Goal: Task Accomplishment & Management: Manage account settings

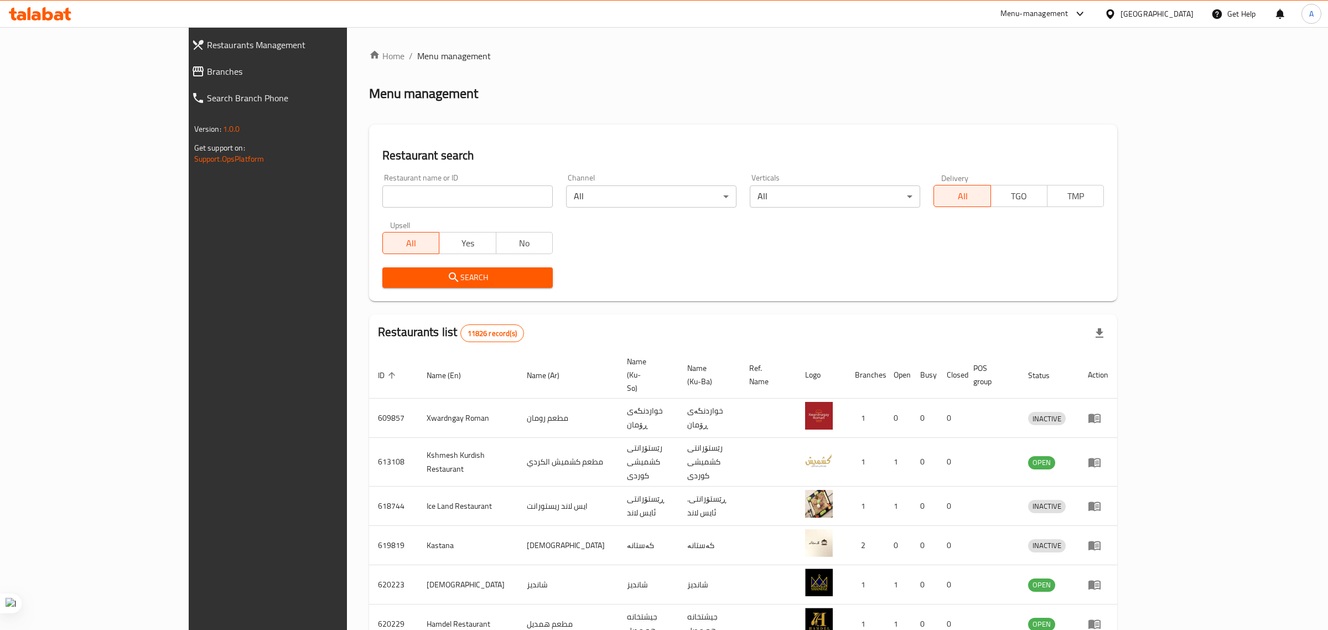
click at [294, 202] on div at bounding box center [664, 315] width 1328 height 630
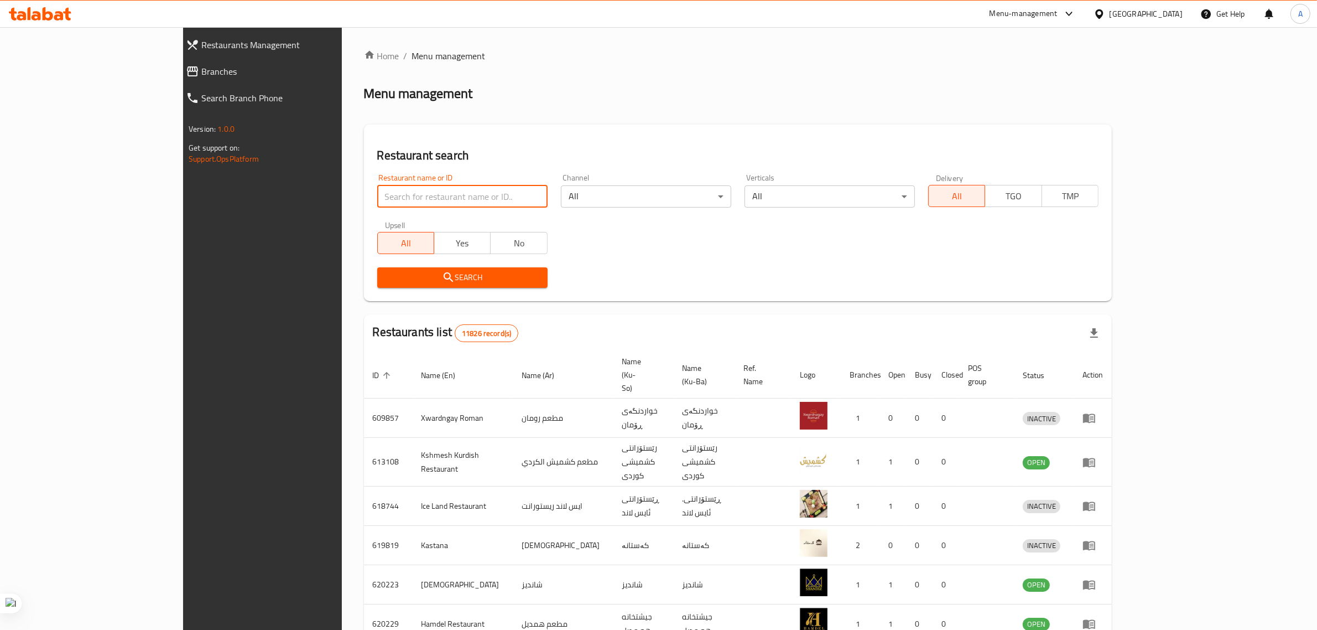
click at [377, 196] on input "search" at bounding box center [462, 196] width 170 height 22
type input "casse"
click button "Search" at bounding box center [462, 277] width 170 height 20
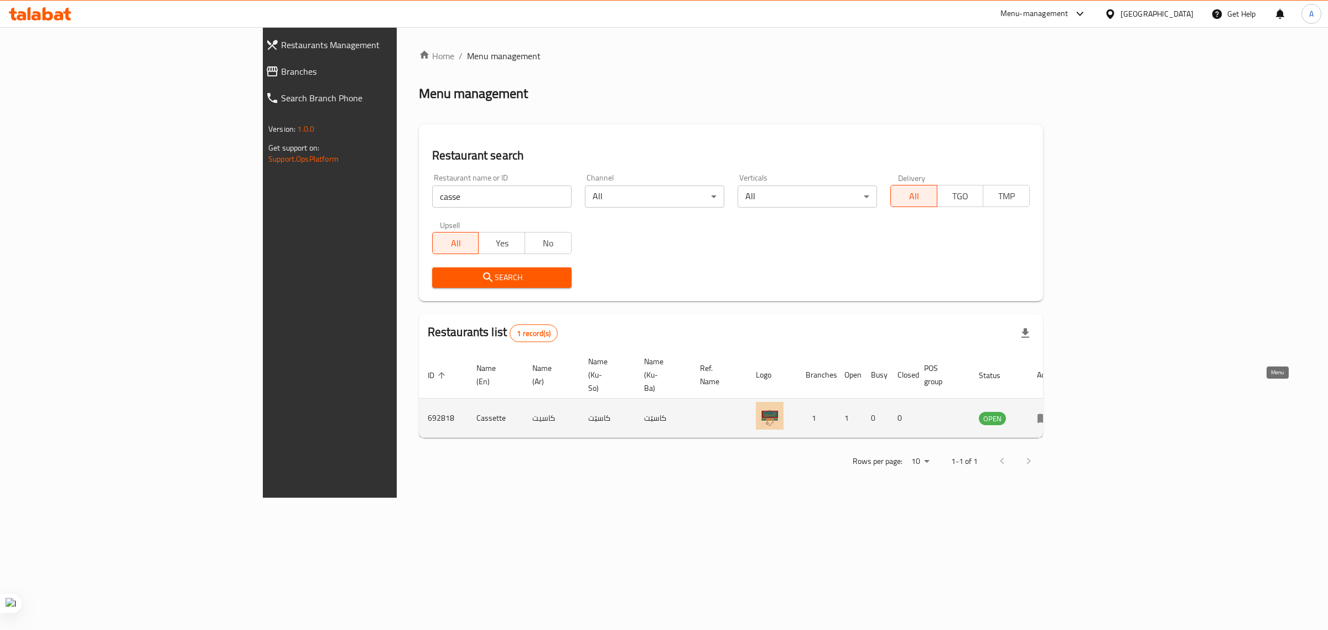
click at [1049, 414] on icon "enhanced table" at bounding box center [1043, 418] width 12 height 9
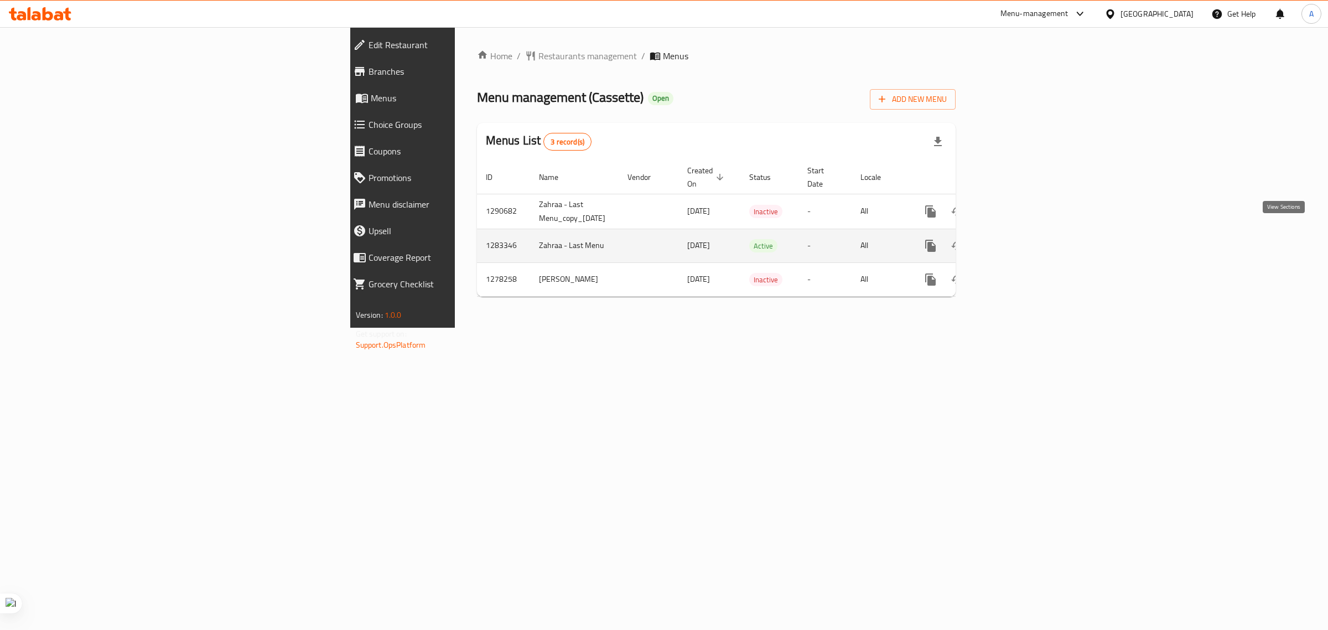
click at [1017, 239] on icon "enhanced table" at bounding box center [1009, 245] width 13 height 13
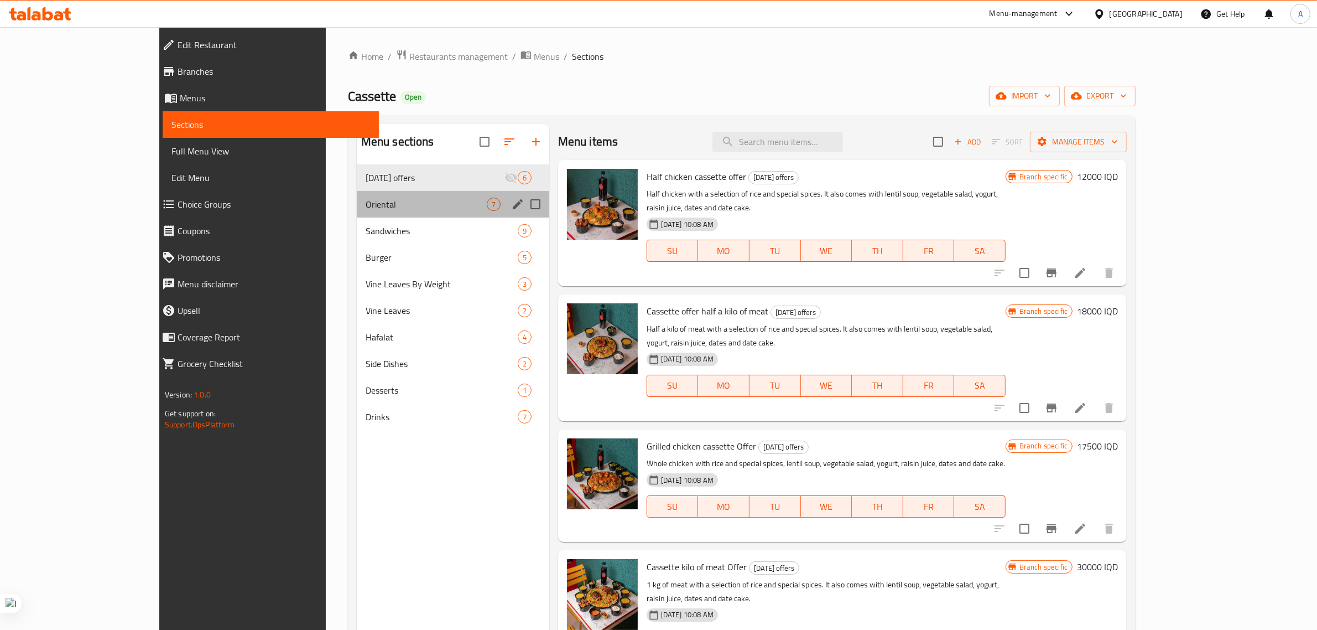
click at [357, 215] on div "Oriental 7" at bounding box center [453, 204] width 193 height 27
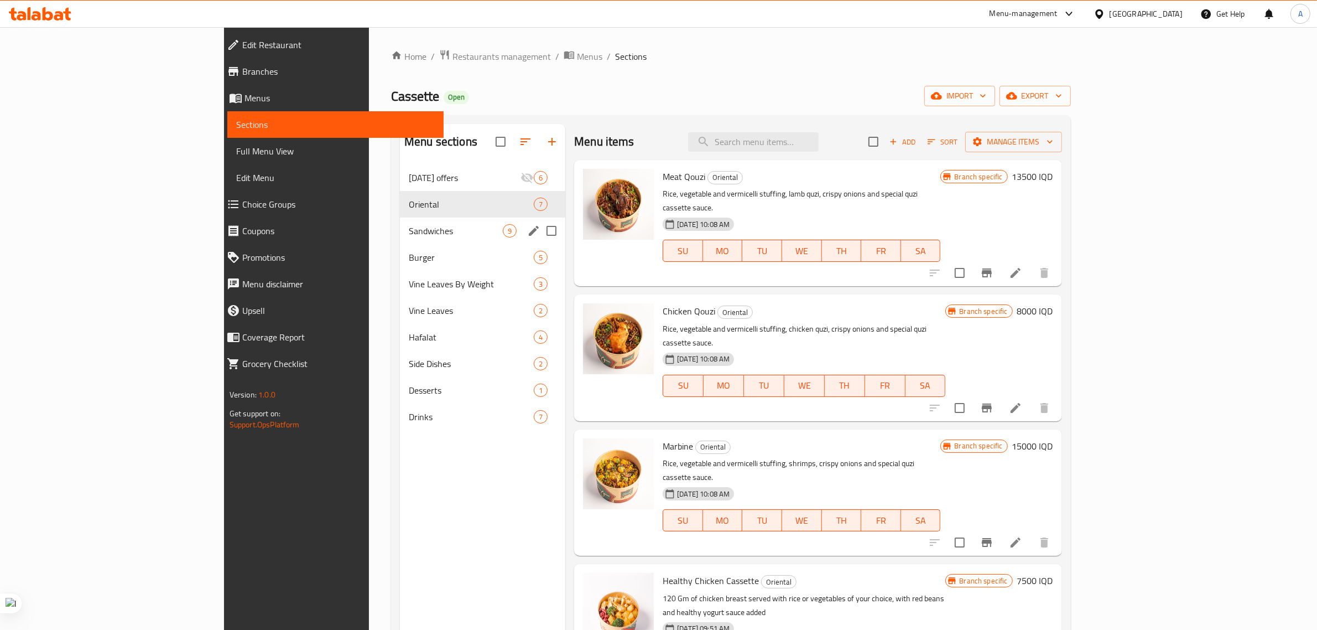
click at [409, 227] on span "Sandwiches" at bounding box center [456, 230] width 94 height 13
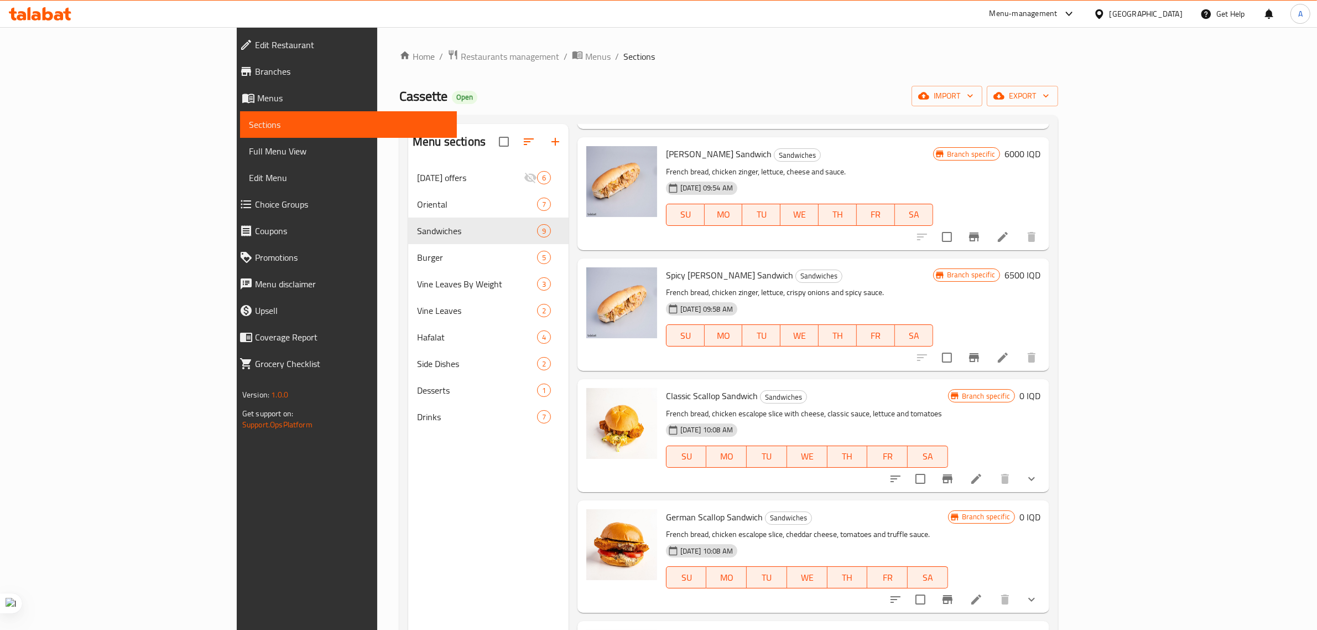
scroll to position [485, 0]
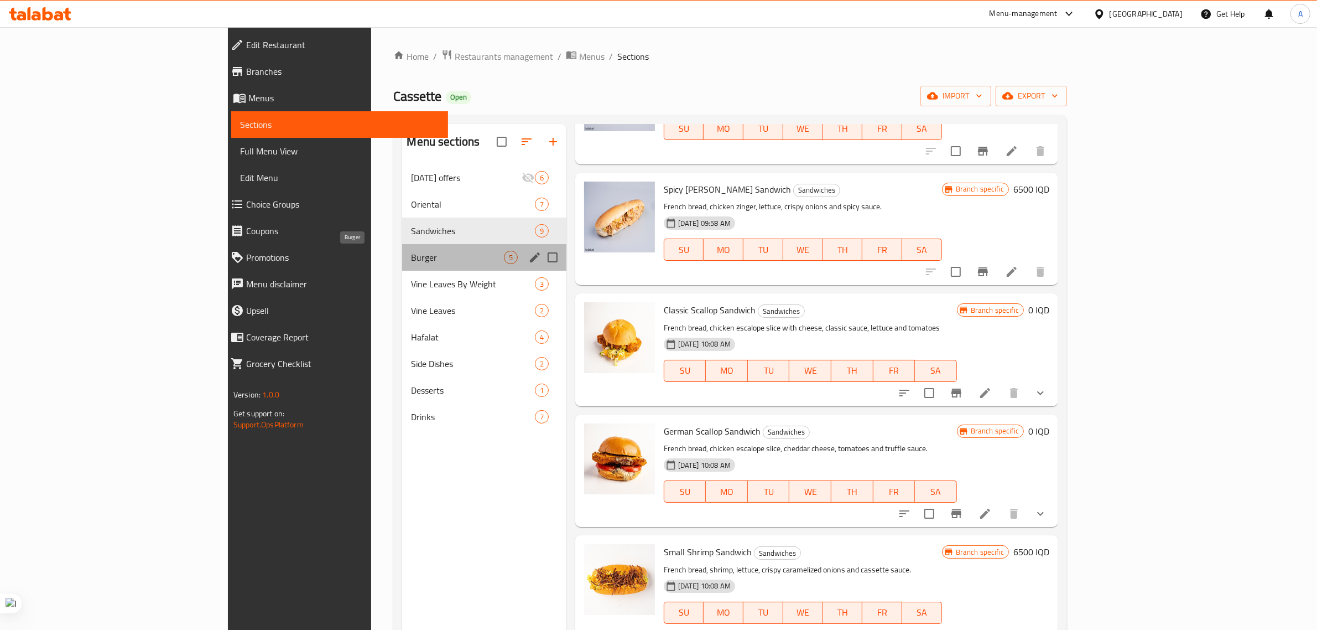
click at [411, 261] on span "Burger" at bounding box center [457, 257] width 92 height 13
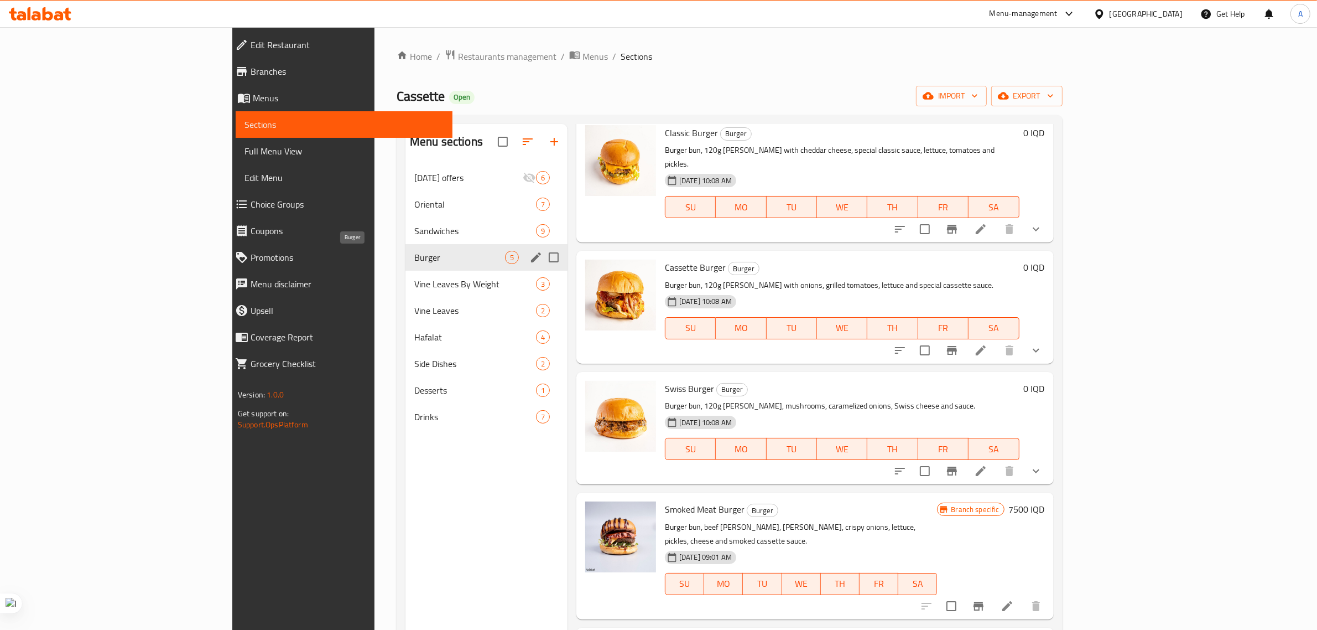
scroll to position [1, 0]
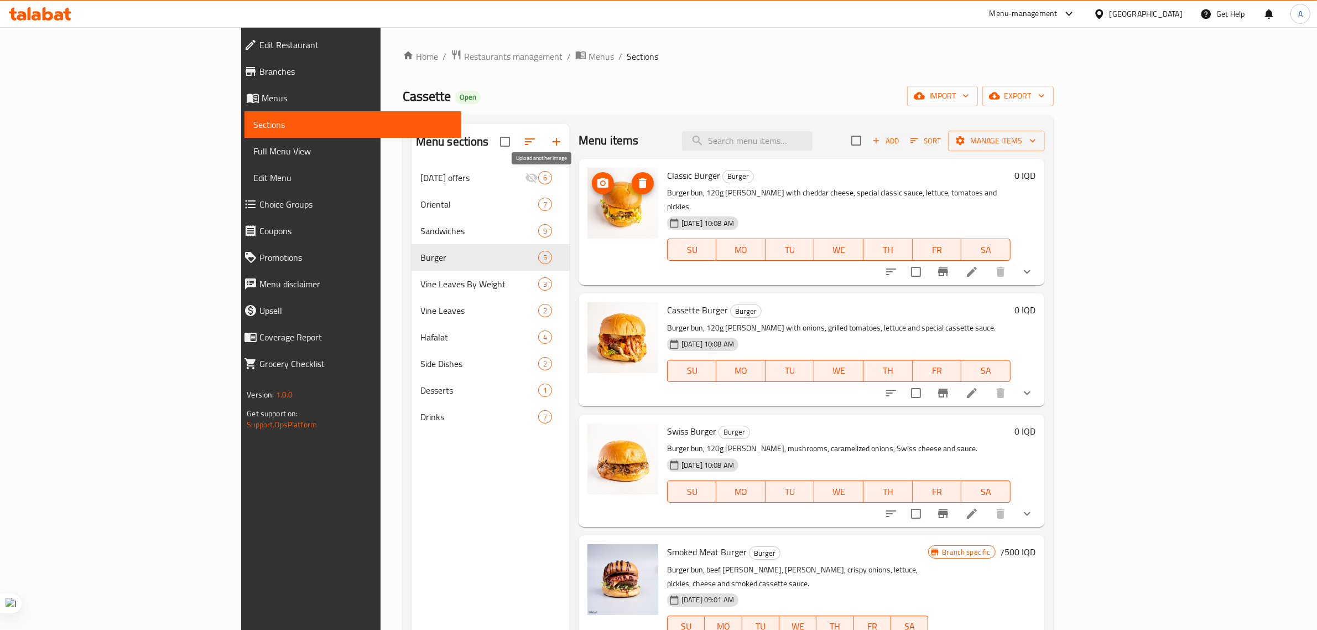
click at [596, 181] on icon "upload picture" at bounding box center [602, 182] width 13 height 13
click at [977, 267] on icon at bounding box center [972, 272] width 10 height 10
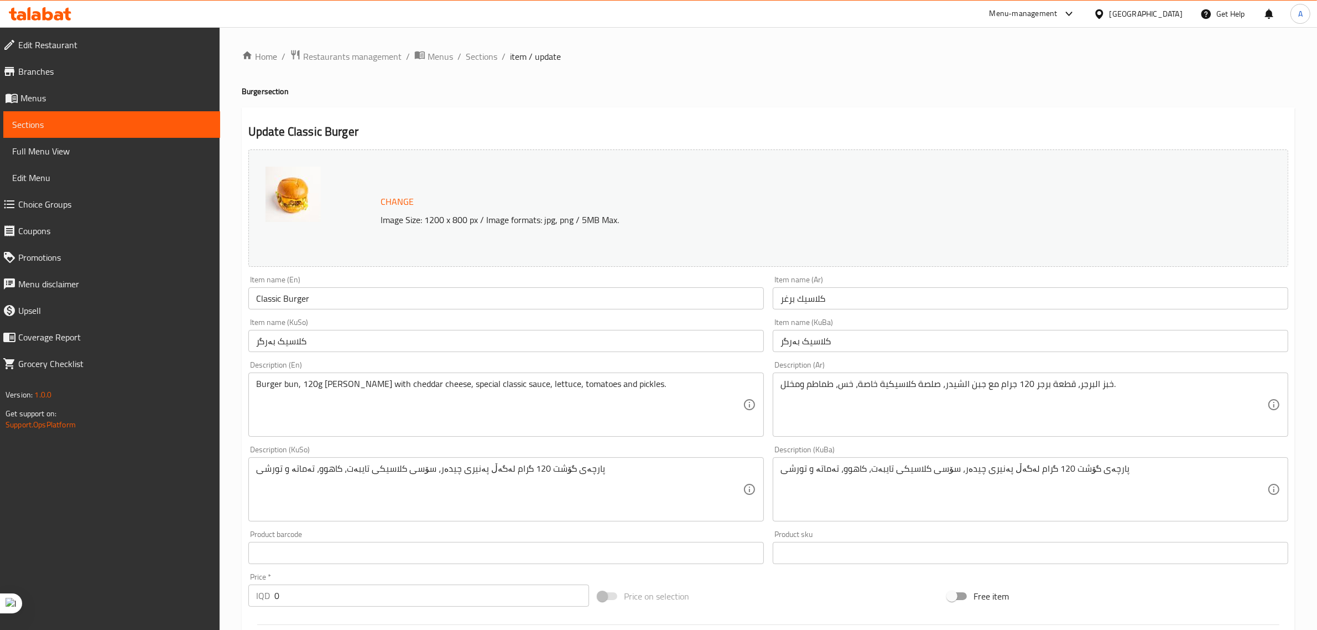
click at [300, 201] on img at bounding box center [293, 194] width 55 height 55
click at [283, 190] on img at bounding box center [293, 194] width 55 height 55
click at [388, 207] on span "Change" at bounding box center [397, 202] width 33 height 16
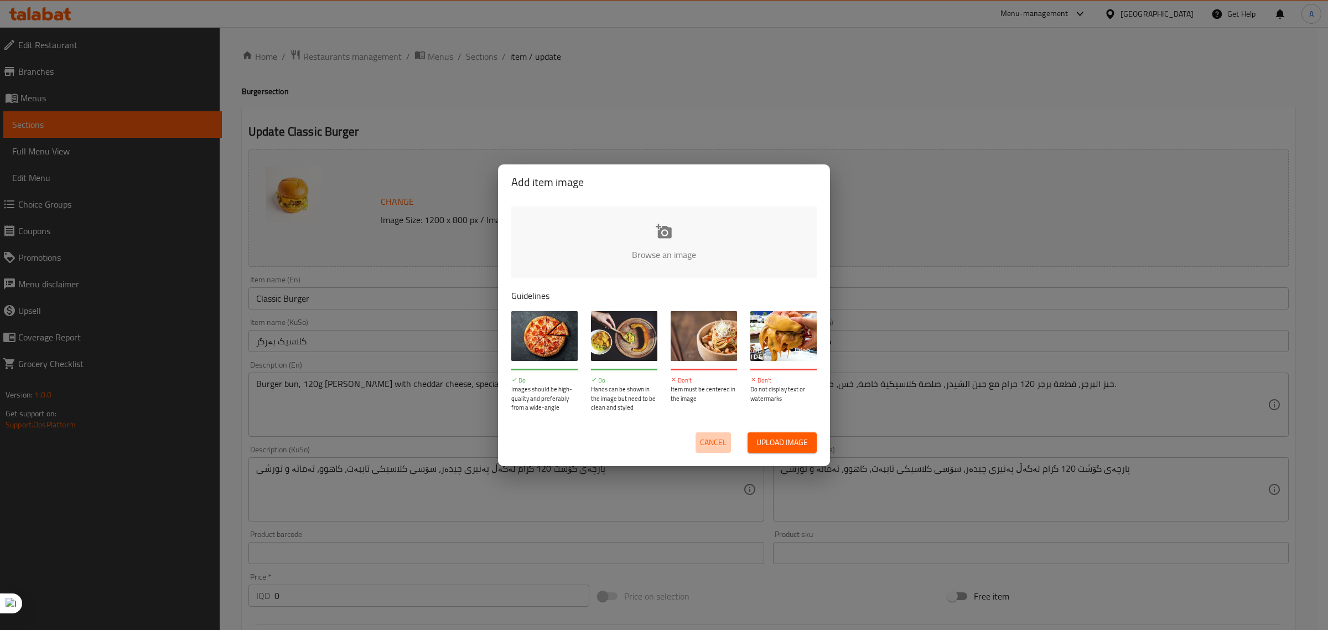
click at [715, 440] on span "Cancel" at bounding box center [713, 442] width 27 height 14
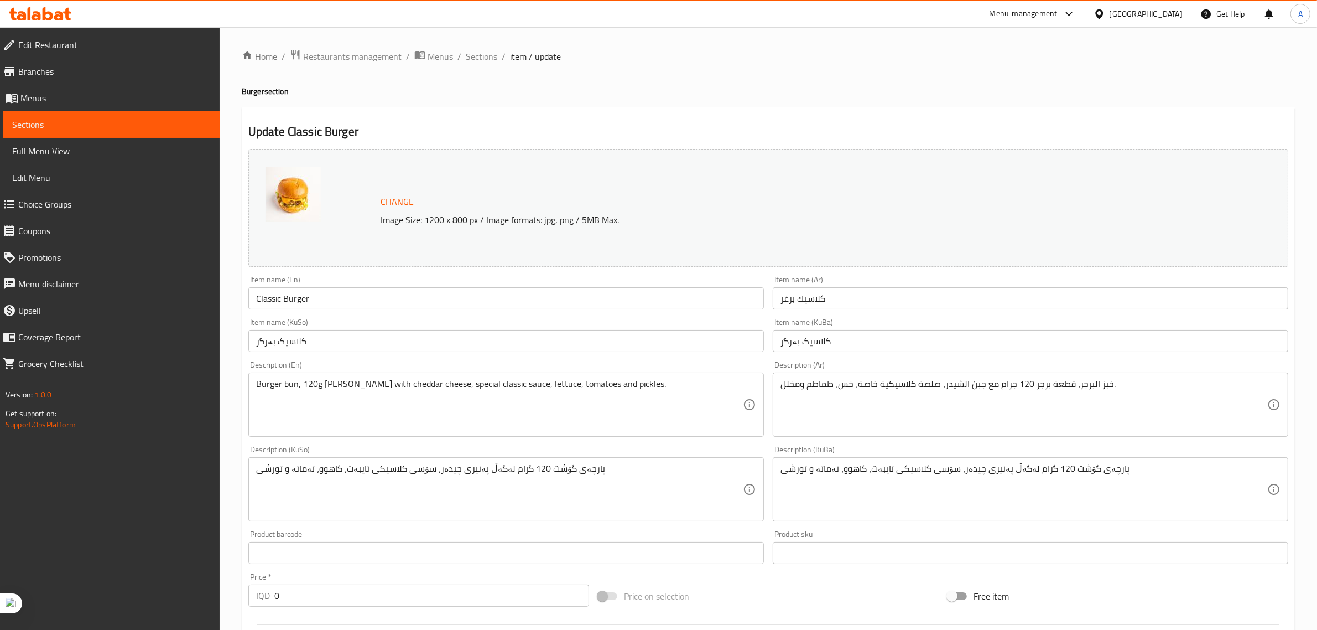
click at [56, 19] on icon at bounding box center [58, 15] width 9 height 9
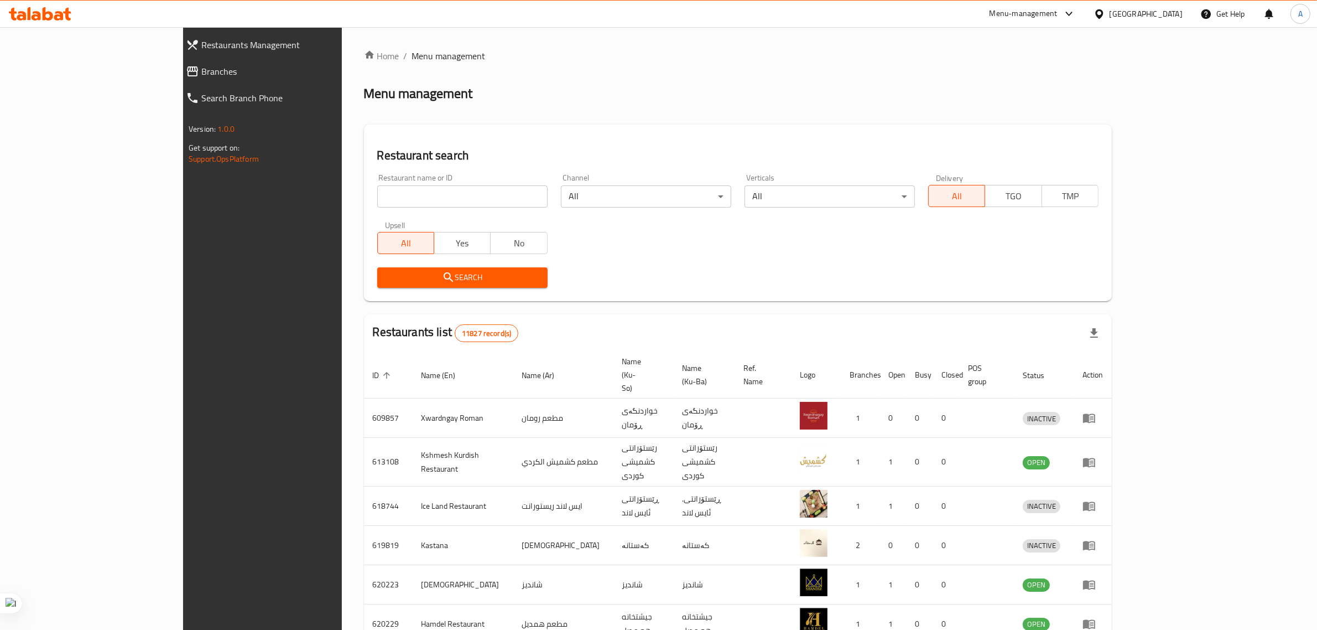
click at [377, 191] on input "search" at bounding box center [462, 196] width 170 height 22
click button "Search" at bounding box center [462, 277] width 170 height 20
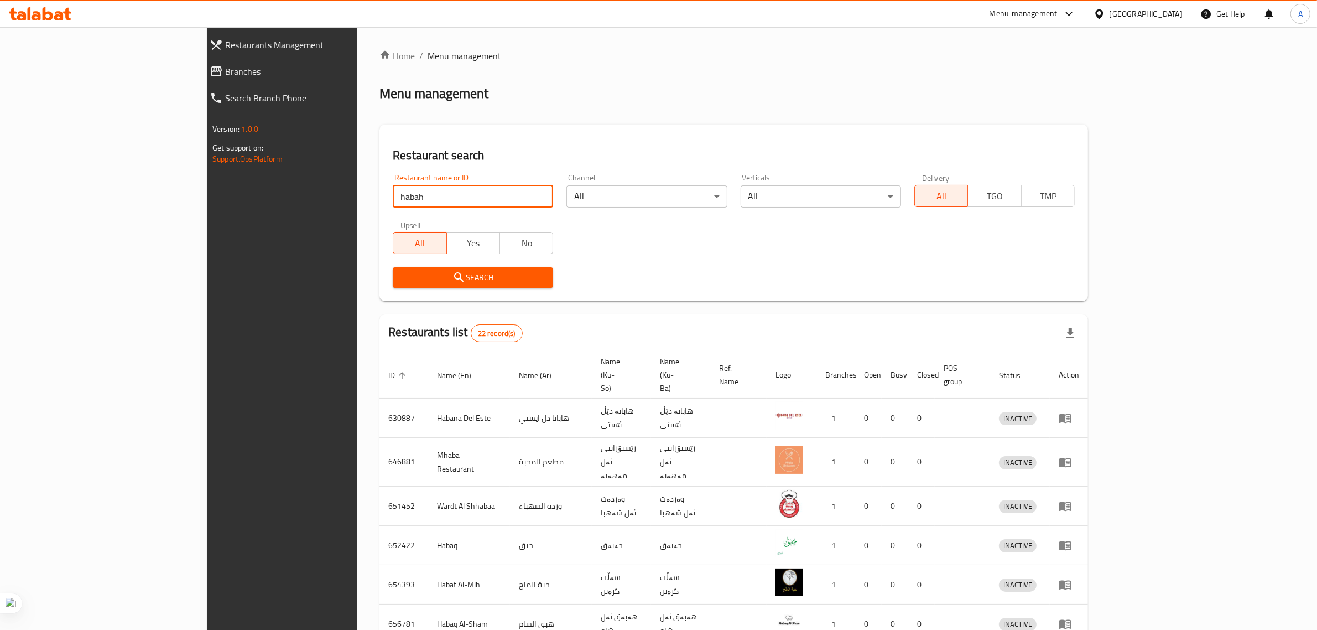
type input "habah"
click button "Search" at bounding box center [473, 277] width 160 height 20
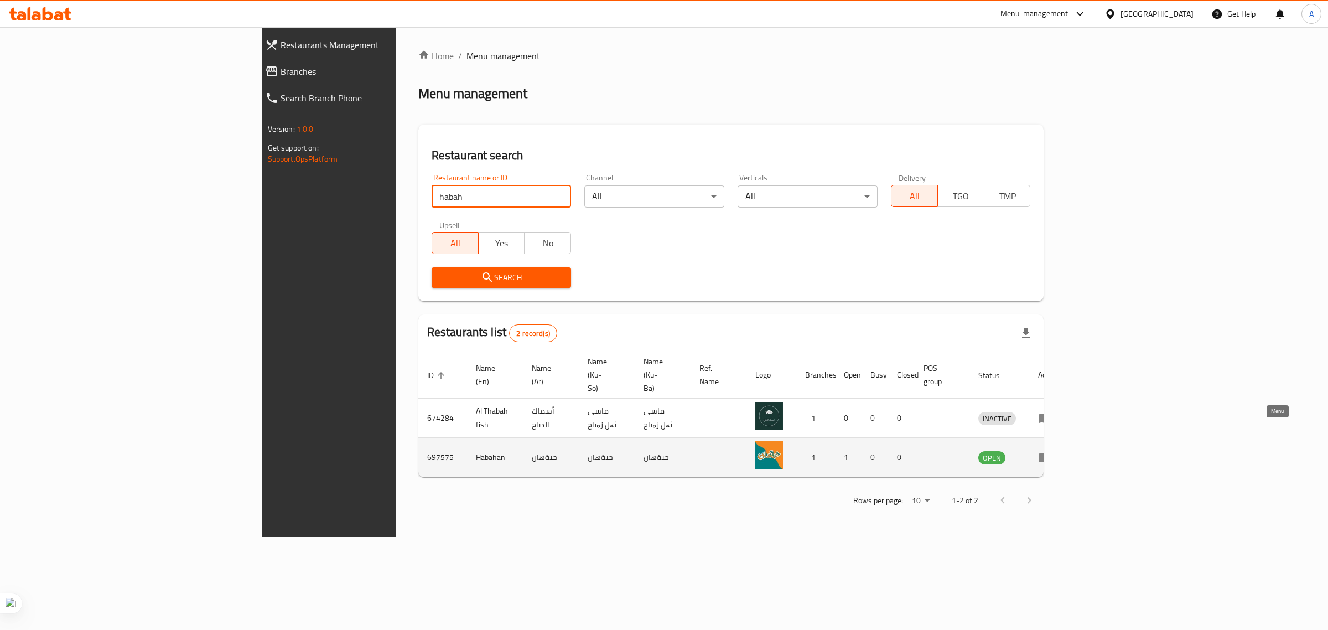
click at [1058, 450] on link "enhanced table" at bounding box center [1048, 456] width 20 height 13
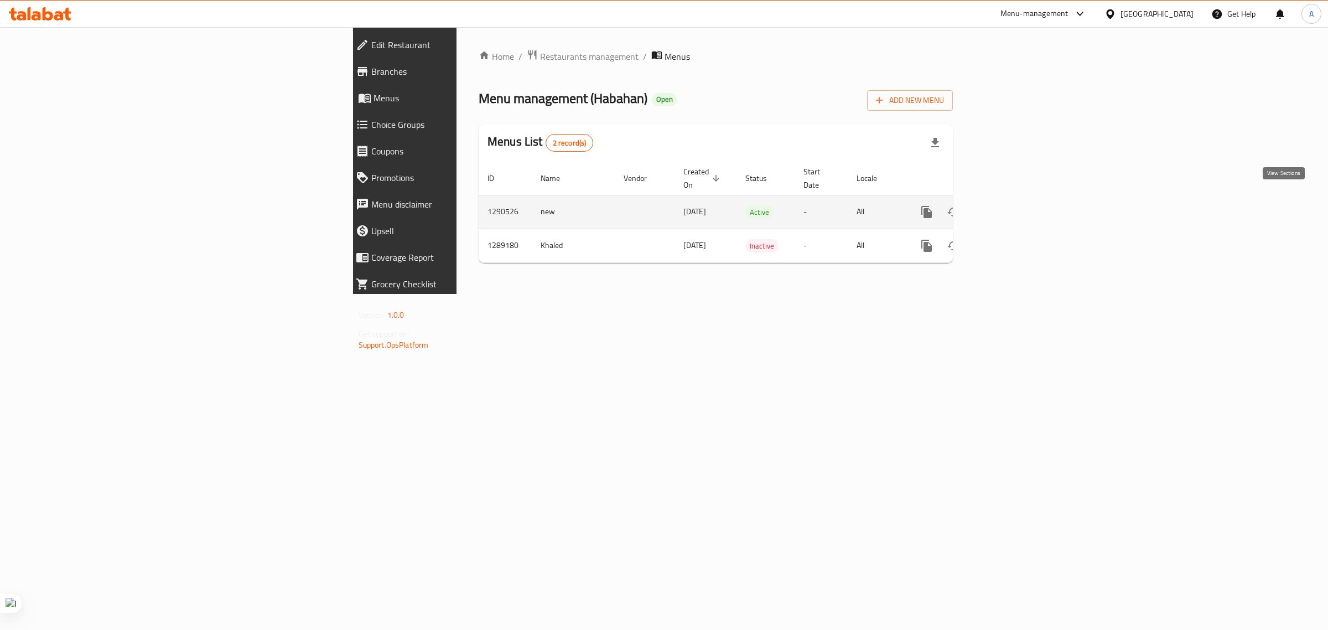
click at [1019, 200] on link "enhanced table" at bounding box center [1006, 212] width 27 height 27
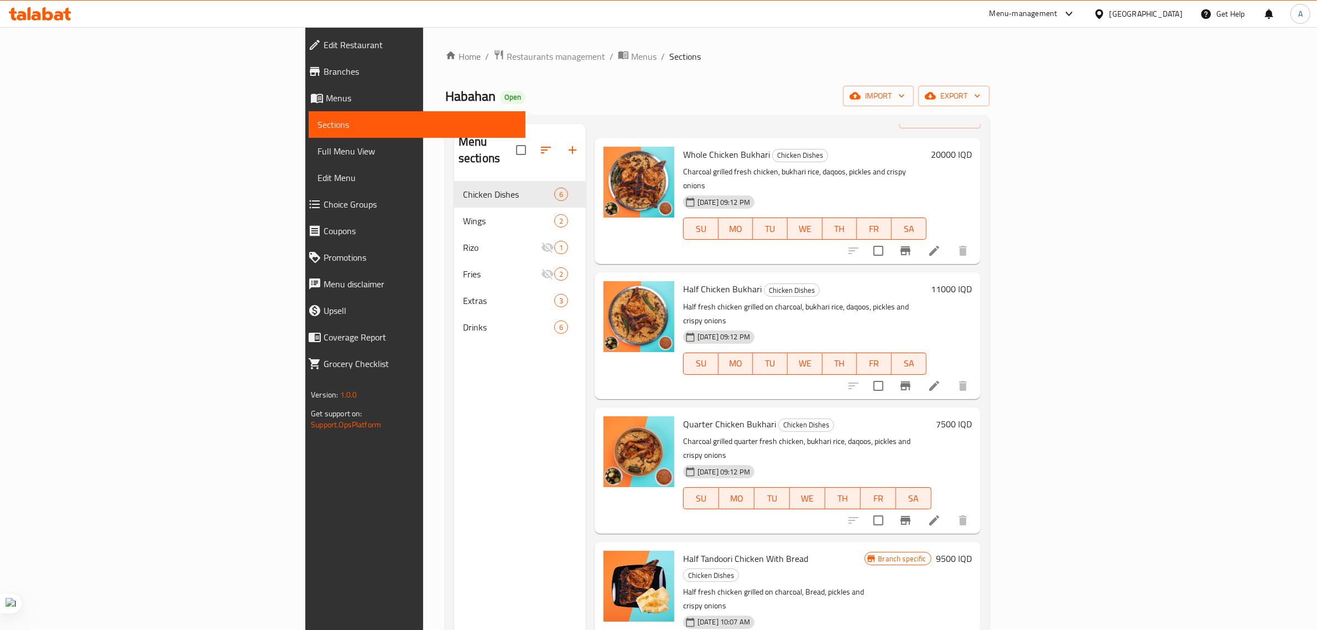
scroll to position [122, 0]
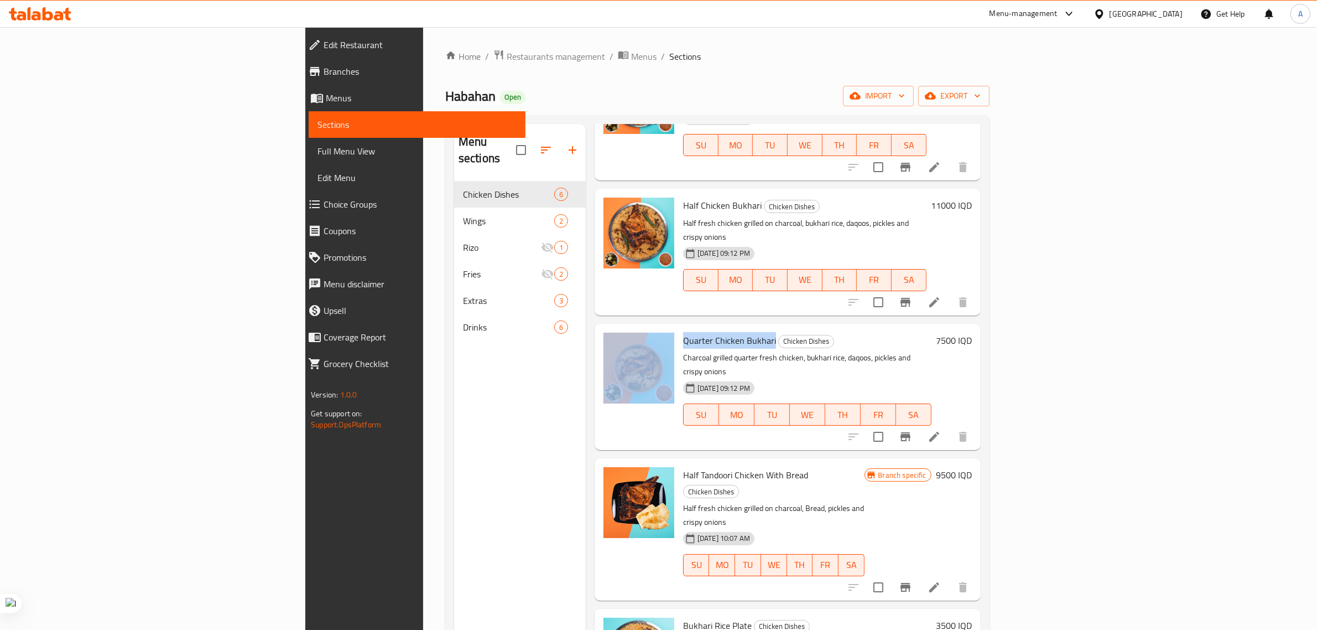
drag, startPoint x: 697, startPoint y: 295, endPoint x: 600, endPoint y: 295, distance: 96.8
click at [600, 328] on div "Quarter Chicken Bukhari Chicken Dishes Charcoal grilled quarter fresh chicken, …" at bounding box center [787, 386] width 377 height 117
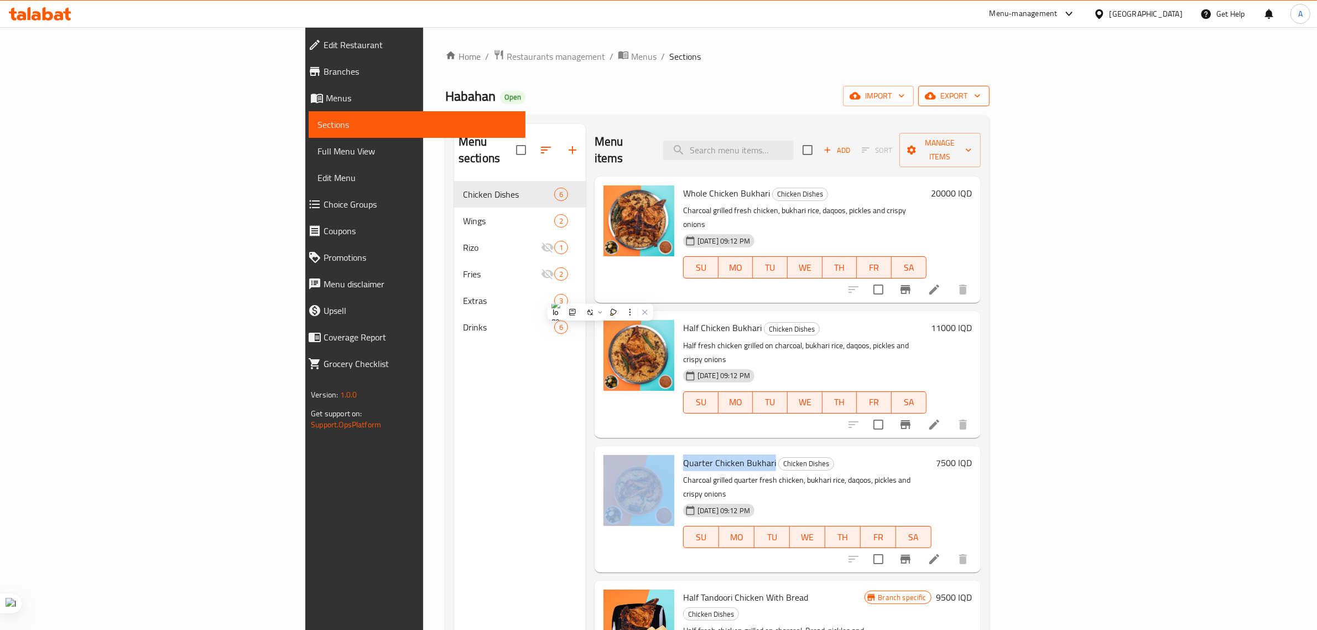
click at [983, 97] on icon "button" at bounding box center [977, 95] width 11 height 11
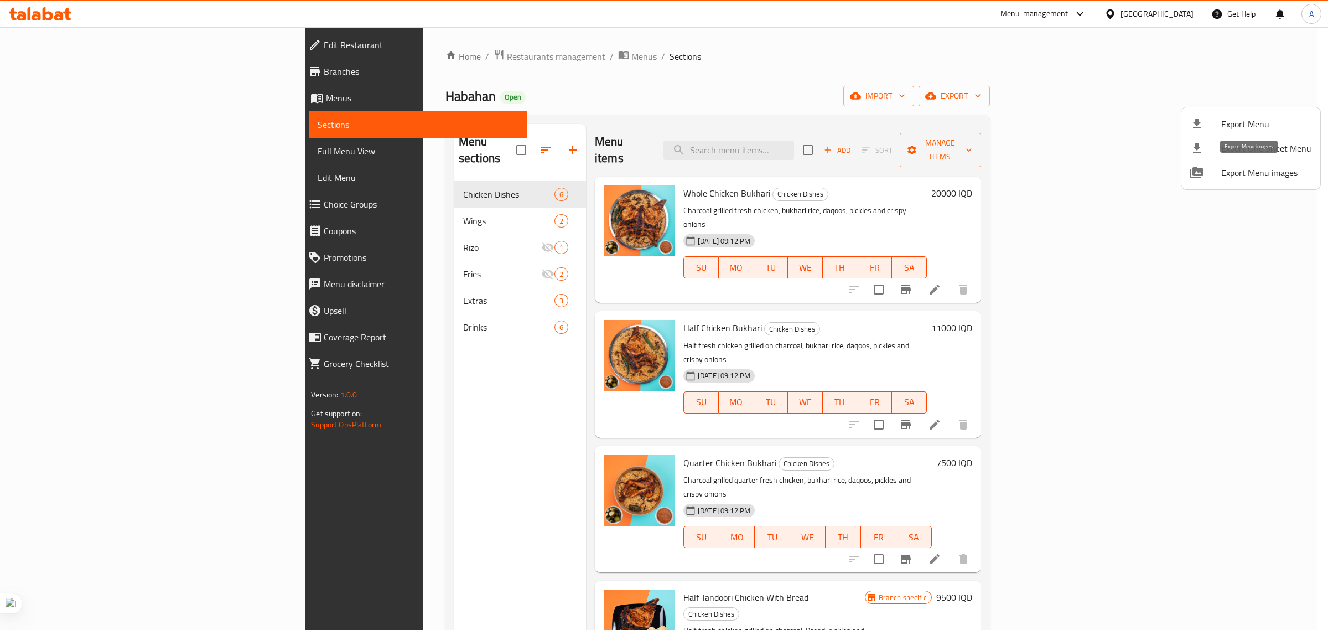
click at [1239, 171] on span "Export Menu images" at bounding box center [1266, 172] width 90 height 13
click at [51, 10] on div at bounding box center [664, 315] width 1328 height 630
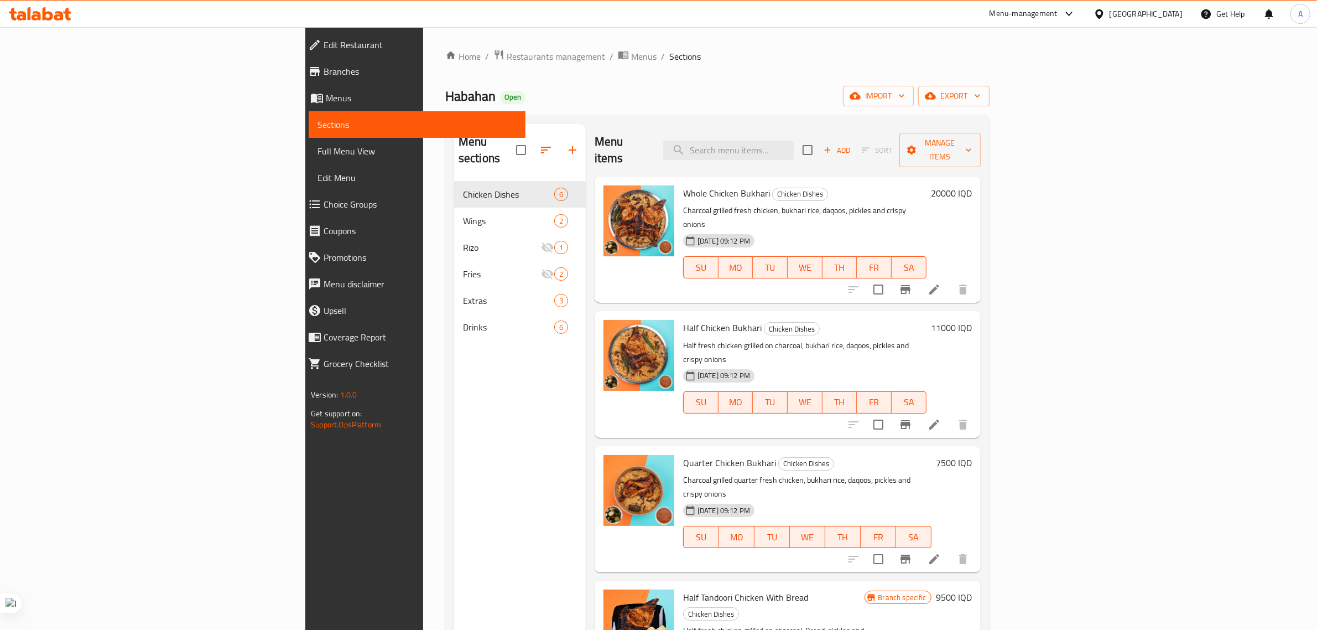
click at [51, 12] on icon at bounding box center [40, 13] width 63 height 13
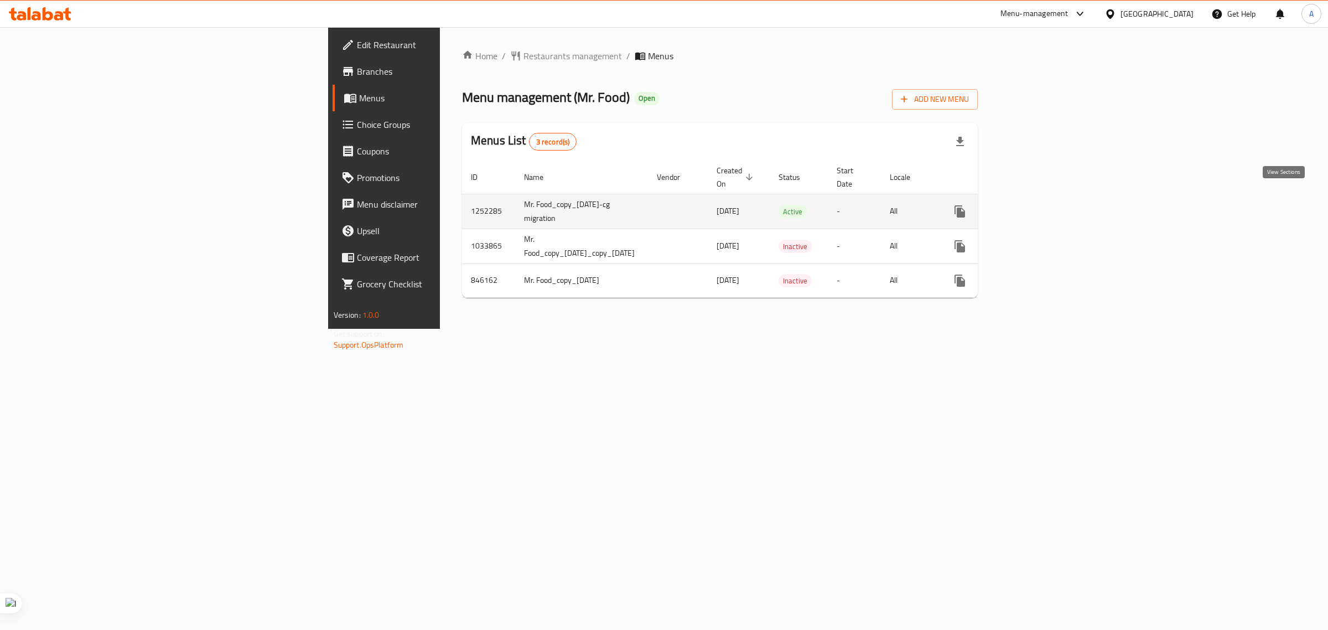
click at [1053, 203] on link "enhanced table" at bounding box center [1039, 211] width 27 height 27
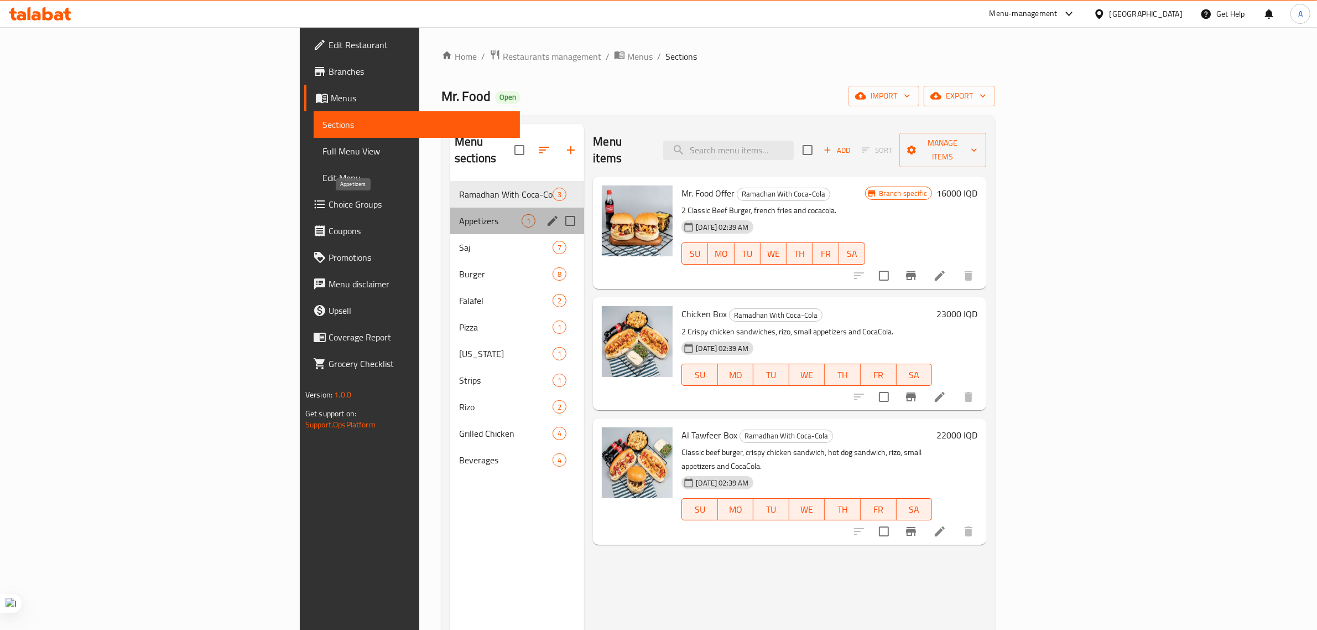
click at [459, 214] on span "Appetizers" at bounding box center [490, 220] width 63 height 13
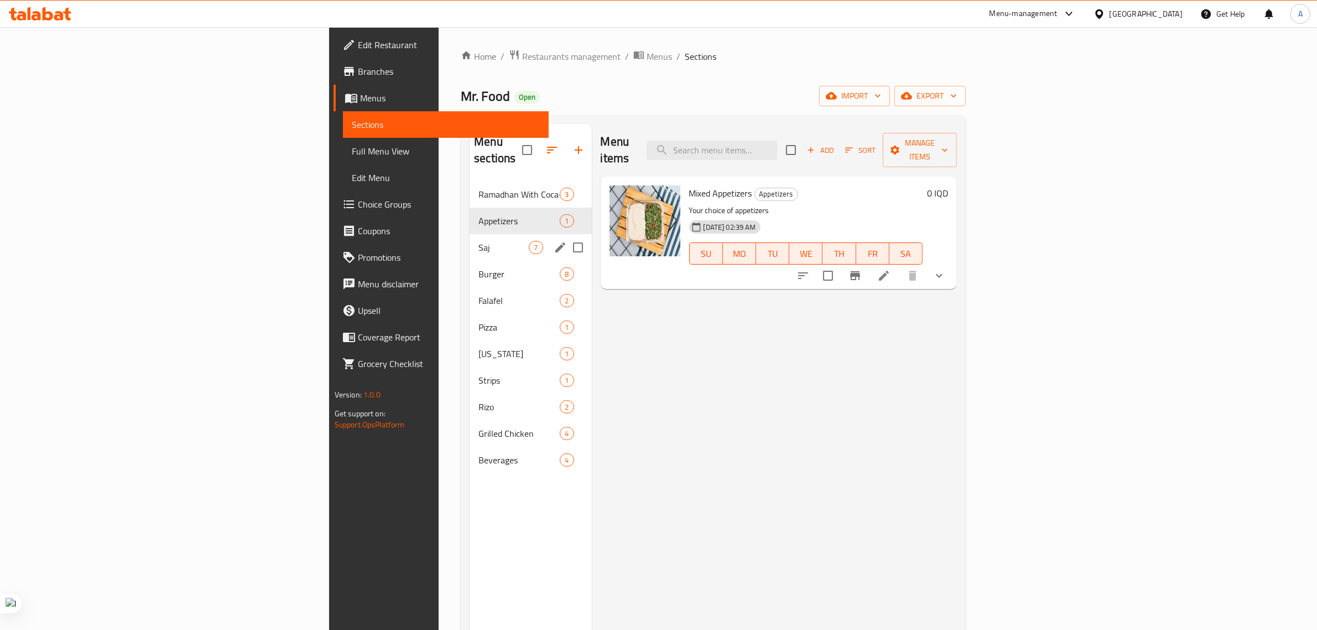
click at [470, 241] on div "Saj 7" at bounding box center [531, 247] width 122 height 27
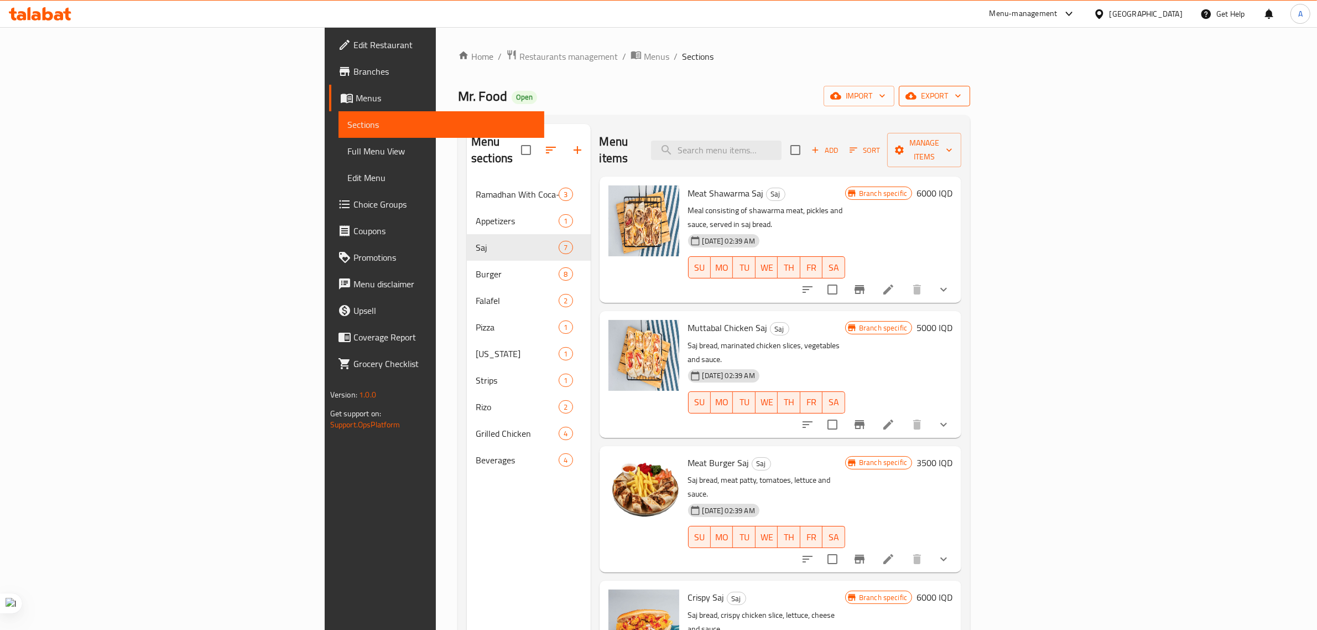
click at [964, 97] on icon "button" at bounding box center [958, 95] width 11 height 11
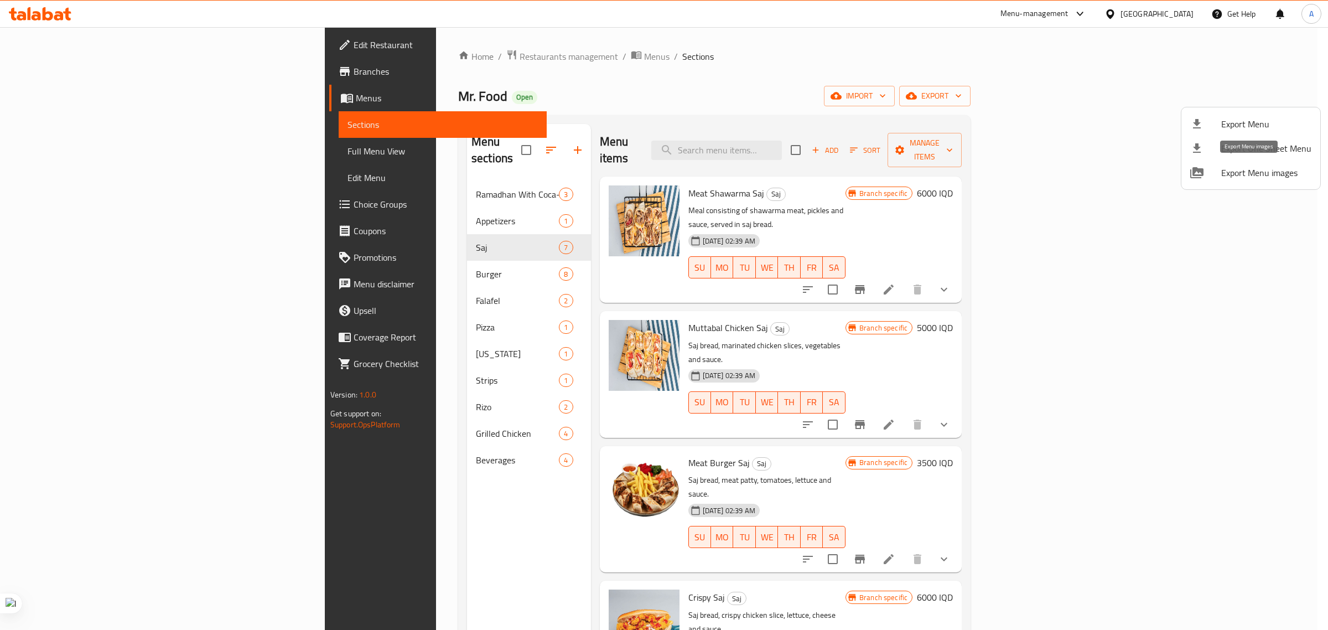
click at [1234, 171] on span "Export Menu images" at bounding box center [1266, 172] width 90 height 13
click at [1246, 177] on span "Export Menu images" at bounding box center [1266, 172] width 90 height 13
click at [896, 98] on div at bounding box center [664, 315] width 1328 height 630
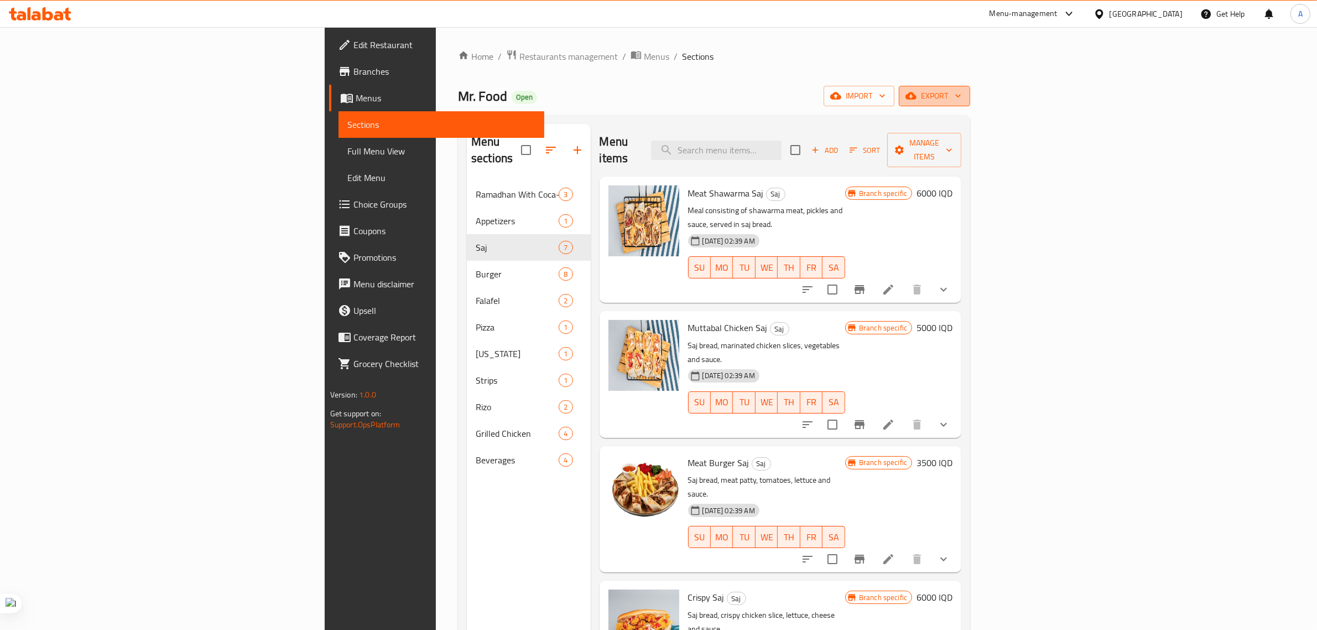
click at [961, 89] on span "export" at bounding box center [935, 96] width 54 height 14
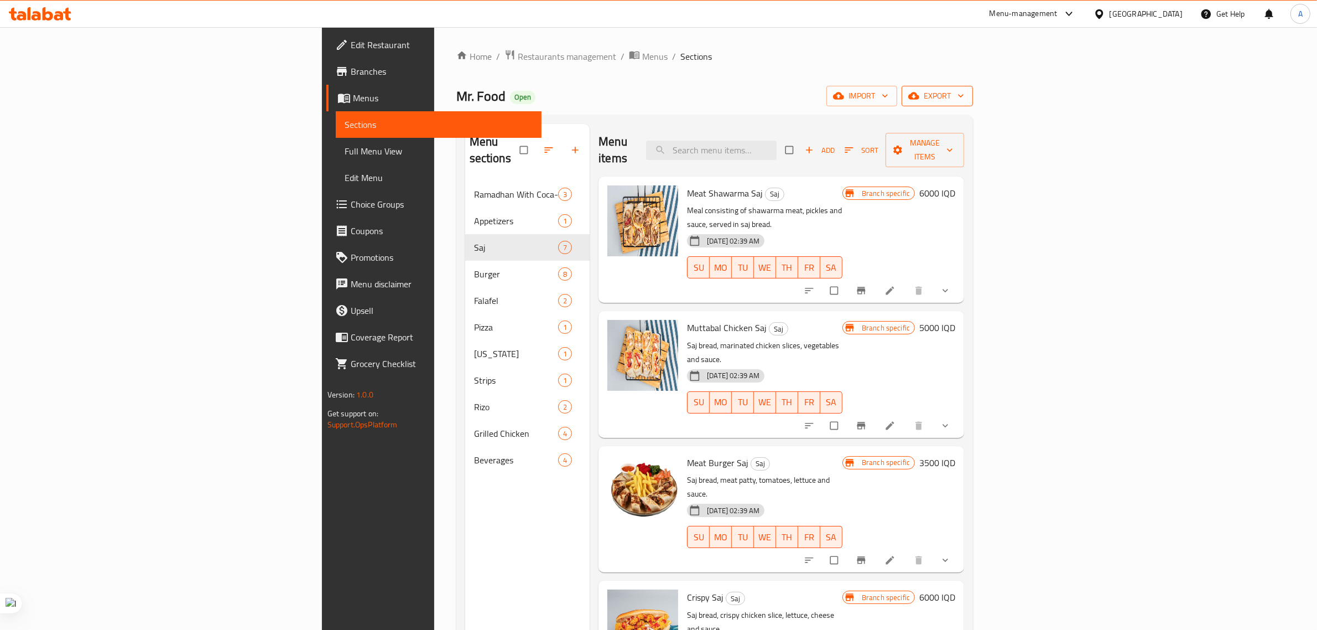
click at [964, 98] on span "export" at bounding box center [938, 96] width 54 height 14
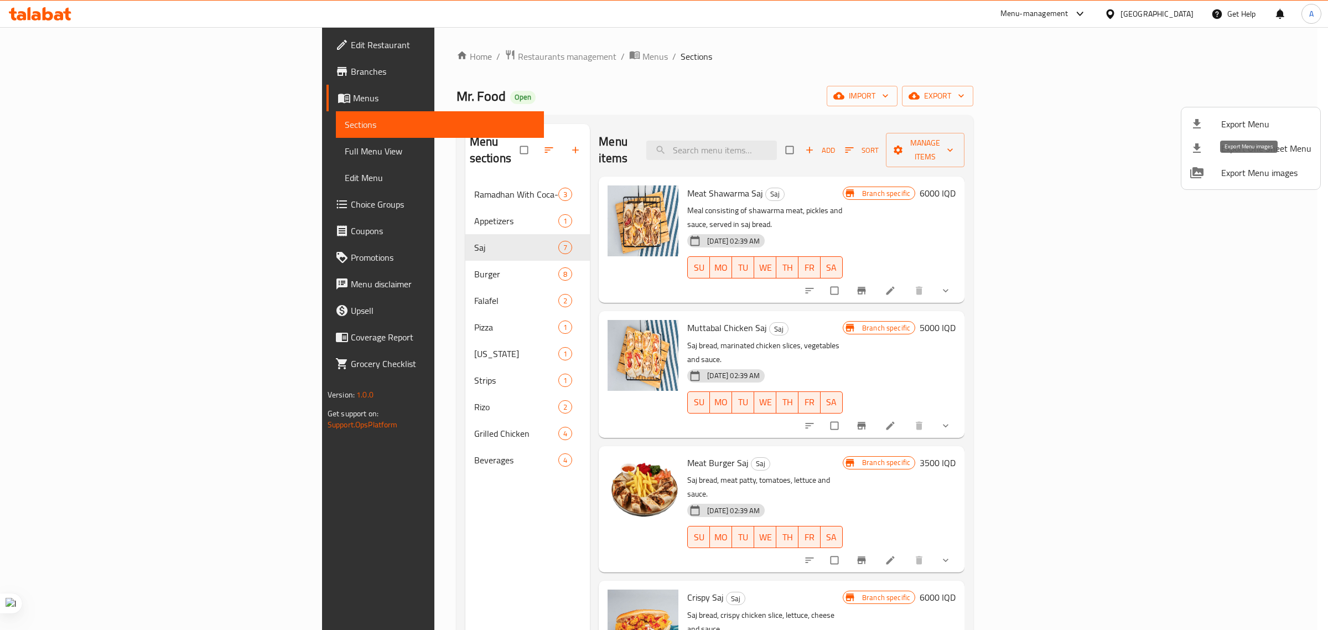
click at [1250, 172] on span "Export Menu images" at bounding box center [1266, 172] width 90 height 13
click at [327, 186] on div at bounding box center [664, 315] width 1328 height 630
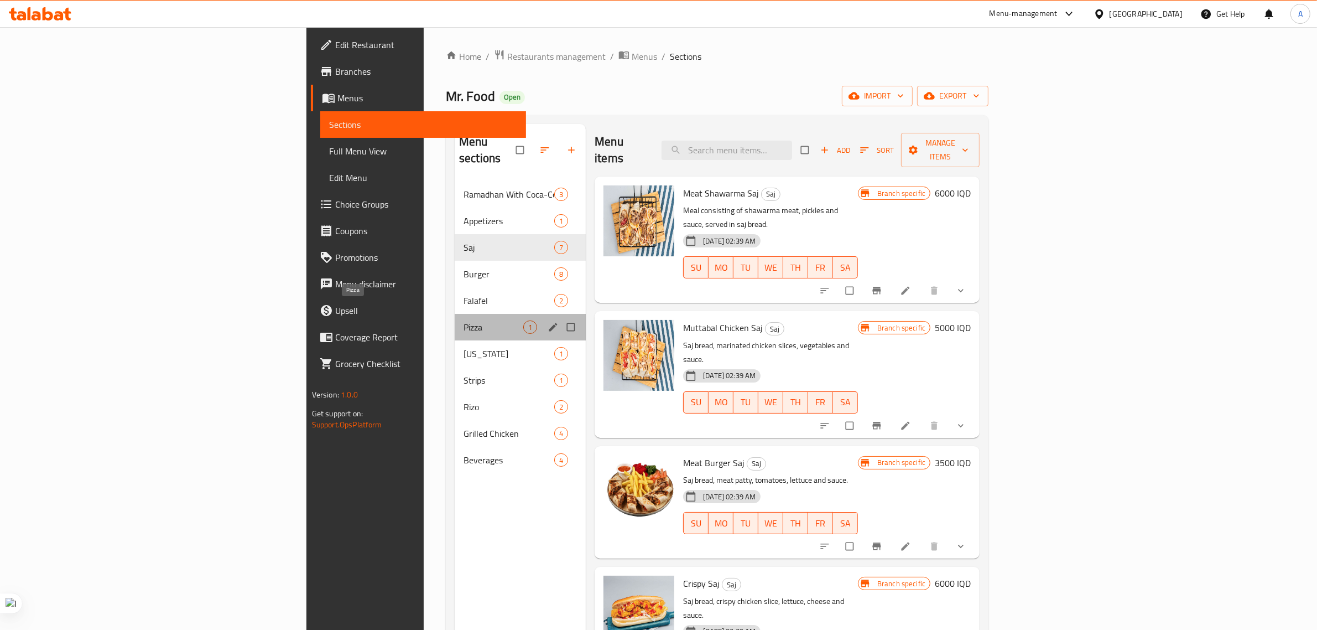
click at [464, 320] on span "Pizza" at bounding box center [494, 326] width 60 height 13
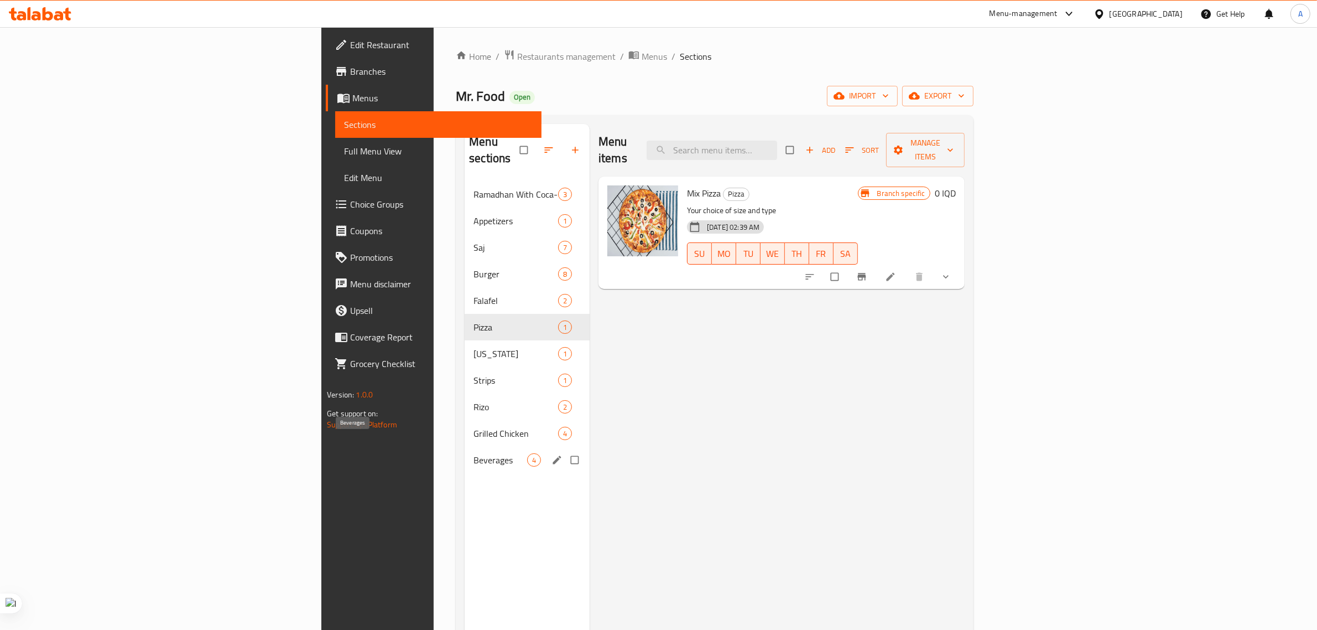
click at [474, 453] on span "Beverages" at bounding box center [501, 459] width 54 height 13
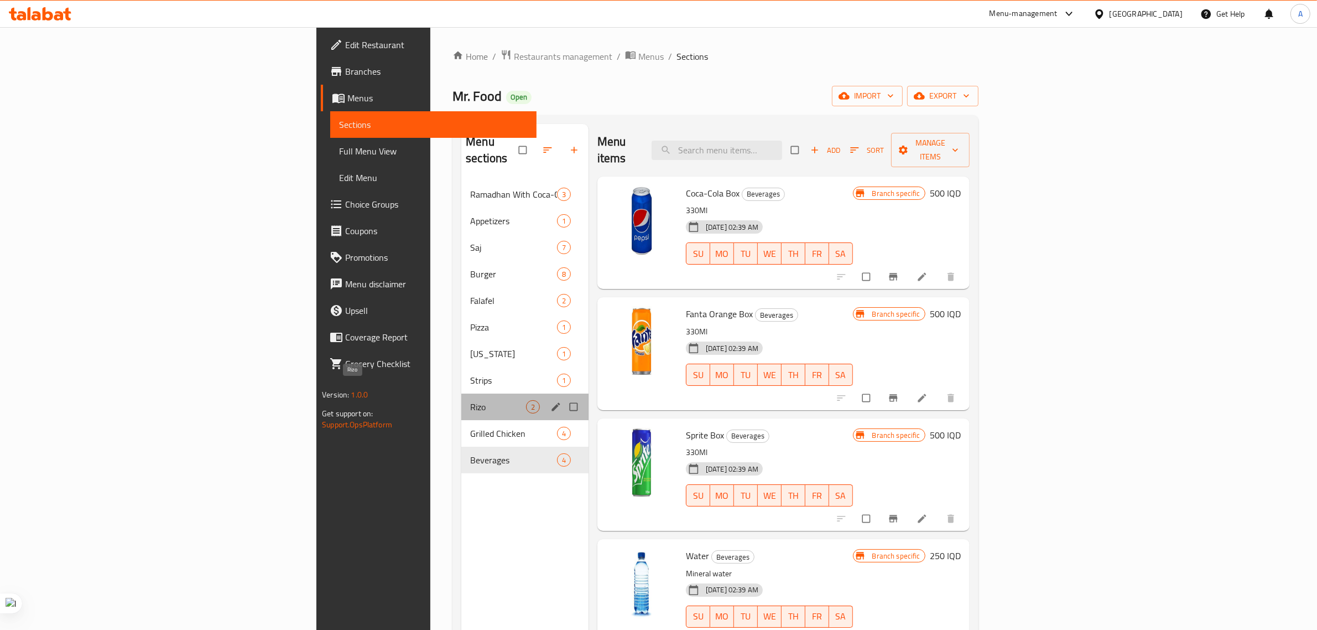
click at [470, 400] on span "Rizo" at bounding box center [497, 406] width 55 height 13
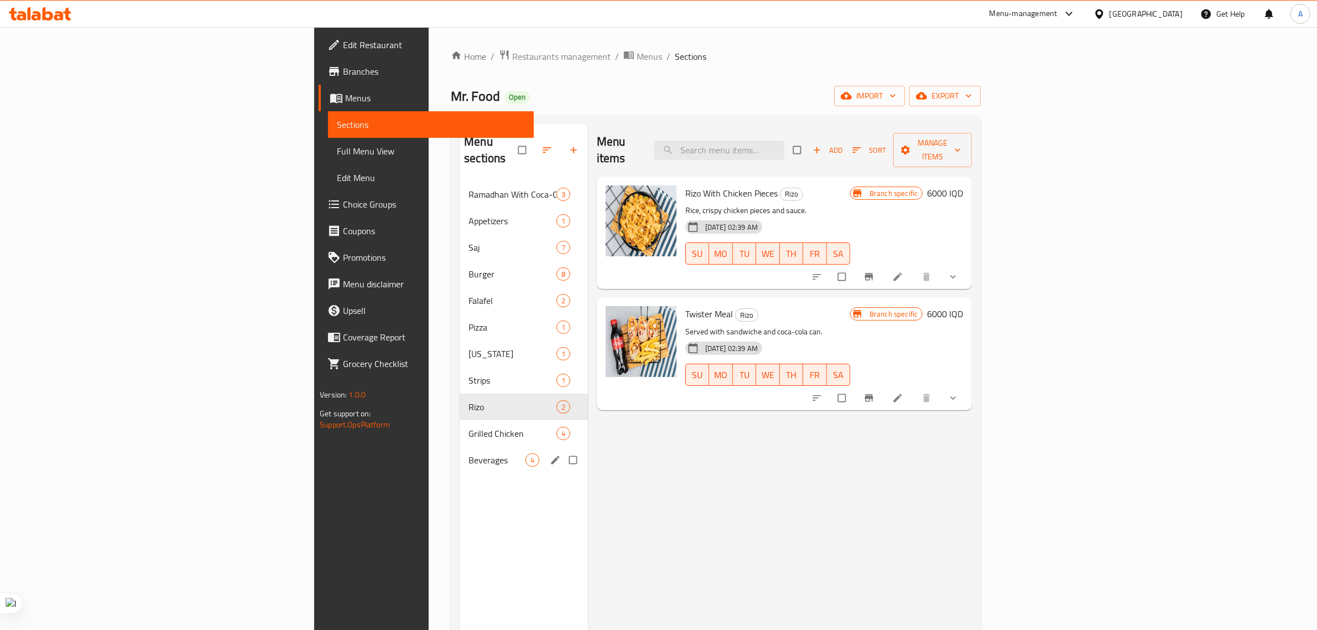
click at [460, 457] on nav "Ramadhan With Coca-Cola 3 Appetizers 1 Saj 7 Burger 8 Falafel 2 Pizza 1 [US_STA…" at bounding box center [524, 326] width 128 height 301
click at [469, 453] on span "Beverages" at bounding box center [497, 459] width 56 height 13
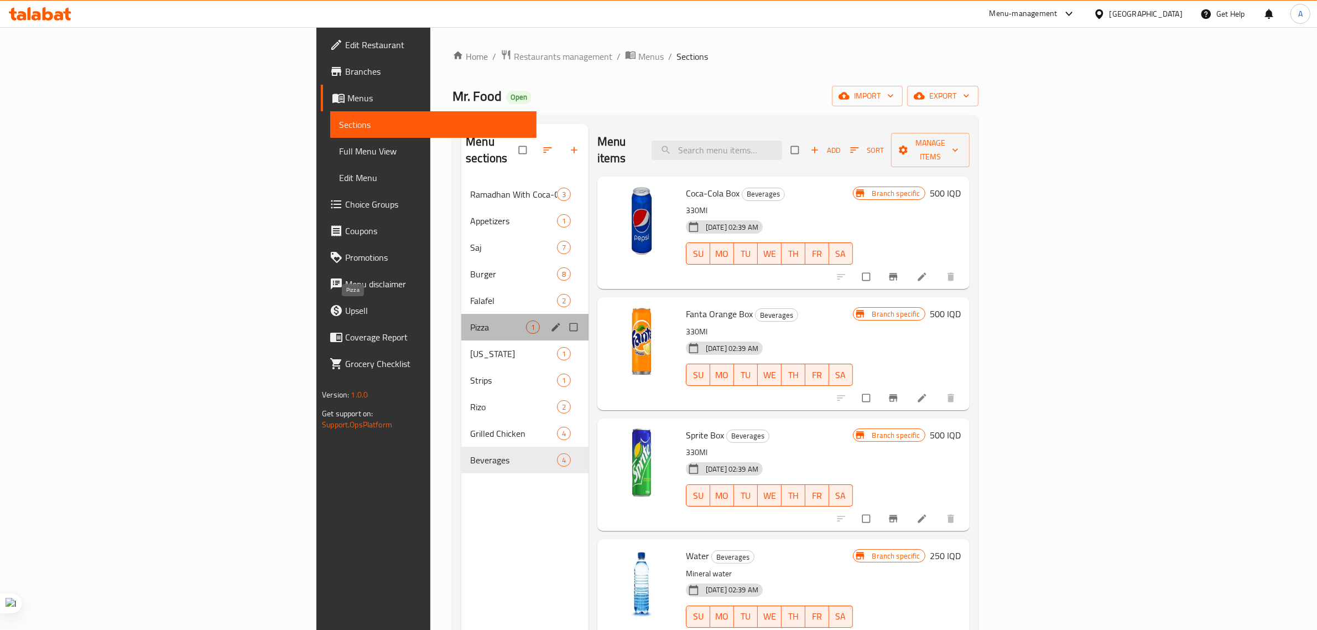
click at [470, 320] on span "Pizza" at bounding box center [497, 326] width 55 height 13
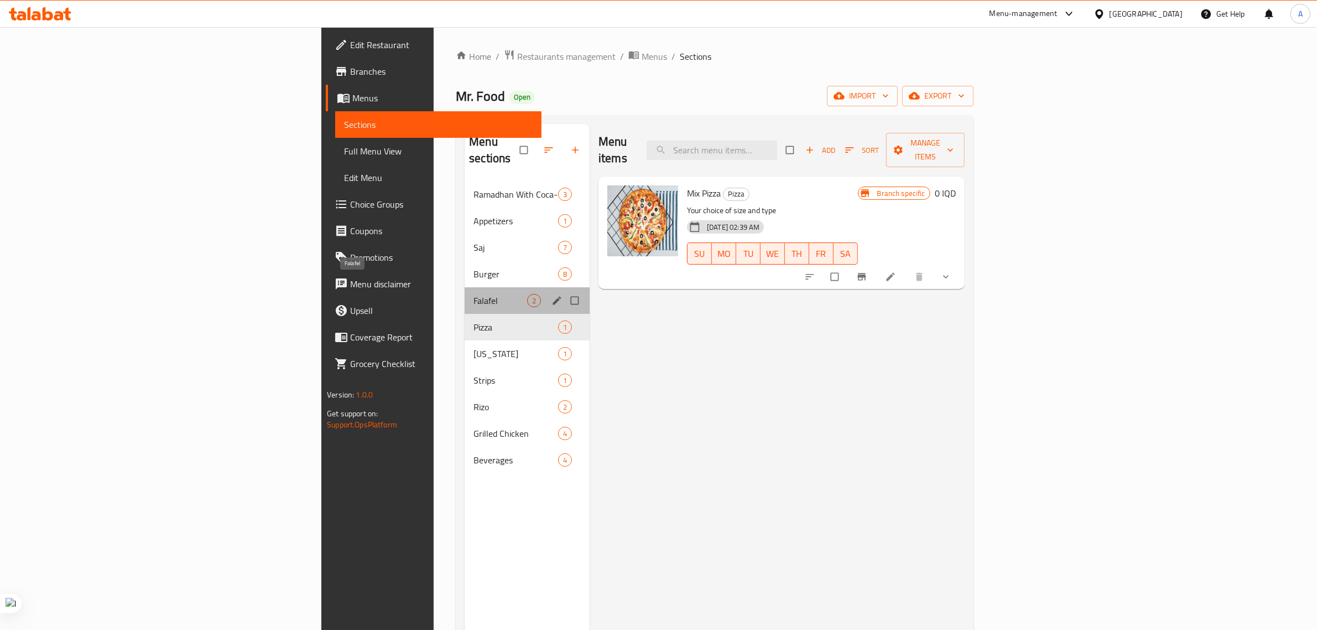
click at [474, 294] on span "Falafel" at bounding box center [501, 300] width 54 height 13
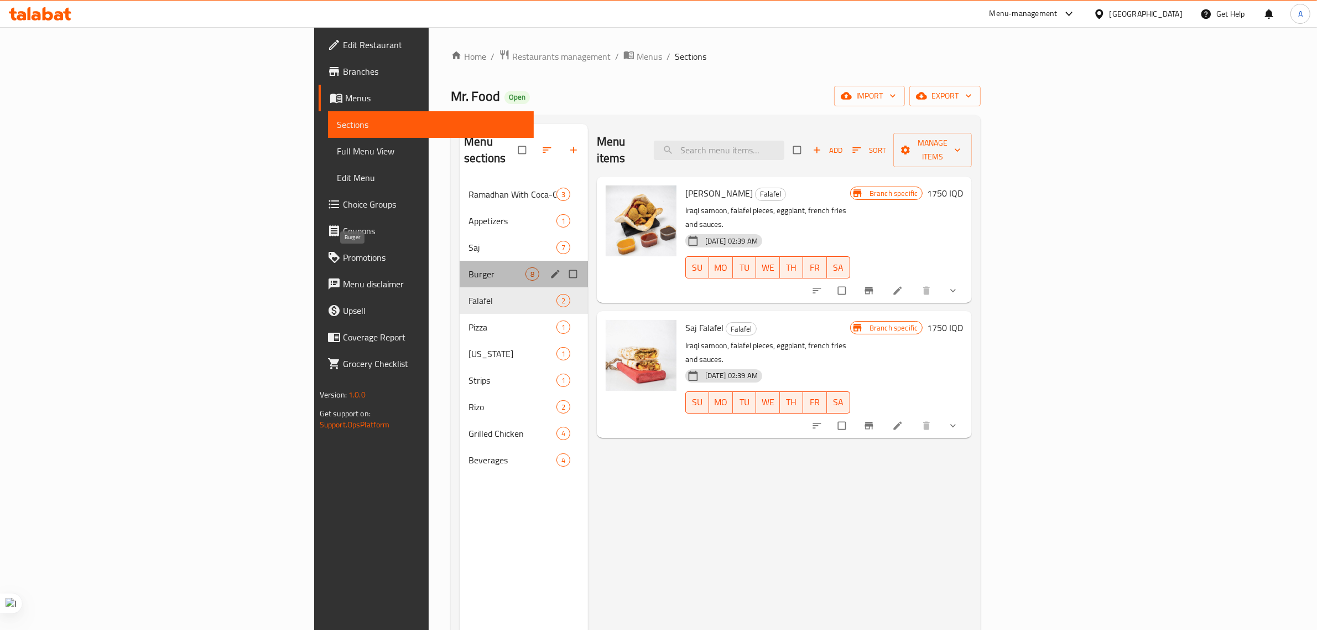
click at [469, 267] on span "Burger" at bounding box center [497, 273] width 56 height 13
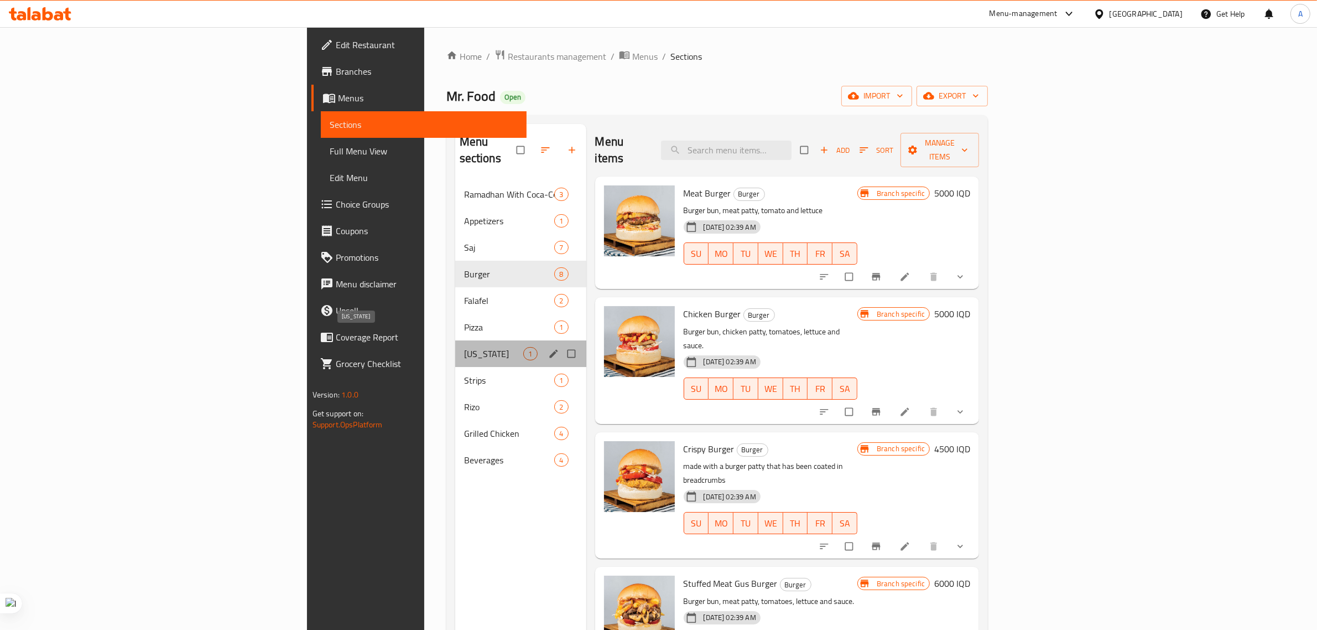
click at [464, 347] on span "Kentucky" at bounding box center [494, 353] width 60 height 13
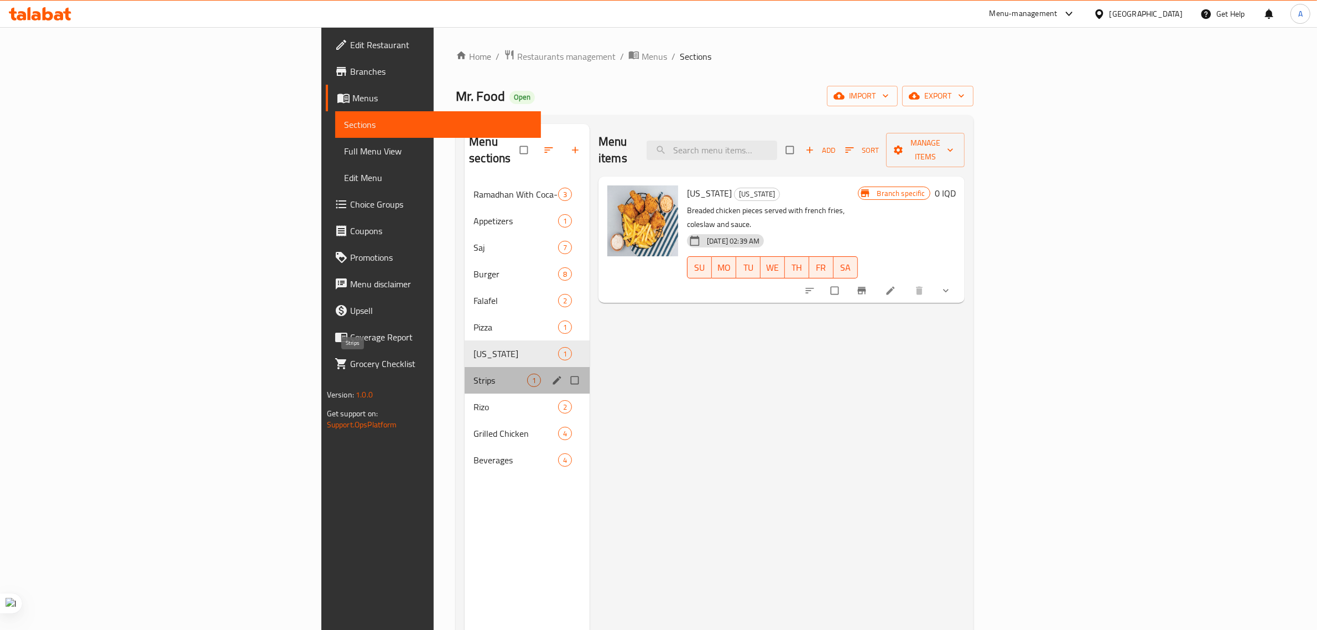
click at [474, 373] on span "Strips" at bounding box center [501, 379] width 54 height 13
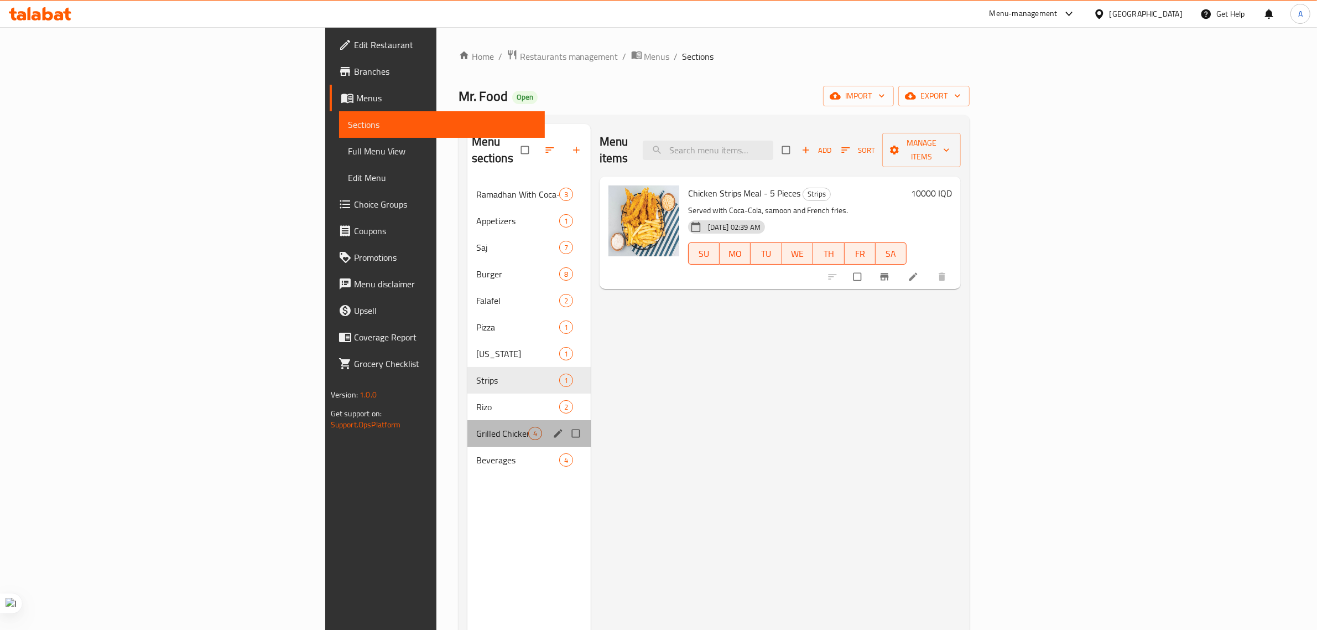
click at [467, 420] on div "Grilled Chicken 4" at bounding box center [528, 433] width 123 height 27
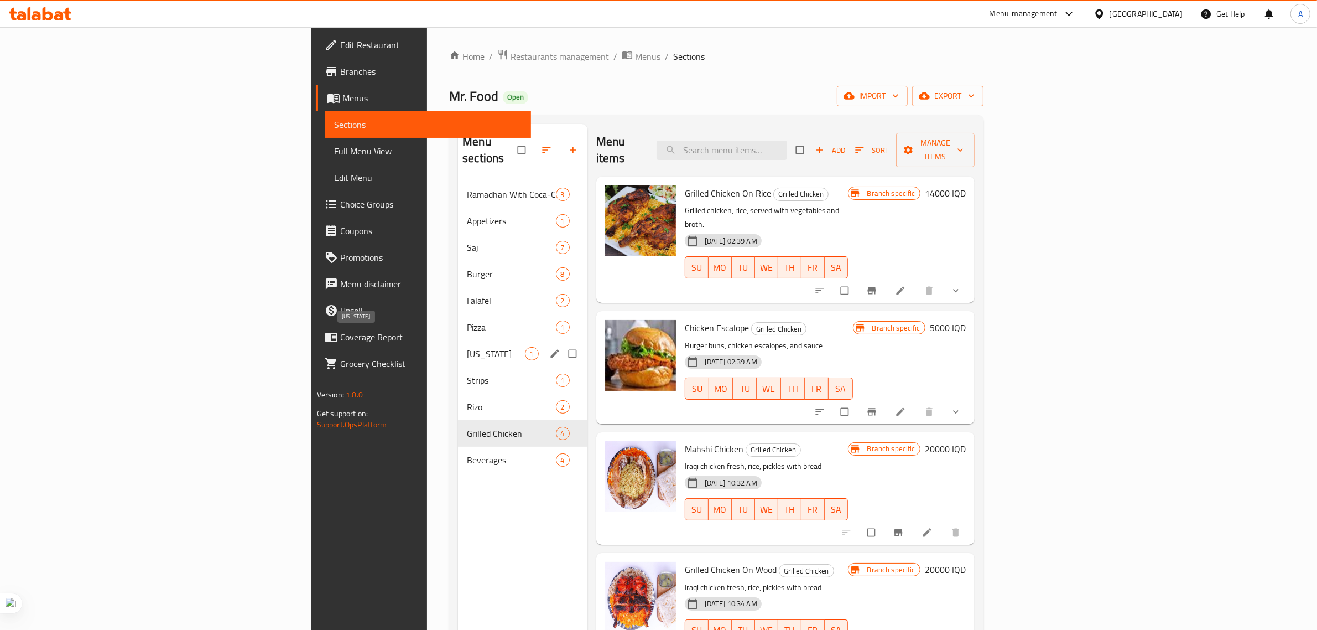
drag, startPoint x: 272, startPoint y: 301, endPoint x: 267, endPoint y: 292, distance: 11.4
click at [458, 314] on div "Pizza 1" at bounding box center [522, 327] width 129 height 27
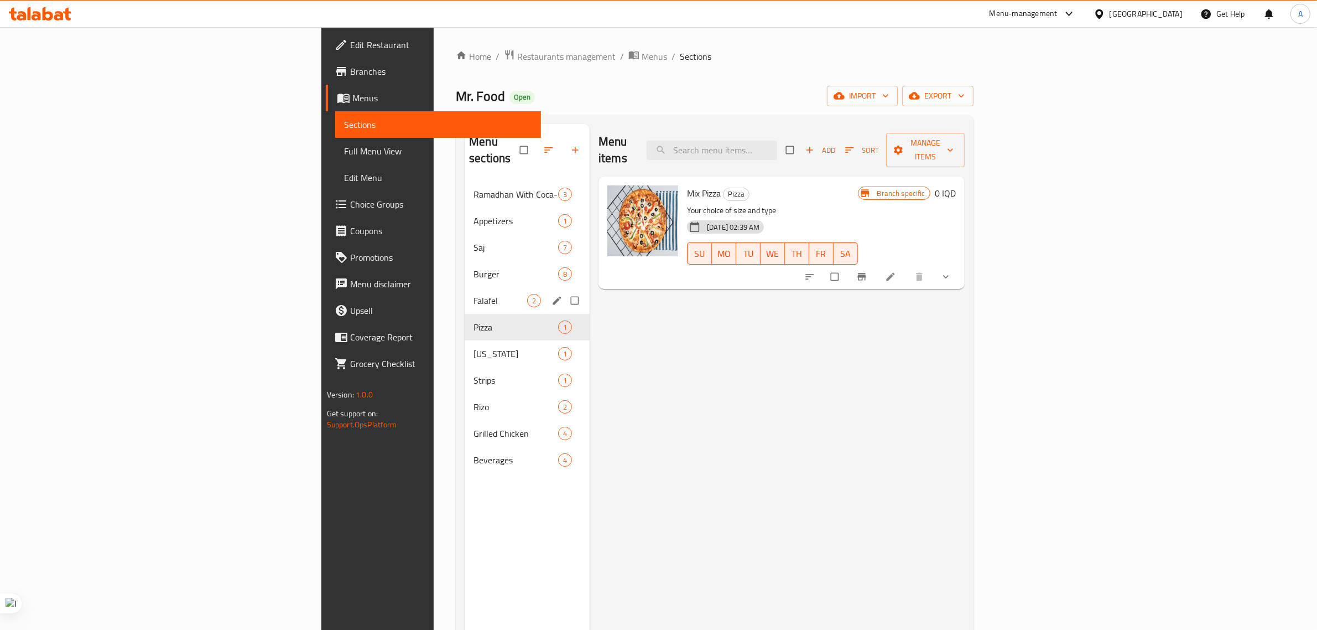
click at [474, 267] on span "Burger" at bounding box center [516, 273] width 85 height 13
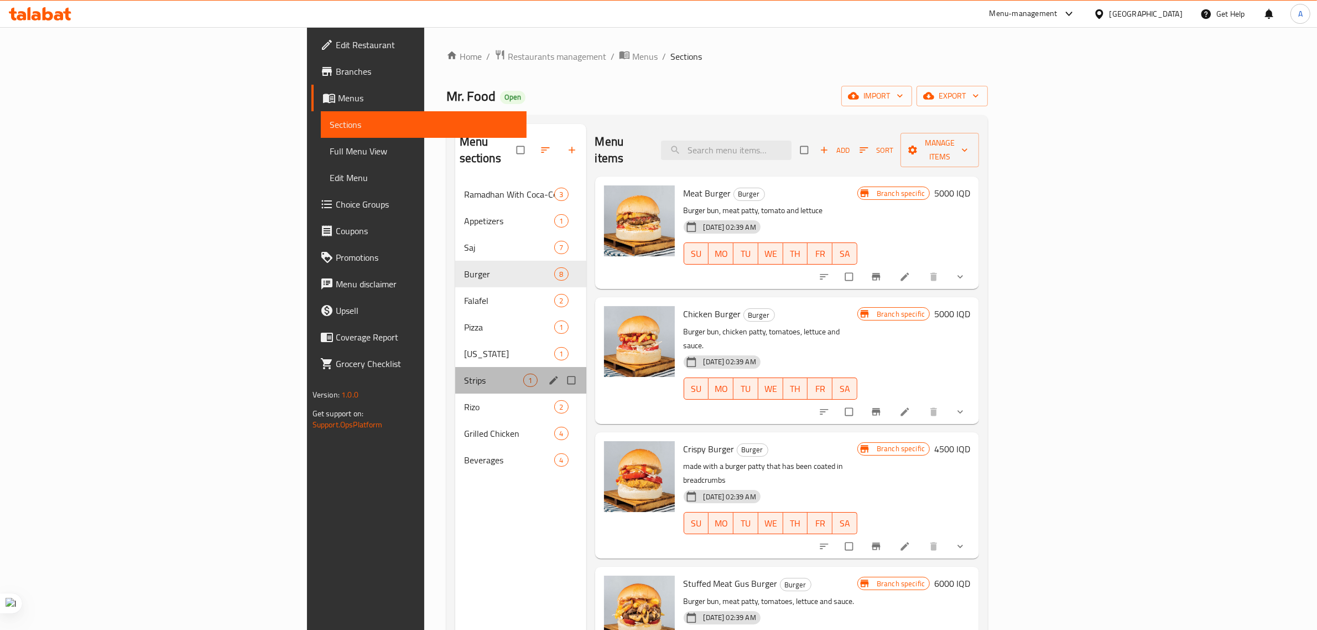
click at [455, 367] on div "Strips 1" at bounding box center [520, 380] width 131 height 27
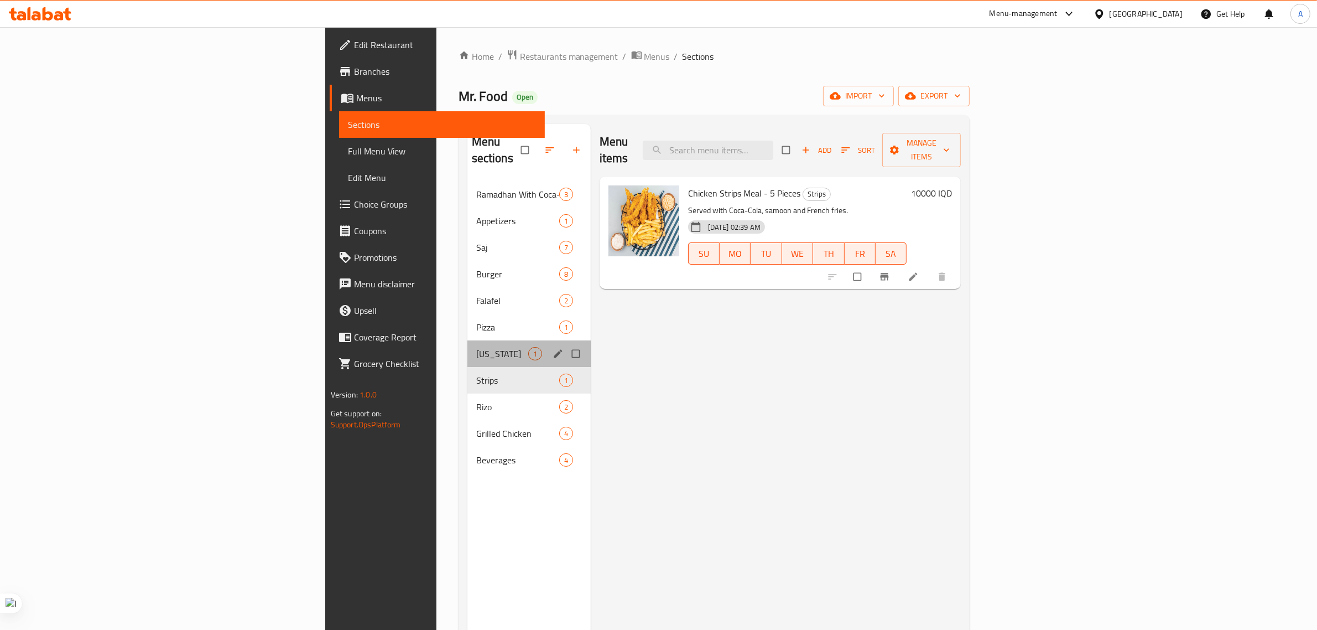
click at [467, 340] on div "Kentucky 1" at bounding box center [528, 353] width 123 height 27
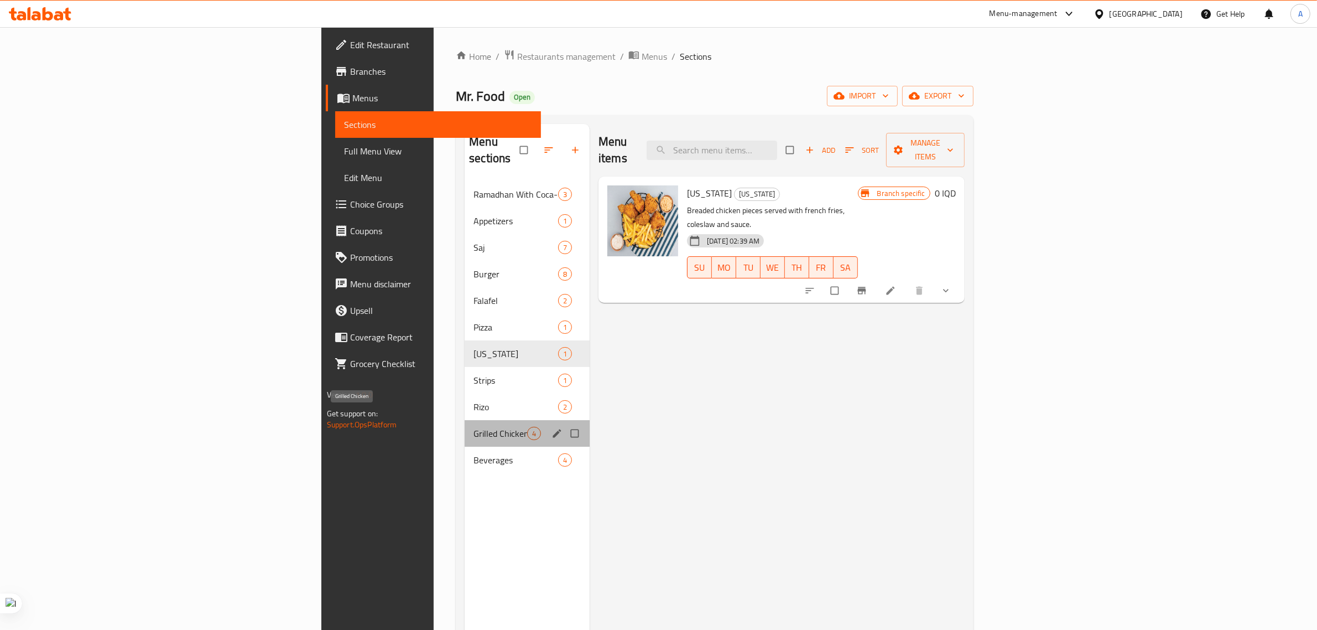
click at [474, 426] on span "Grilled Chicken" at bounding box center [501, 432] width 54 height 13
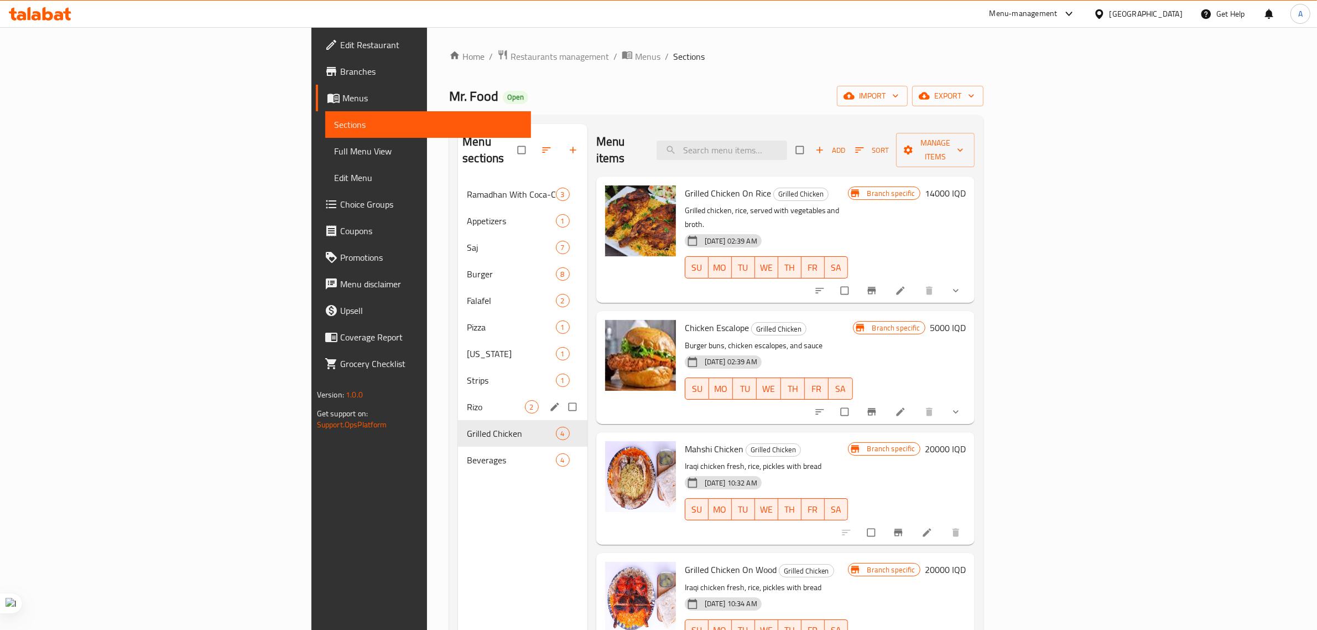
click at [467, 400] on span "Rizo" at bounding box center [496, 406] width 58 height 13
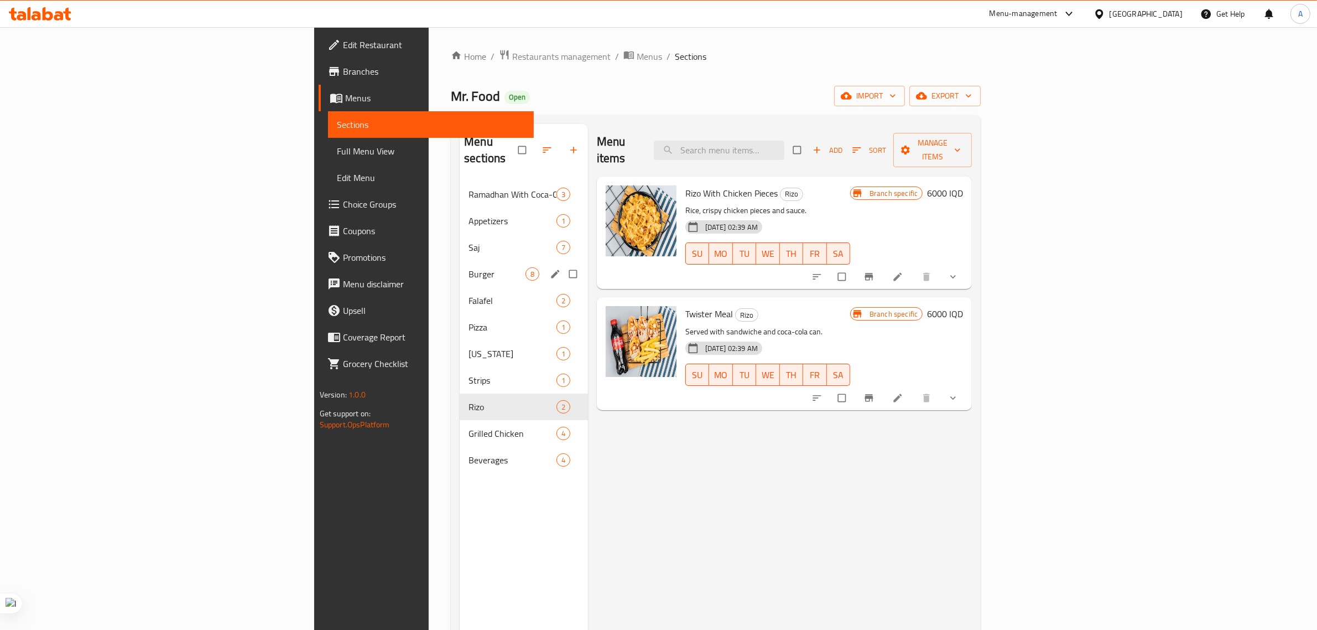
click at [460, 239] on div "Saj 7" at bounding box center [524, 247] width 128 height 27
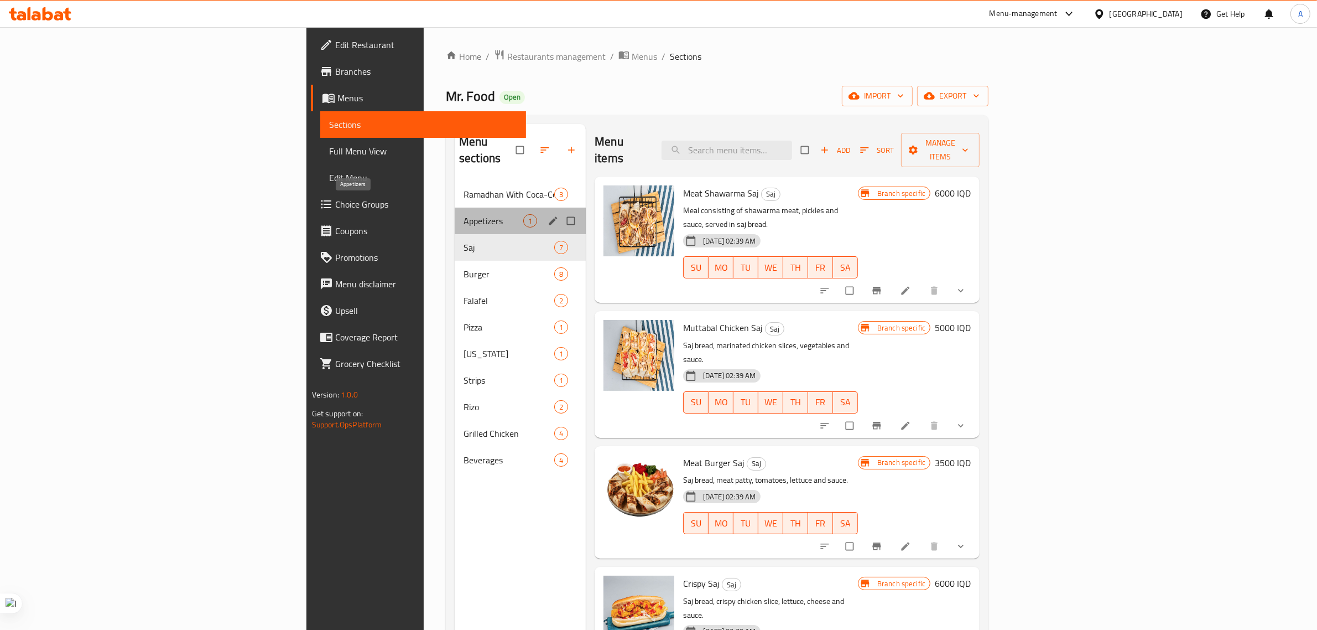
click at [464, 214] on span "Appetizers" at bounding box center [494, 220] width 60 height 13
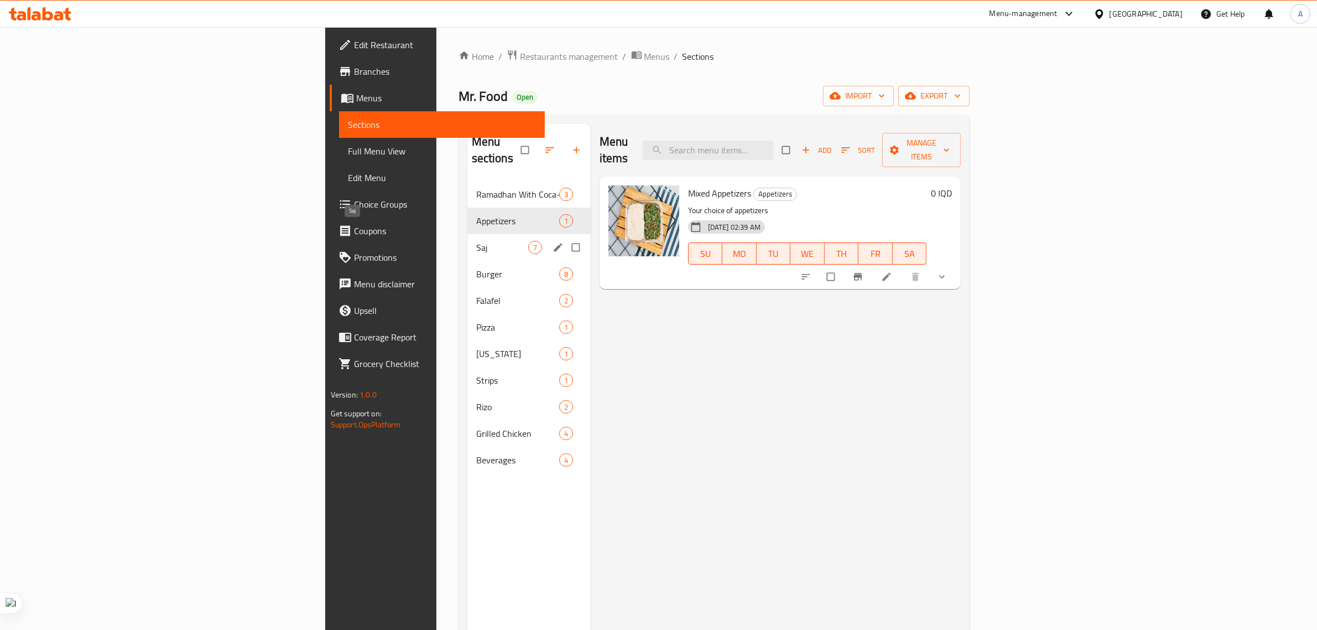
click at [476, 241] on span "Saj" at bounding box center [502, 247] width 52 height 13
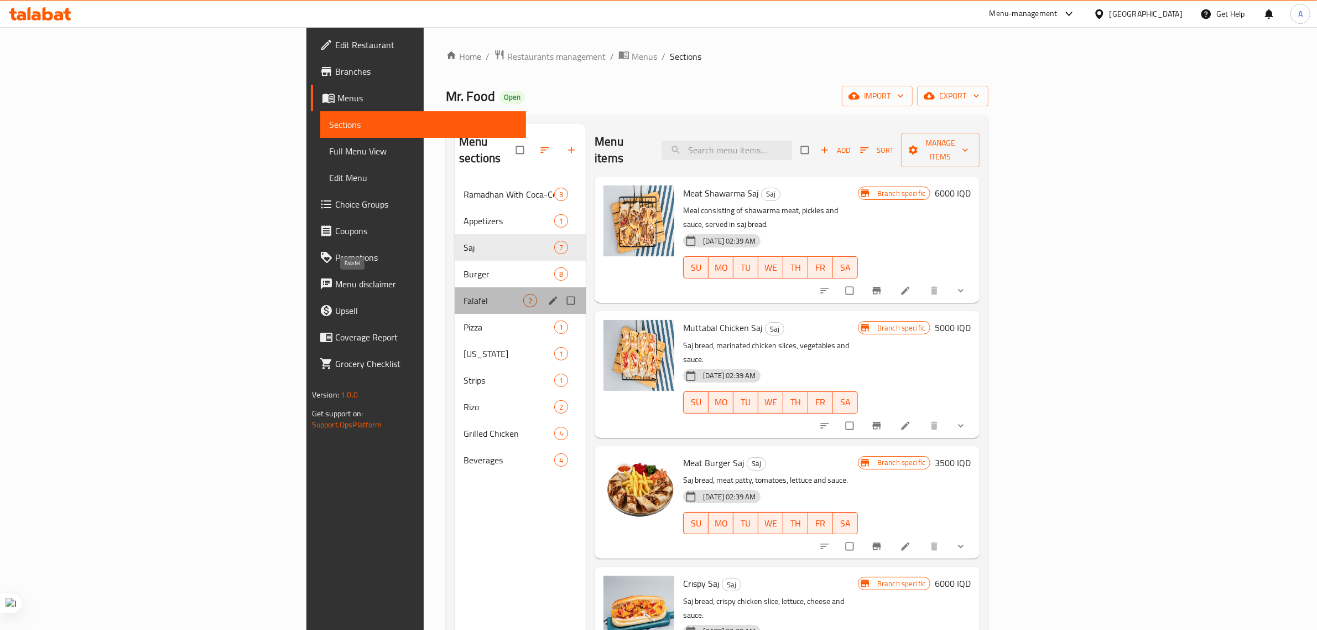
click at [464, 294] on span "Falafel" at bounding box center [494, 300] width 60 height 13
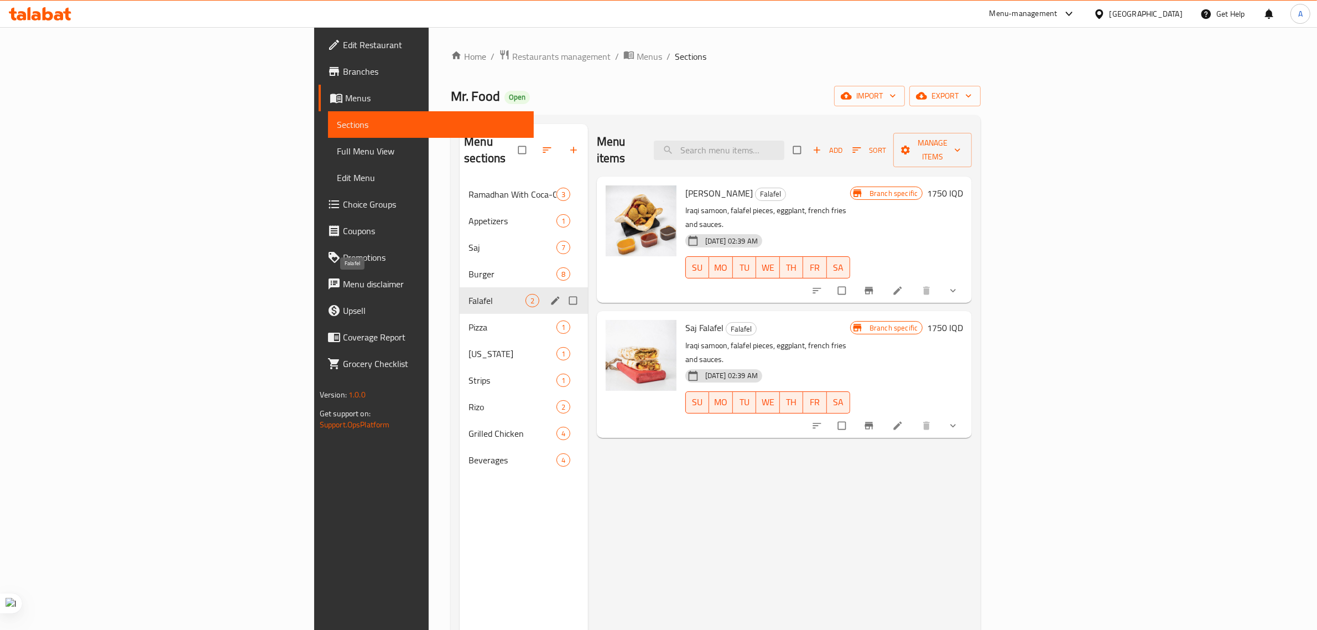
click at [469, 294] on span "Falafel" at bounding box center [497, 300] width 56 height 13
click at [469, 320] on span "Pizza" at bounding box center [497, 326] width 56 height 13
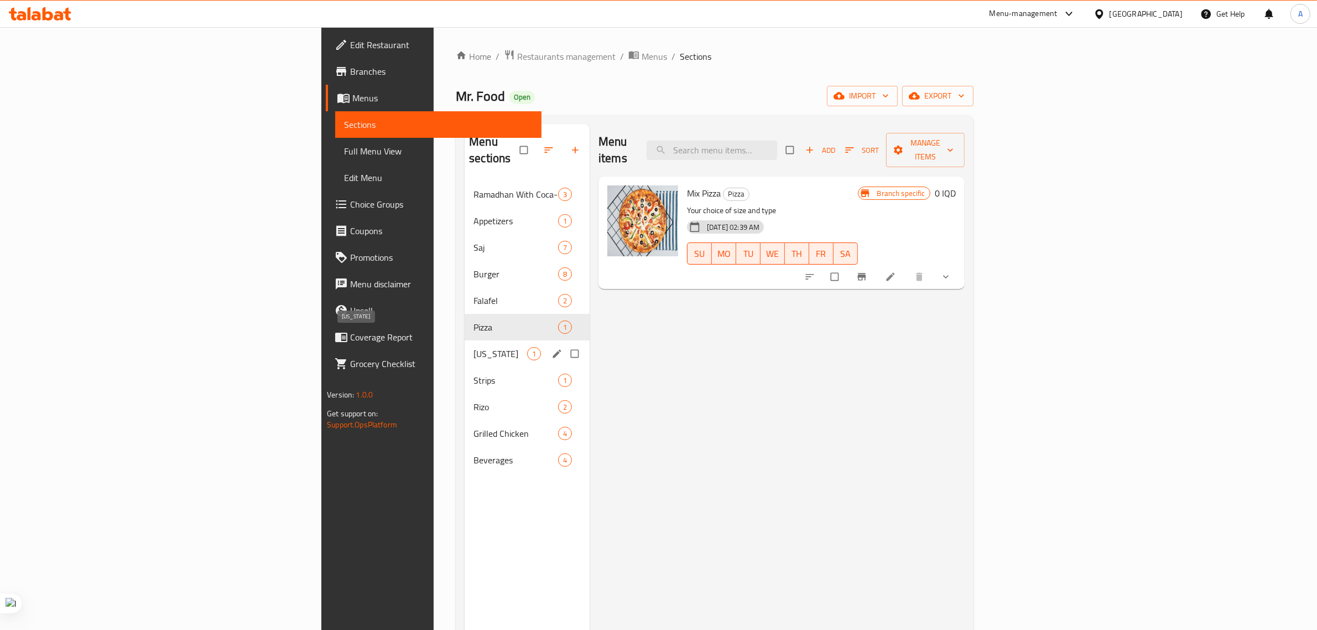
click at [474, 347] on span "[US_STATE]" at bounding box center [501, 353] width 54 height 13
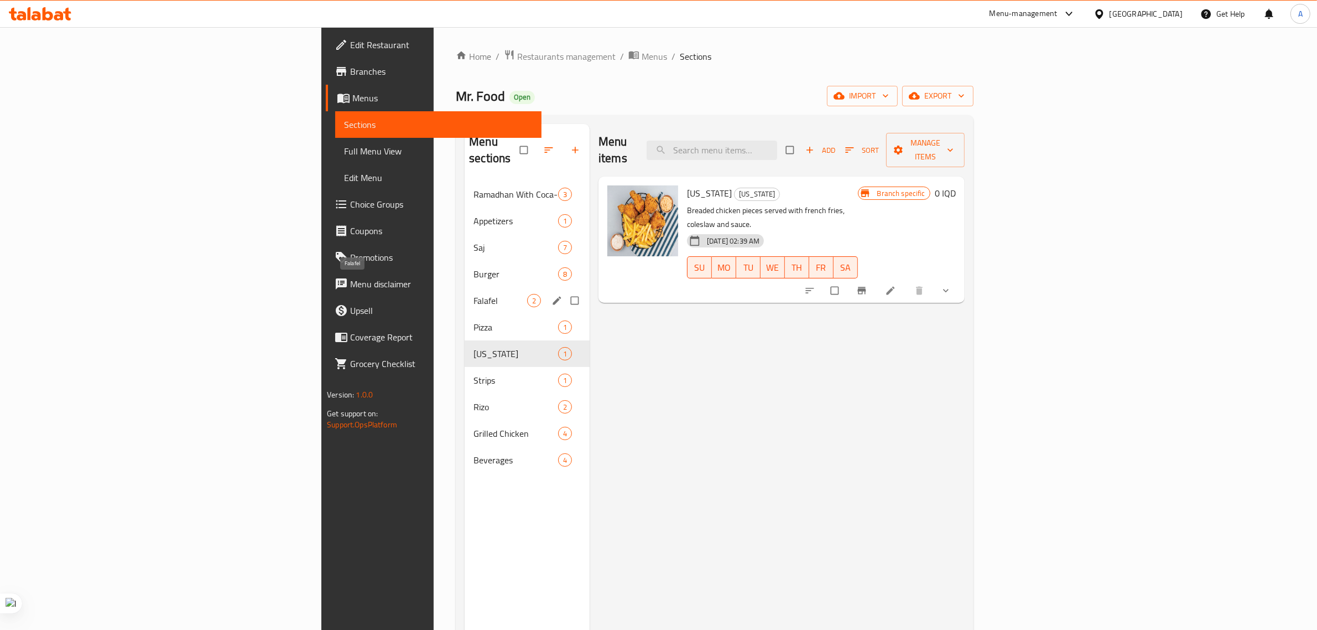
click at [474, 294] on span "Falafel" at bounding box center [501, 300] width 54 height 13
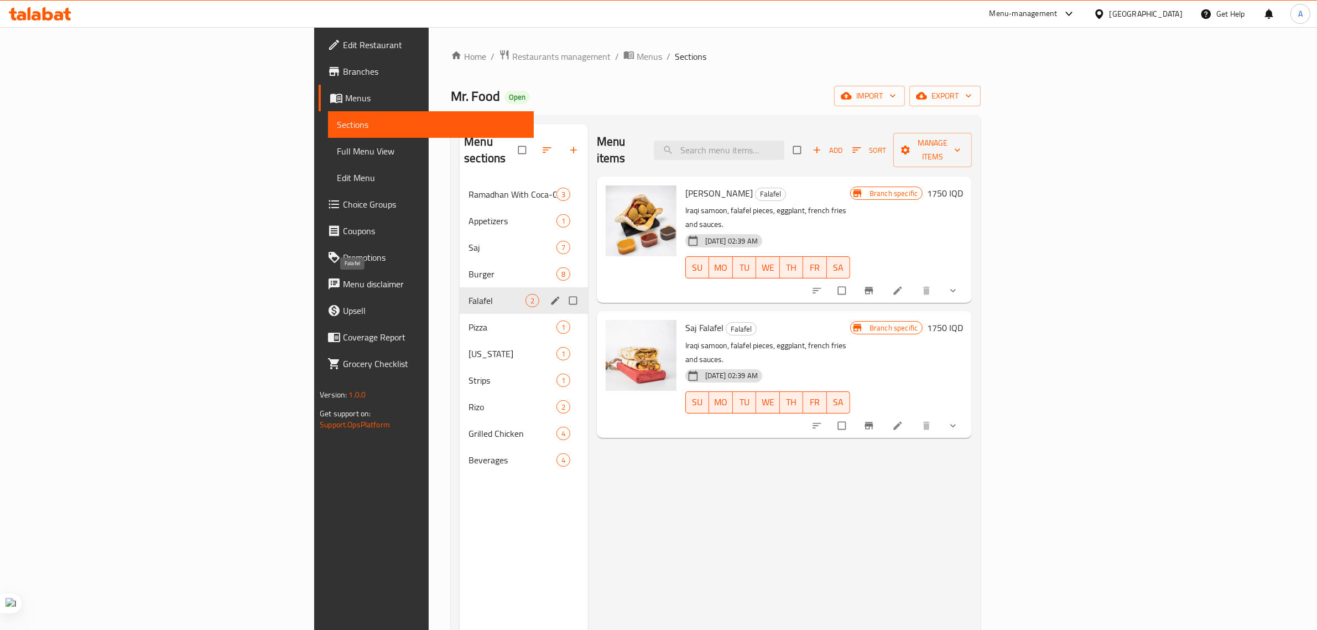
click at [469, 241] on span "Saj" at bounding box center [512, 247] width 87 height 13
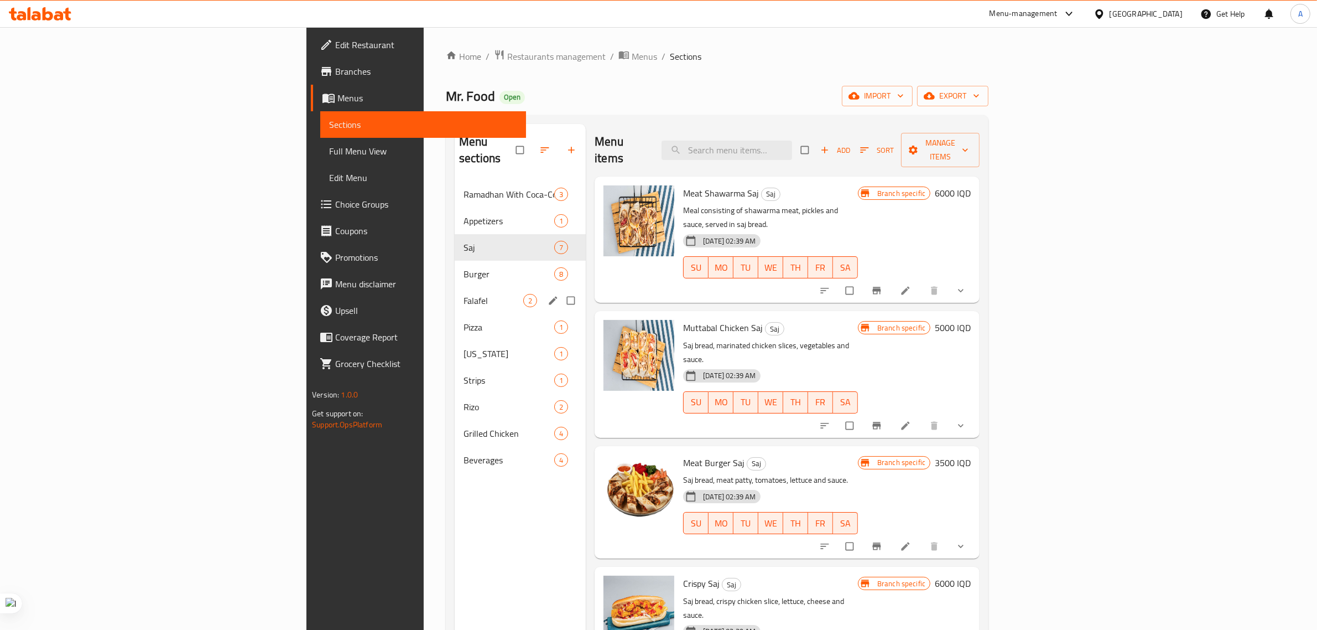
click at [455, 287] on div "Falafel 2" at bounding box center [520, 300] width 131 height 27
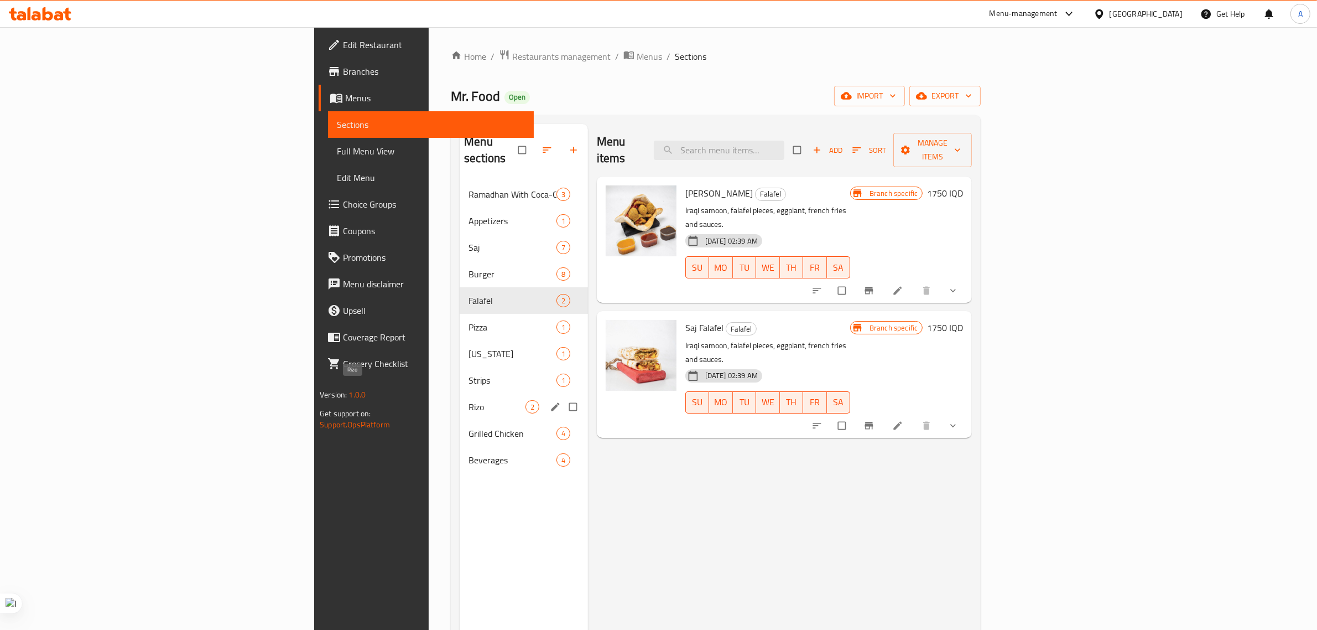
click at [469, 400] on span "Rizo" at bounding box center [497, 406] width 56 height 13
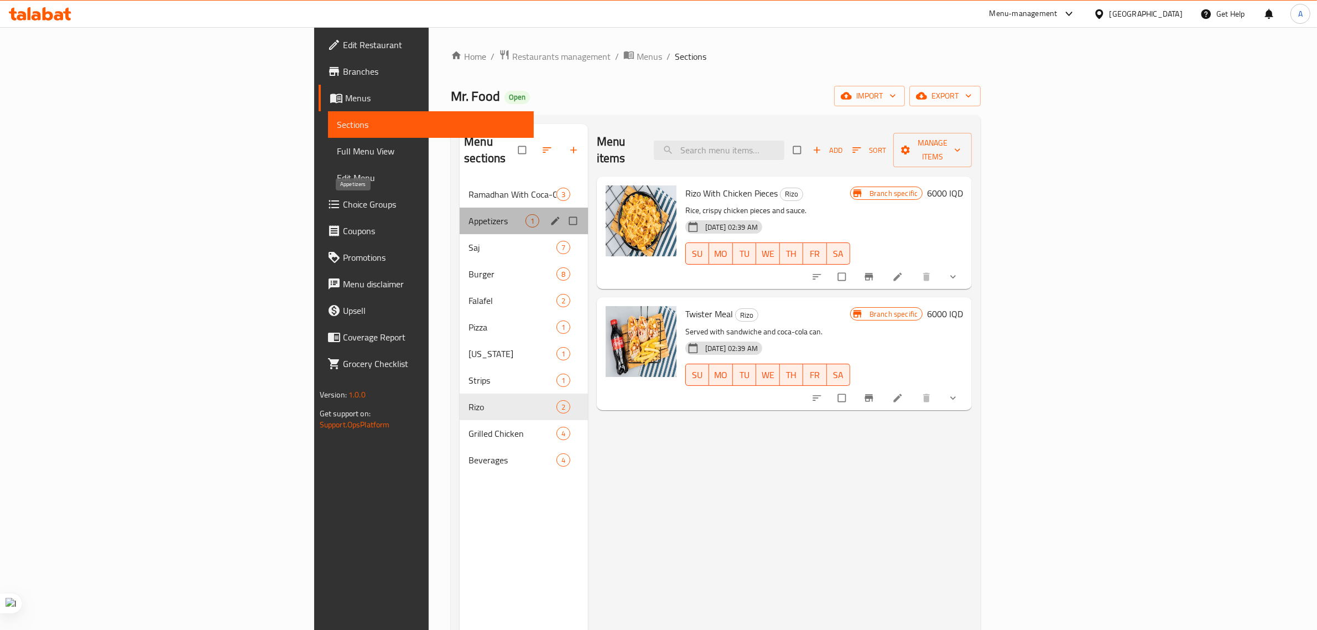
click at [469, 214] on span "Appetizers" at bounding box center [497, 220] width 56 height 13
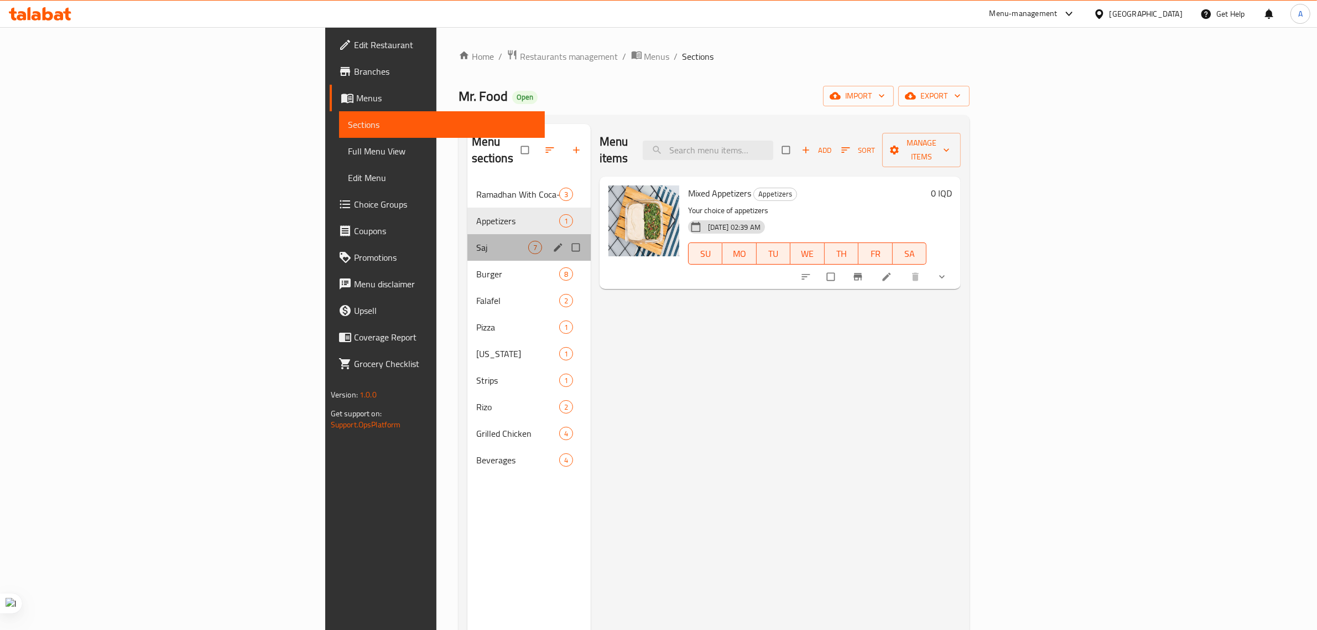
click at [467, 243] on div "Saj 7" at bounding box center [528, 247] width 123 height 27
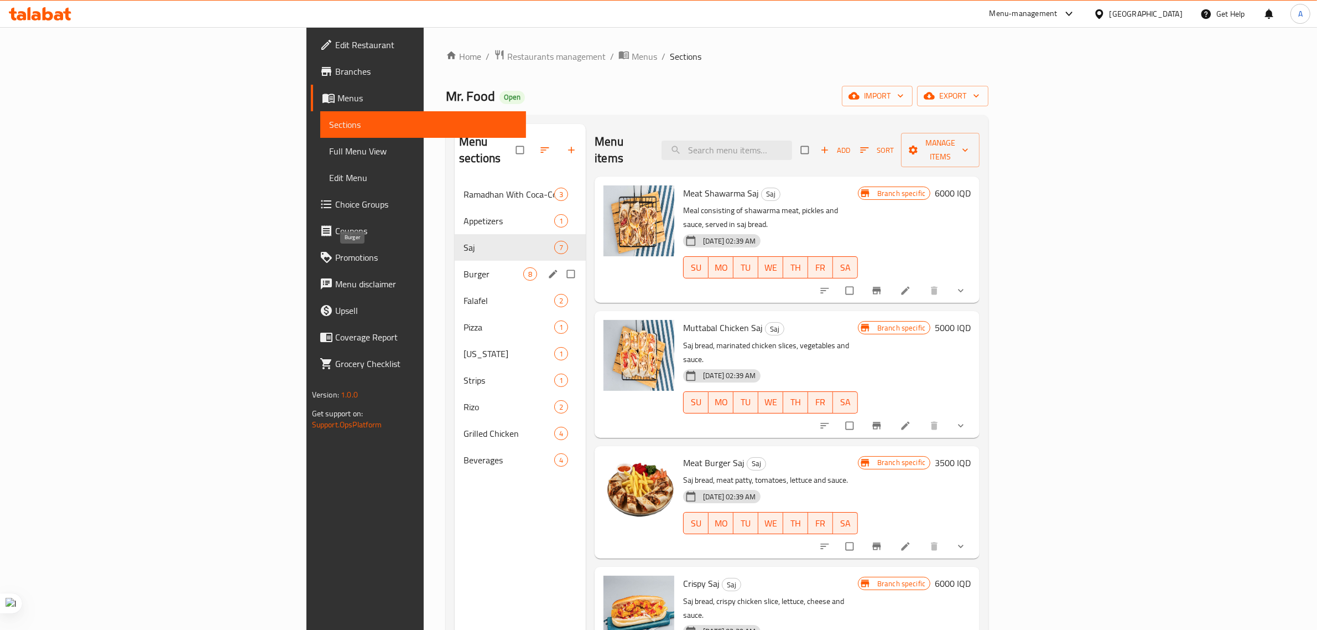
click at [464, 267] on span "Burger" at bounding box center [494, 273] width 60 height 13
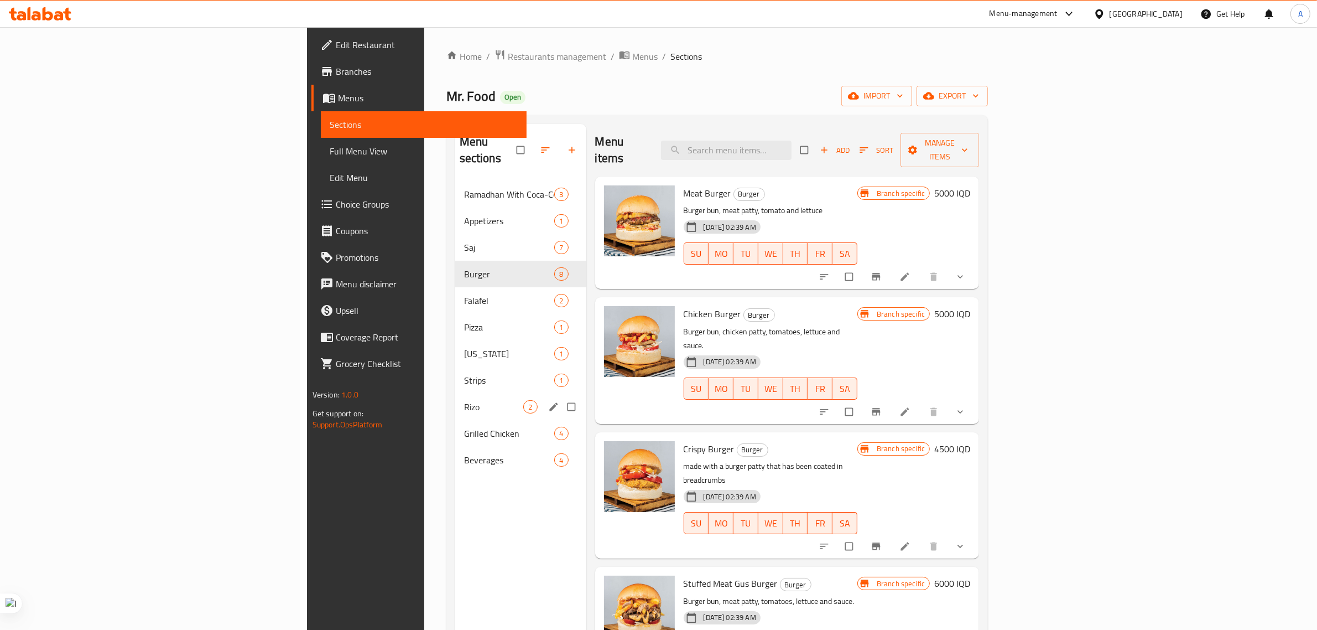
click at [464, 373] on span "Strips" at bounding box center [509, 379] width 91 height 13
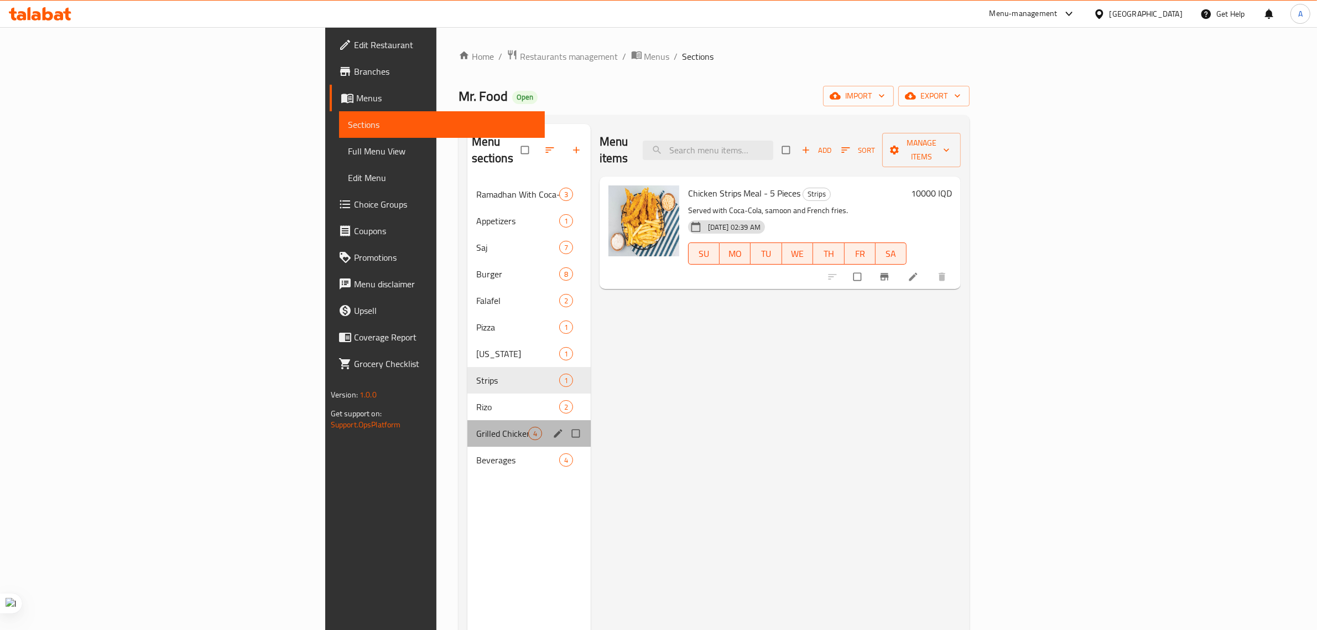
click at [467, 424] on div "Grilled Chicken 4" at bounding box center [528, 433] width 123 height 27
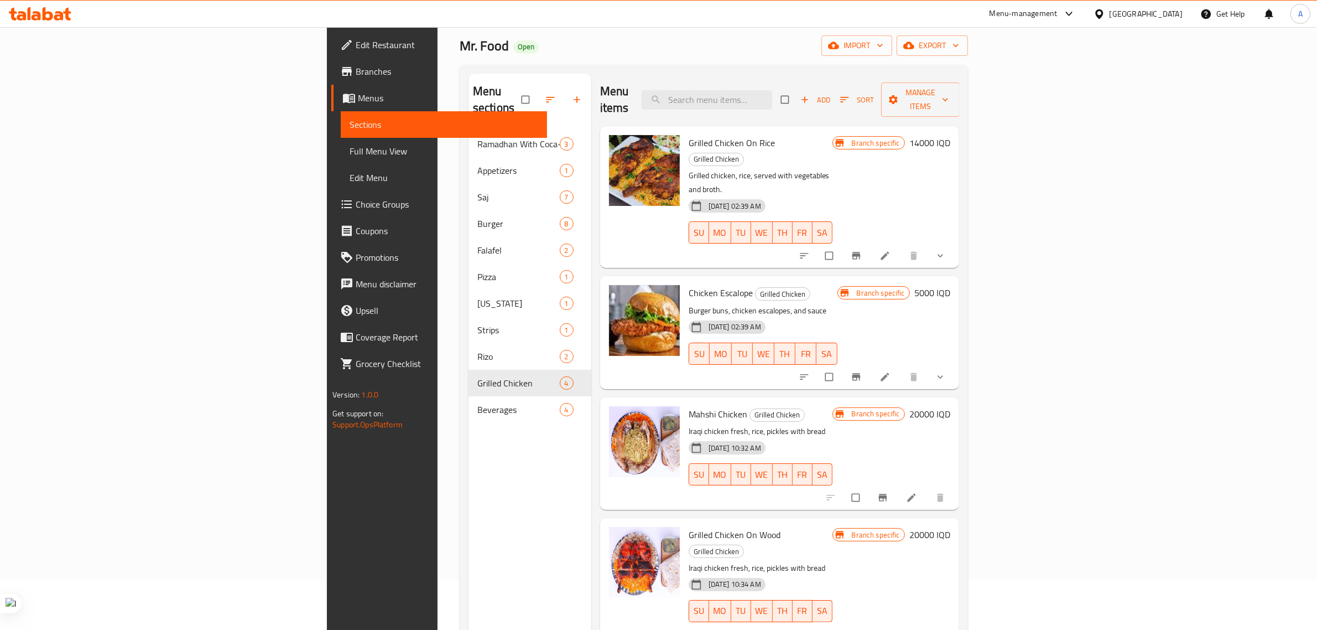
scroll to position [17, 0]
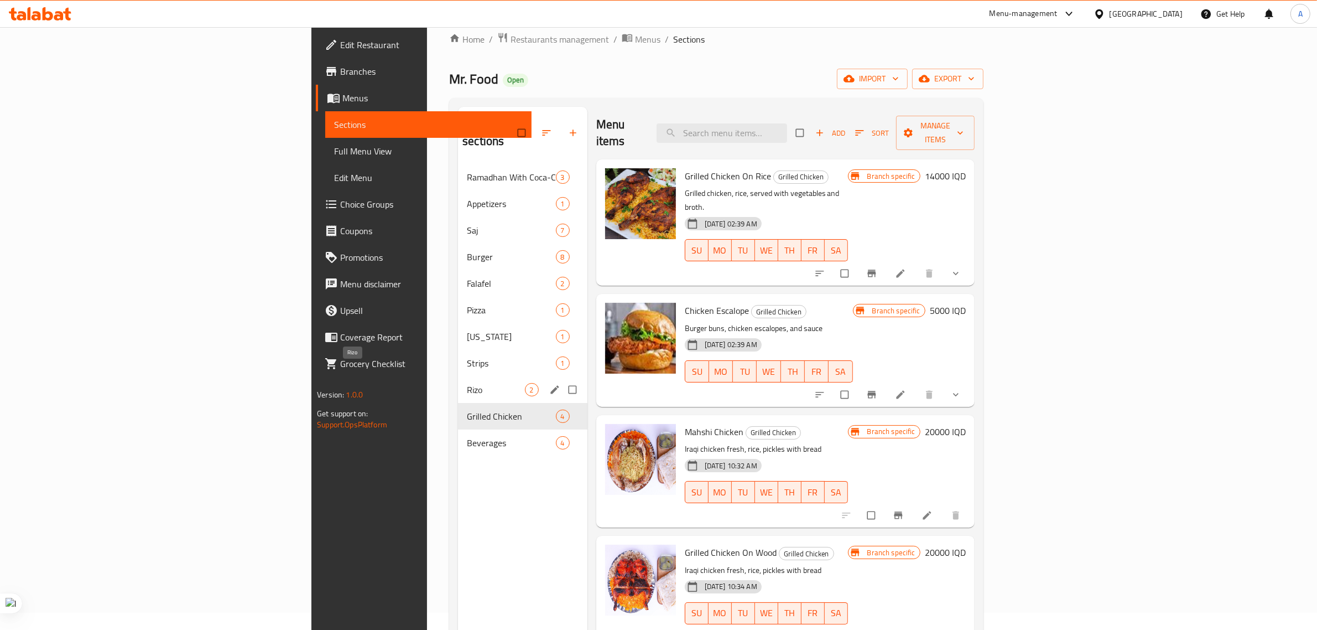
click at [467, 383] on span "Rizo" at bounding box center [496, 389] width 58 height 13
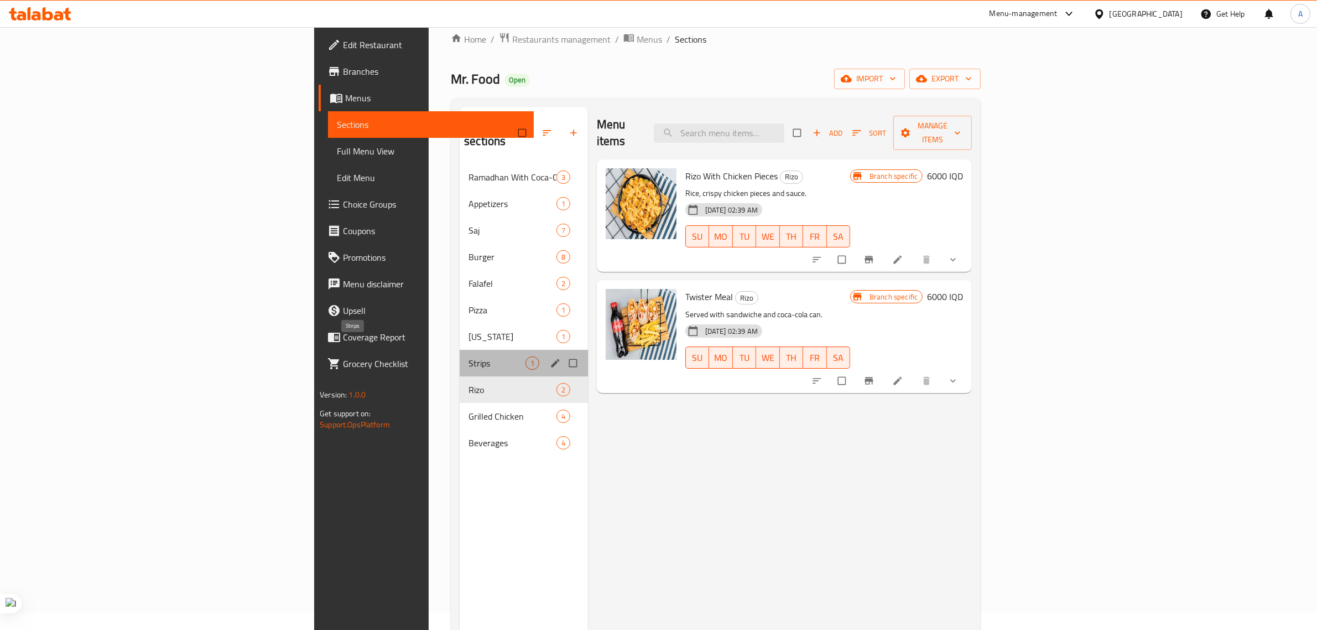
click at [469, 356] on span "Strips" at bounding box center [497, 362] width 56 height 13
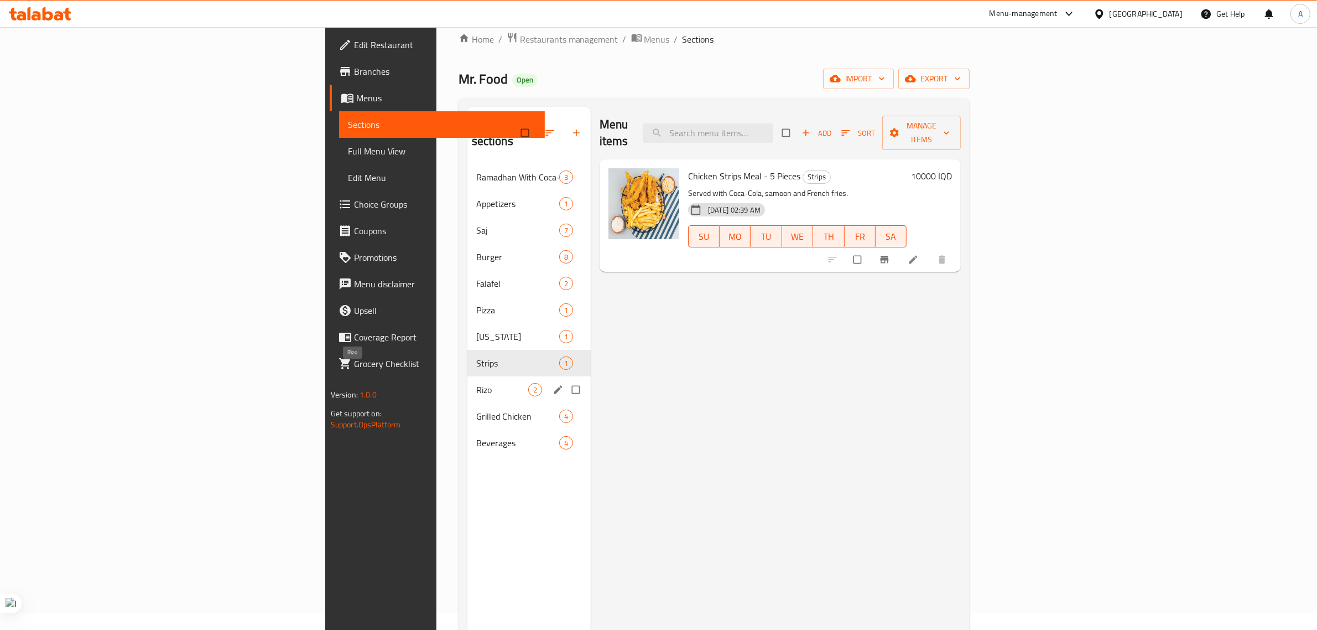
click at [476, 383] on span "Rizo" at bounding box center [502, 389] width 52 height 13
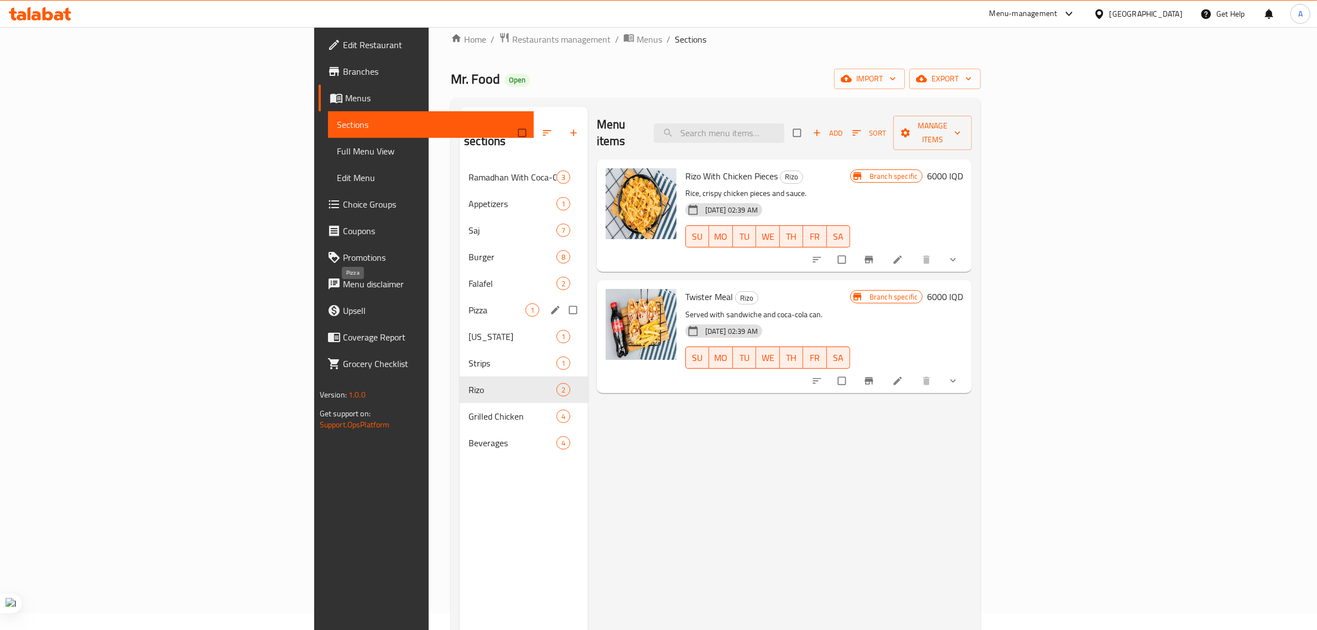
click at [469, 303] on span "Pizza" at bounding box center [497, 309] width 56 height 13
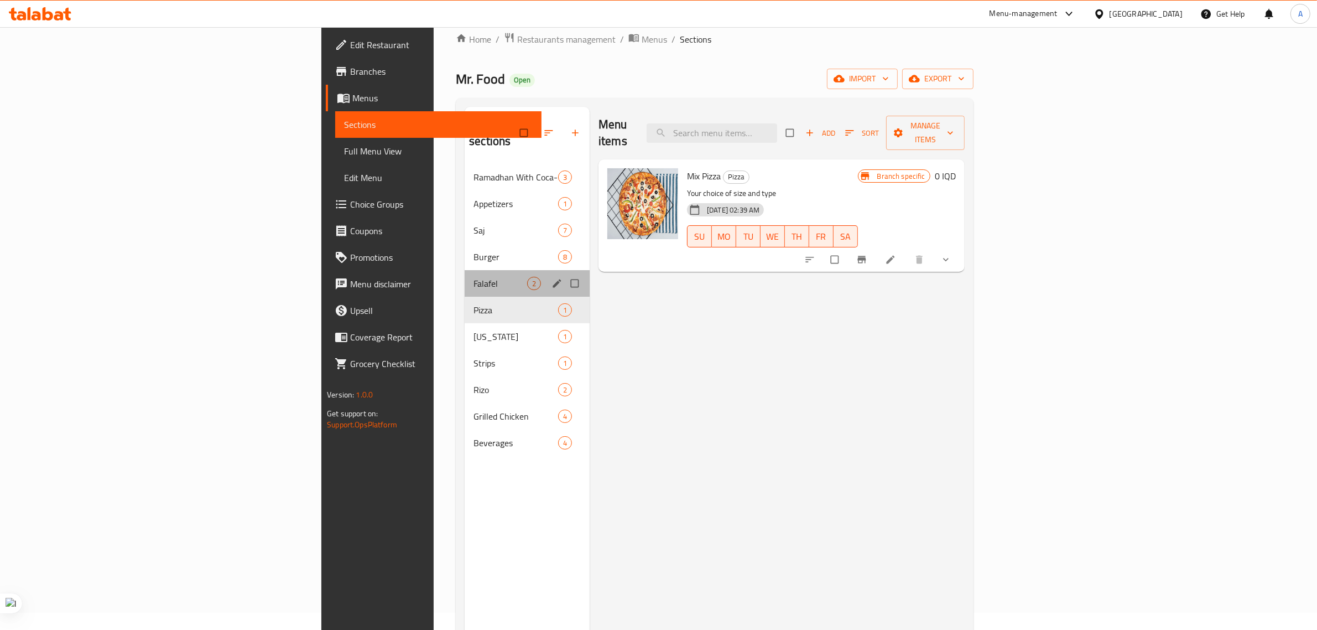
click at [465, 270] on div "Falafel 2" at bounding box center [527, 283] width 125 height 27
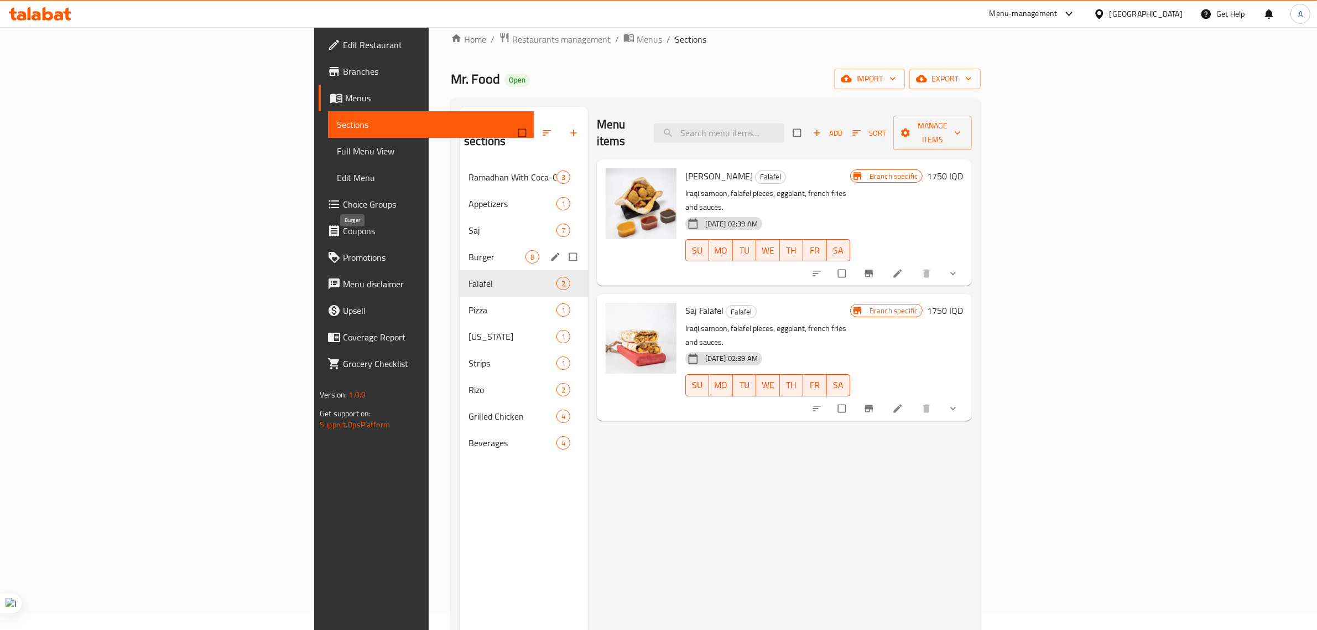
click at [469, 250] on span "Burger" at bounding box center [497, 256] width 56 height 13
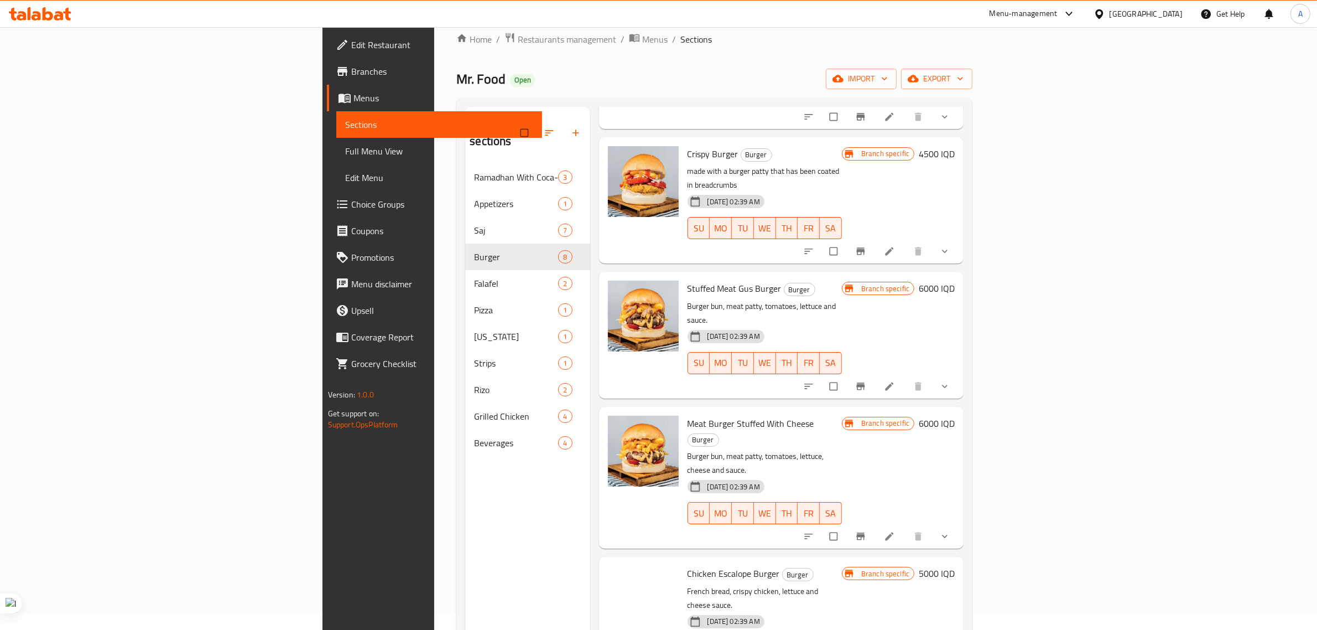
scroll to position [363, 0]
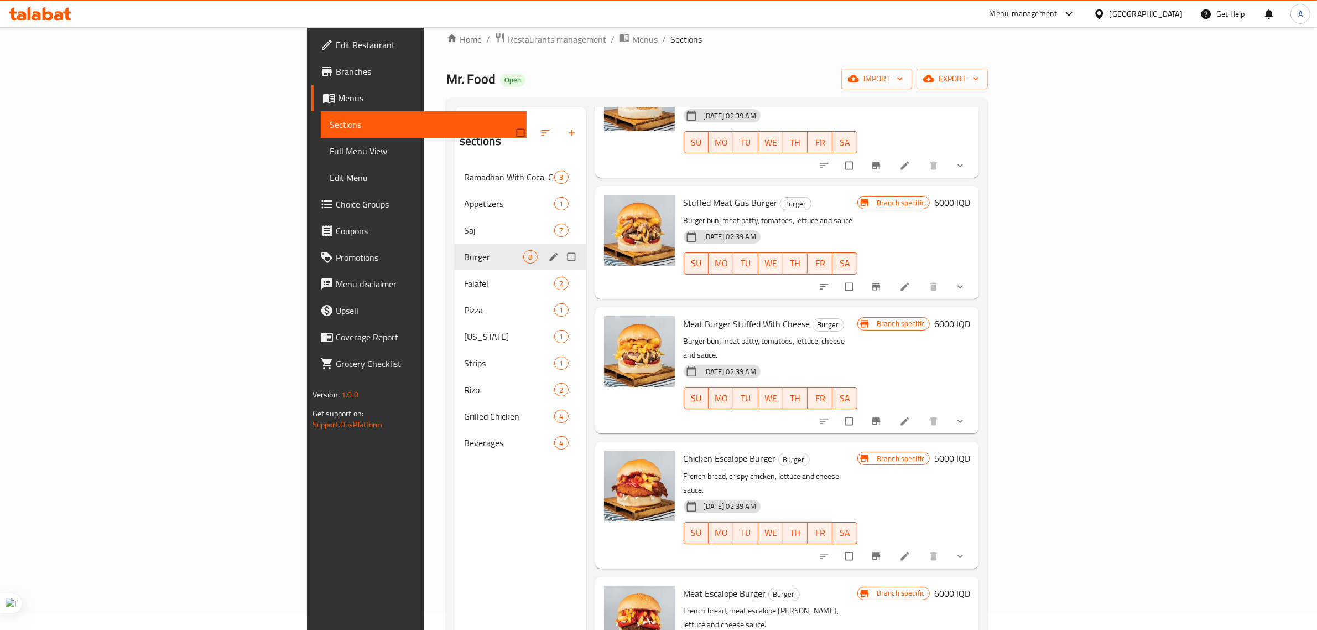
click at [464, 223] on span "Saj" at bounding box center [509, 229] width 91 height 13
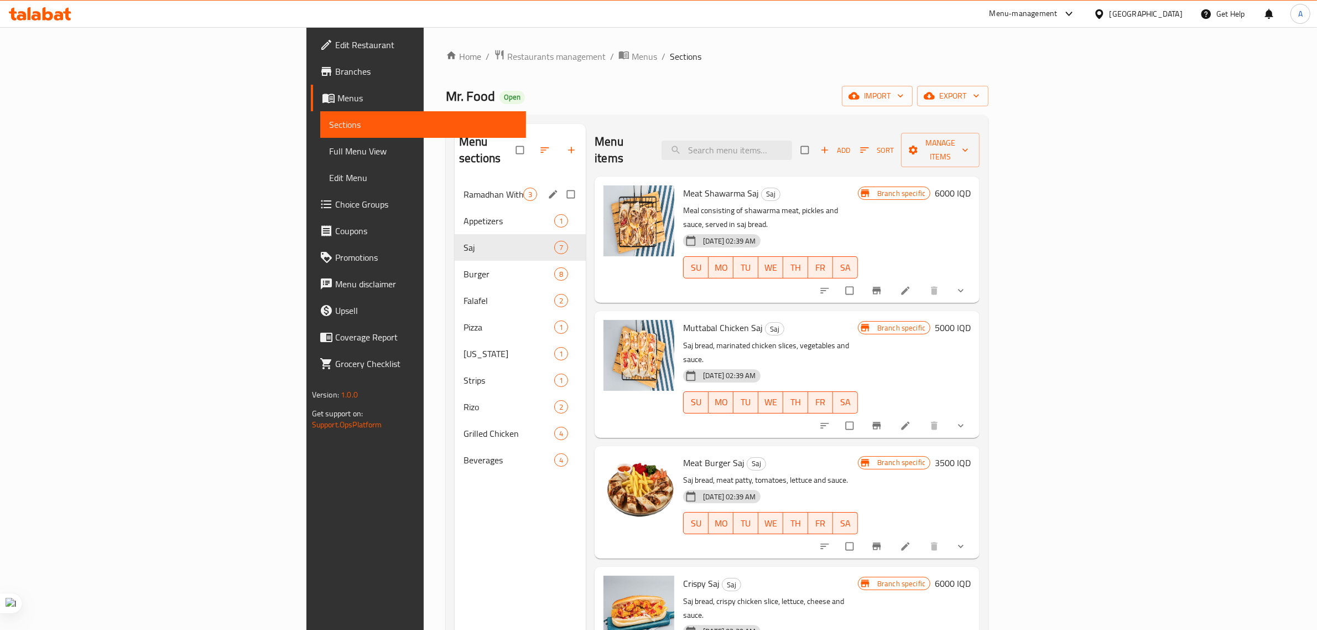
click at [455, 186] on div "Ramadhan With Coca-Cola 3" at bounding box center [520, 194] width 131 height 27
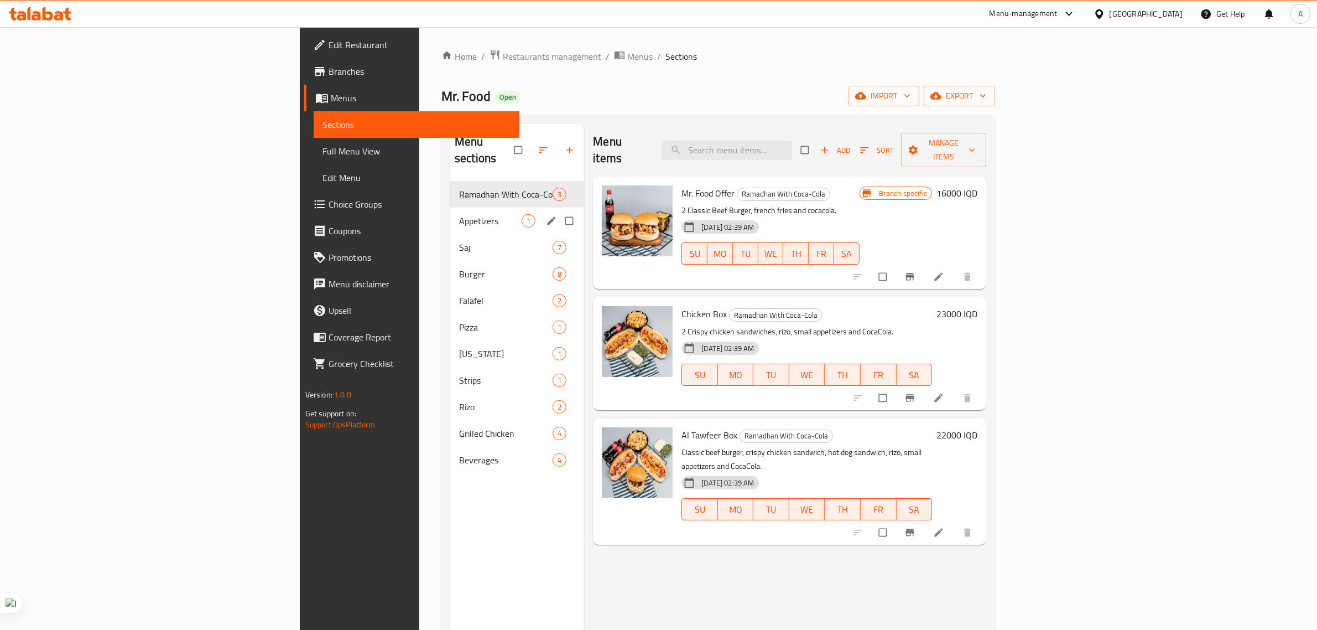
click at [450, 213] on div "Appetizers 1" at bounding box center [517, 220] width 134 height 27
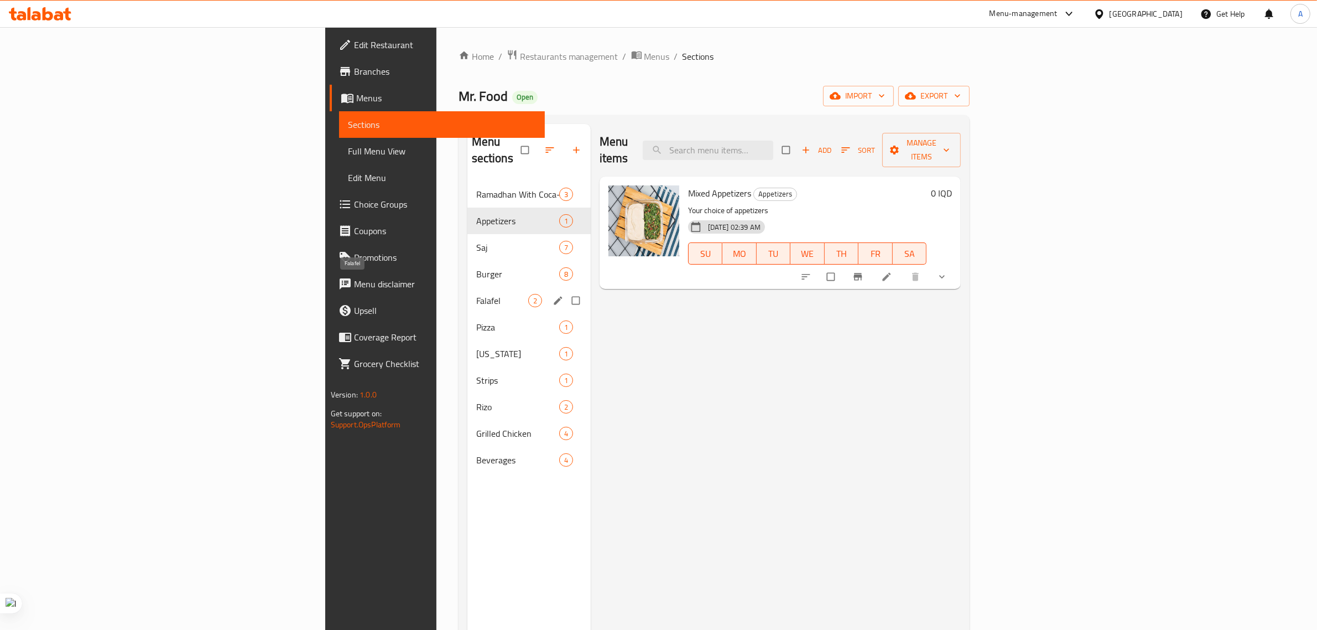
click at [476, 294] on span "Falafel" at bounding box center [502, 300] width 52 height 13
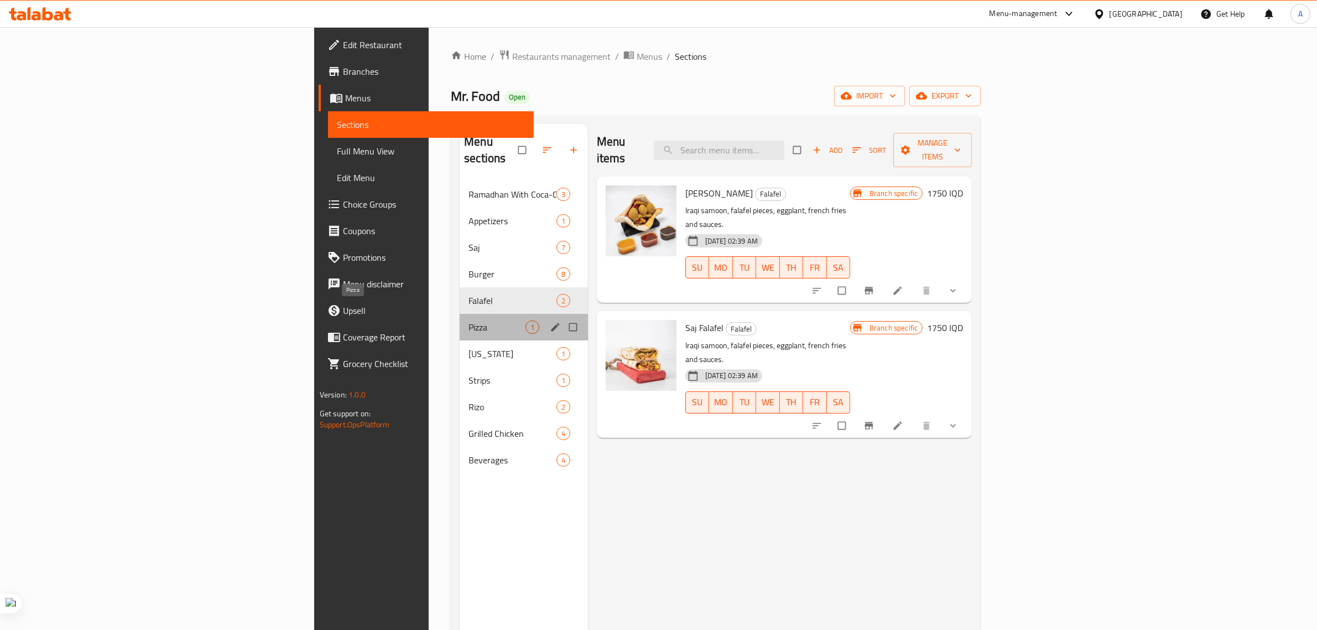
click at [469, 320] on span "Pizza" at bounding box center [497, 326] width 56 height 13
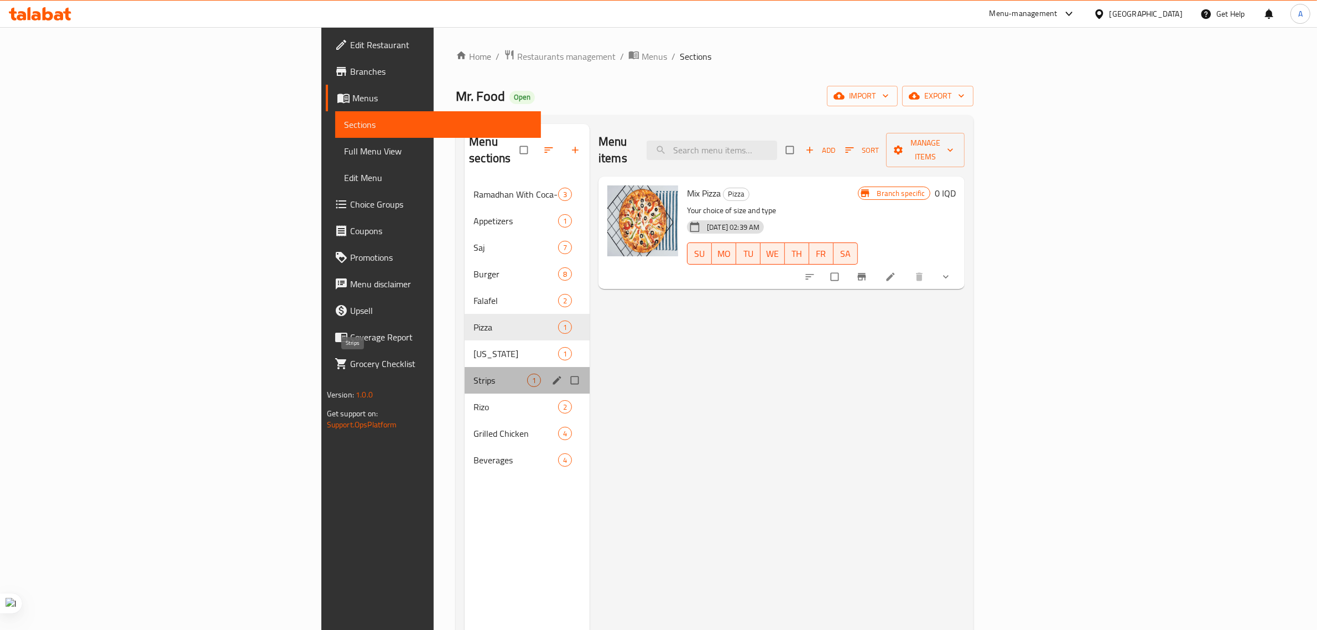
click at [474, 373] on span "Strips" at bounding box center [501, 379] width 54 height 13
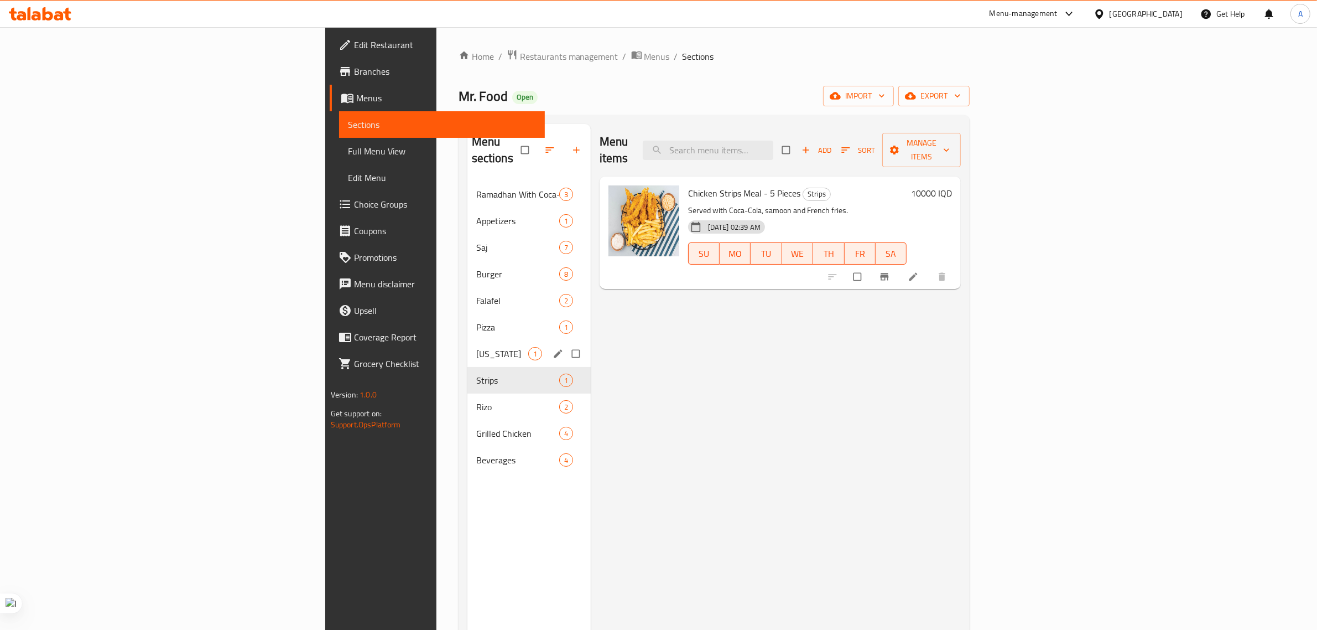
click at [476, 347] on span "[US_STATE]" at bounding box center [502, 353] width 52 height 13
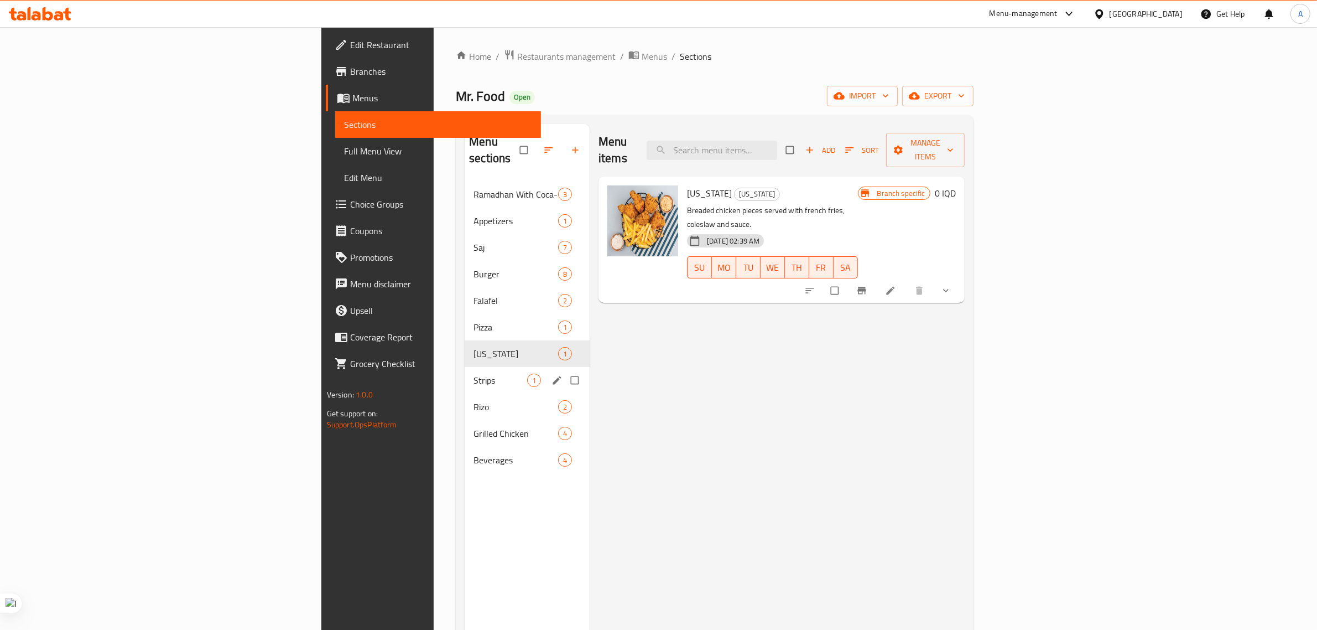
click at [465, 367] on div "Strips 1" at bounding box center [527, 380] width 125 height 27
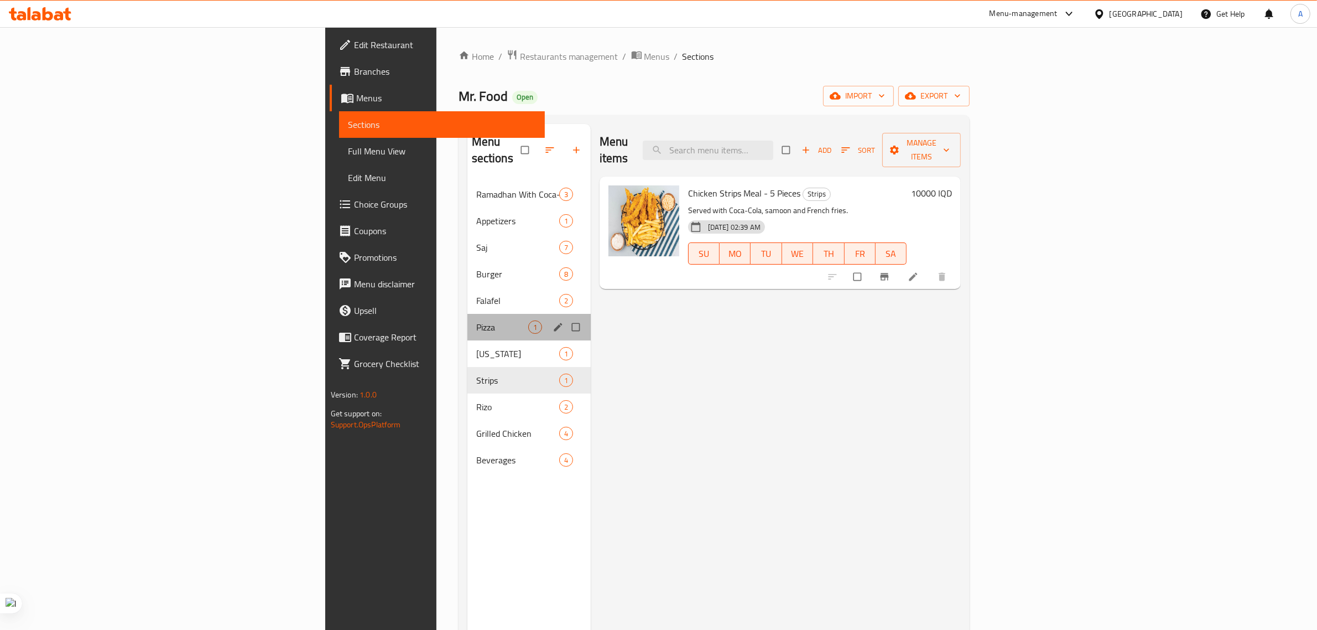
click at [467, 314] on div "Pizza 1" at bounding box center [528, 327] width 123 height 27
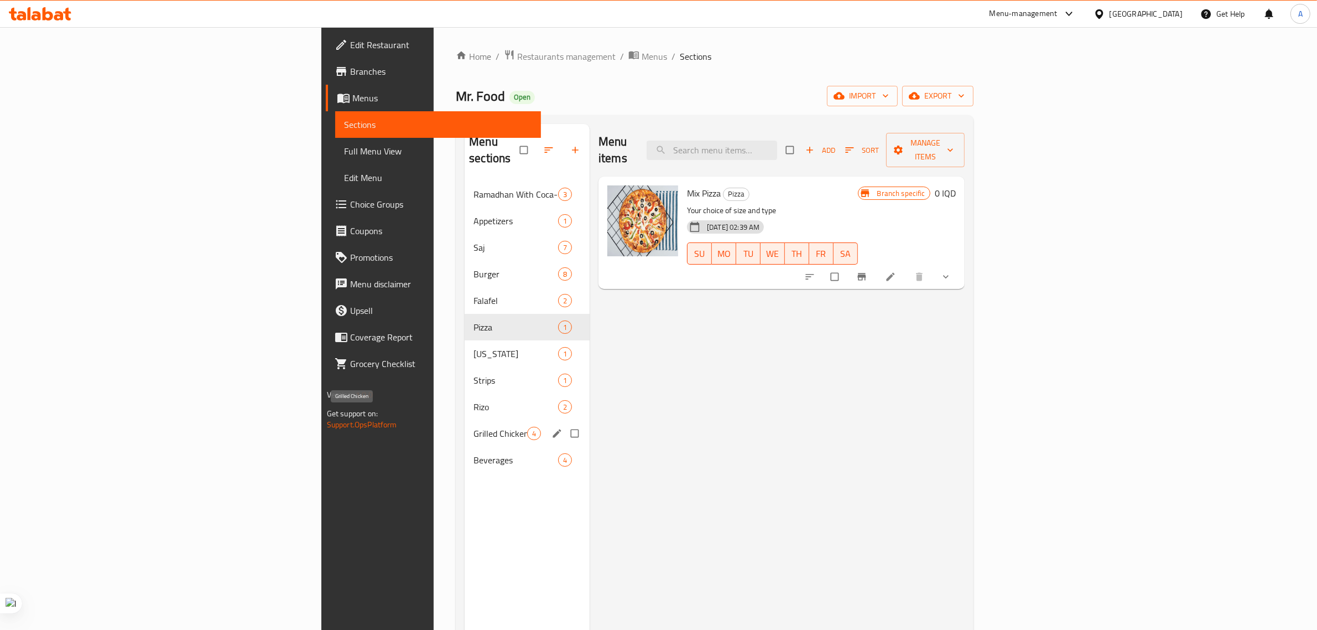
click at [474, 426] on span "Grilled Chicken" at bounding box center [501, 432] width 54 height 13
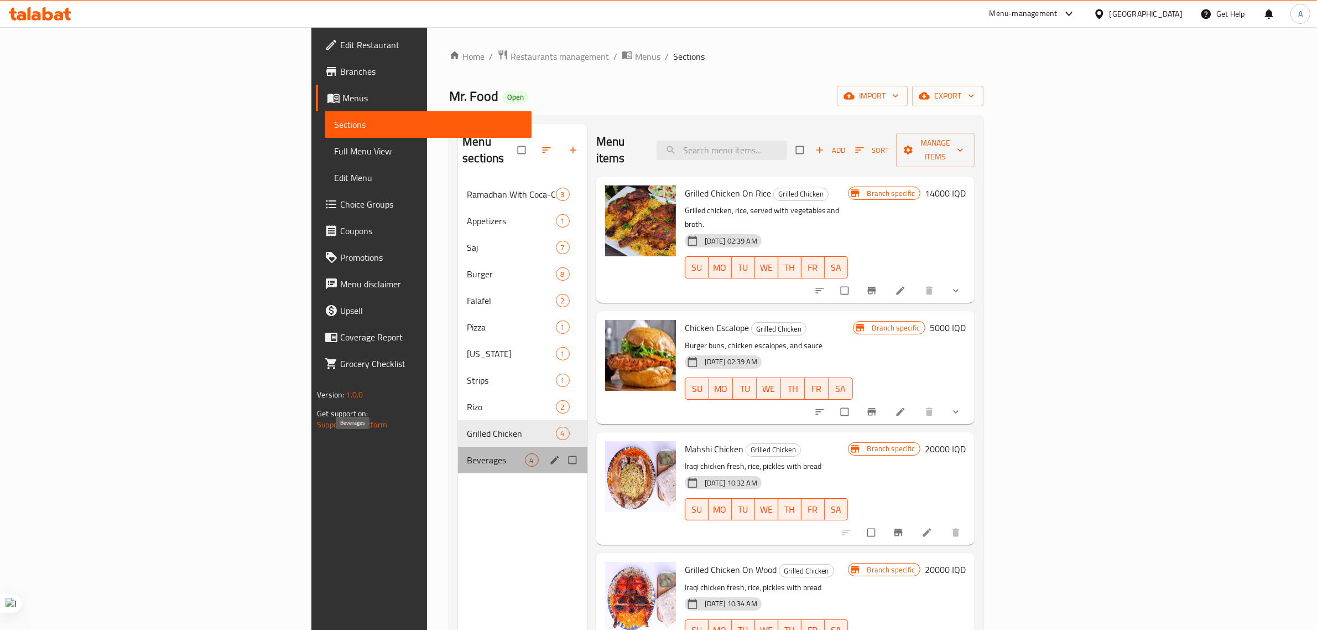
click at [467, 453] on span "Beverages" at bounding box center [496, 459] width 58 height 13
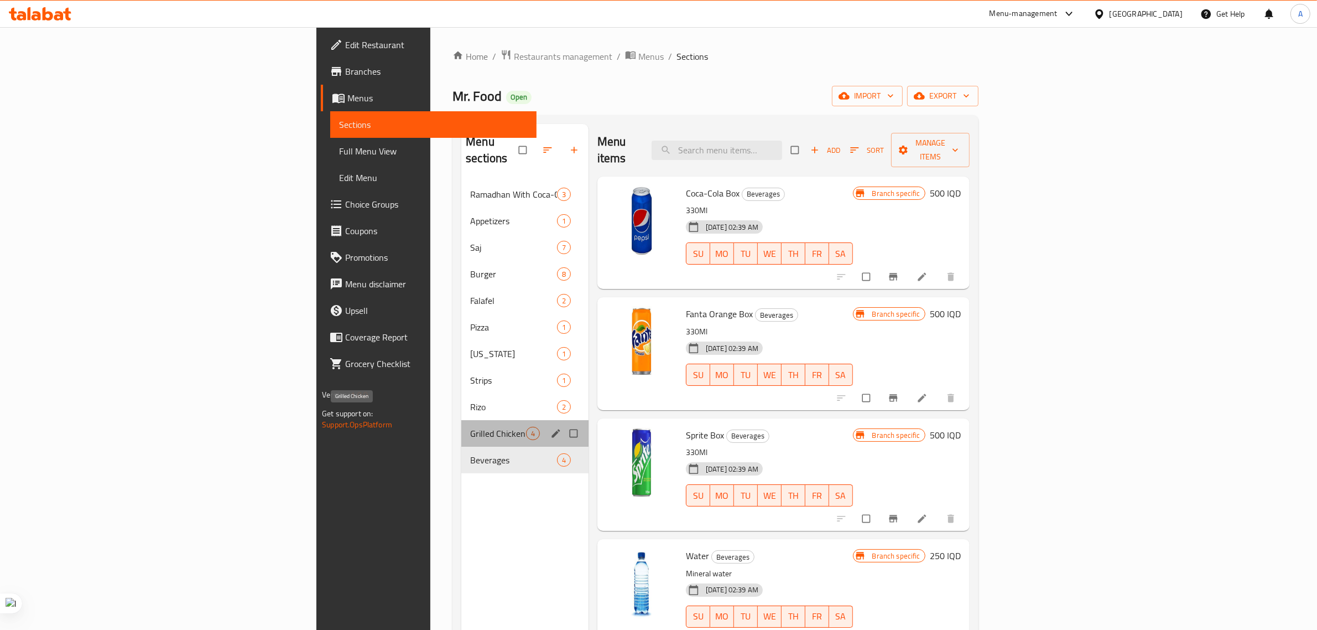
click at [470, 426] on span "Grilled Chicken" at bounding box center [497, 432] width 55 height 13
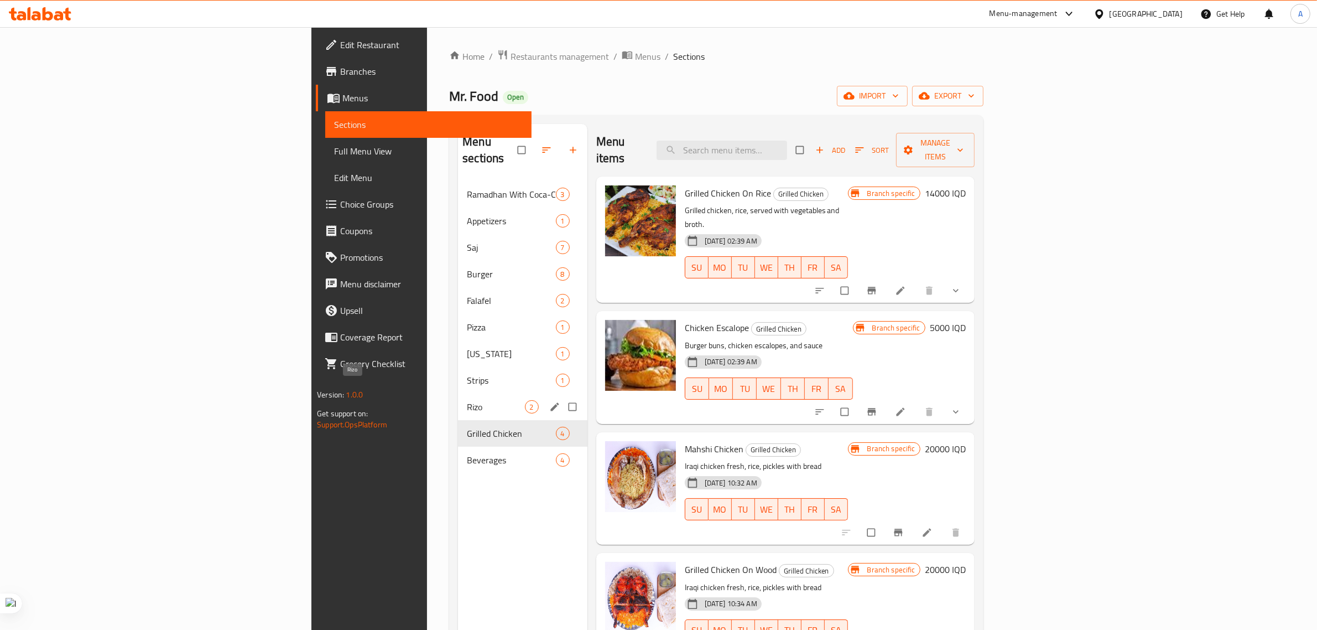
click at [467, 400] on span "Rizo" at bounding box center [496, 406] width 58 height 13
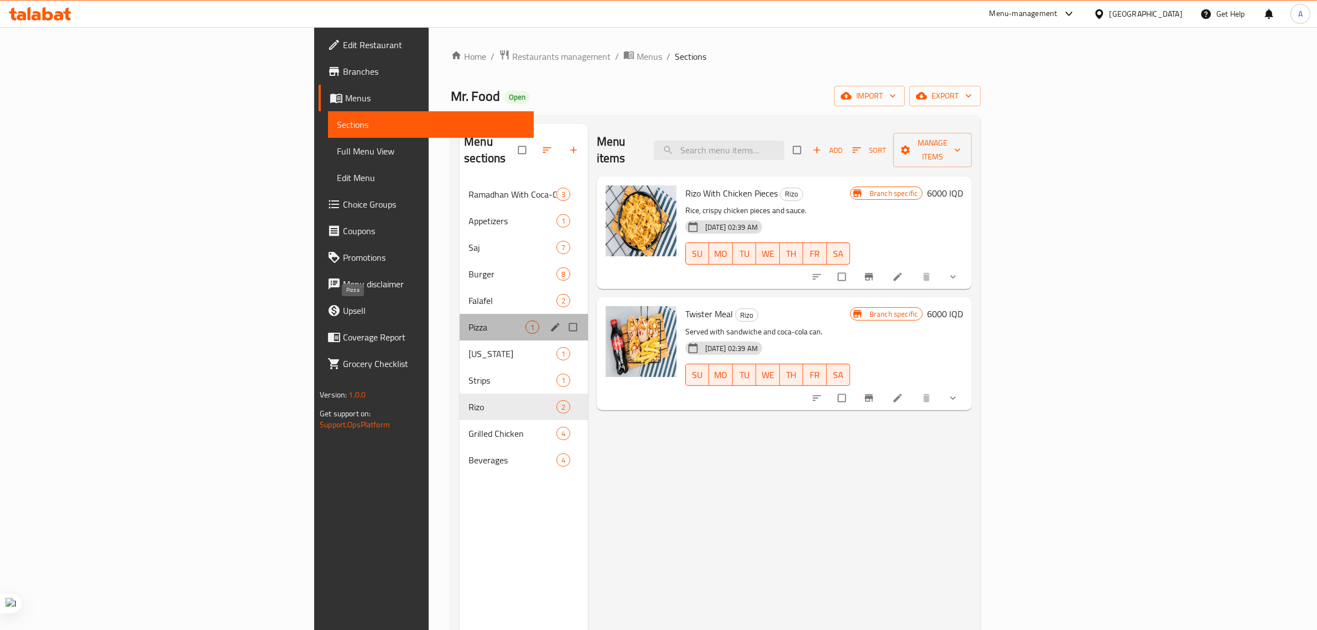
click at [469, 320] on span "Pizza" at bounding box center [497, 326] width 56 height 13
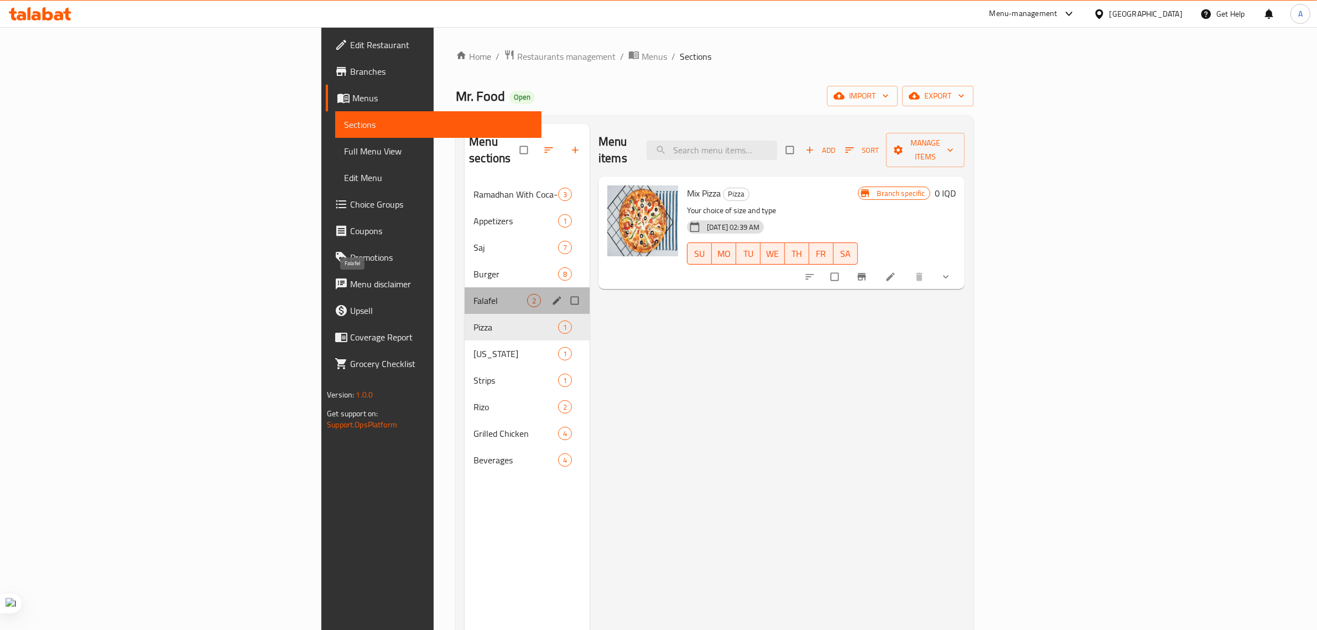
click at [474, 294] on span "Falafel" at bounding box center [501, 300] width 54 height 13
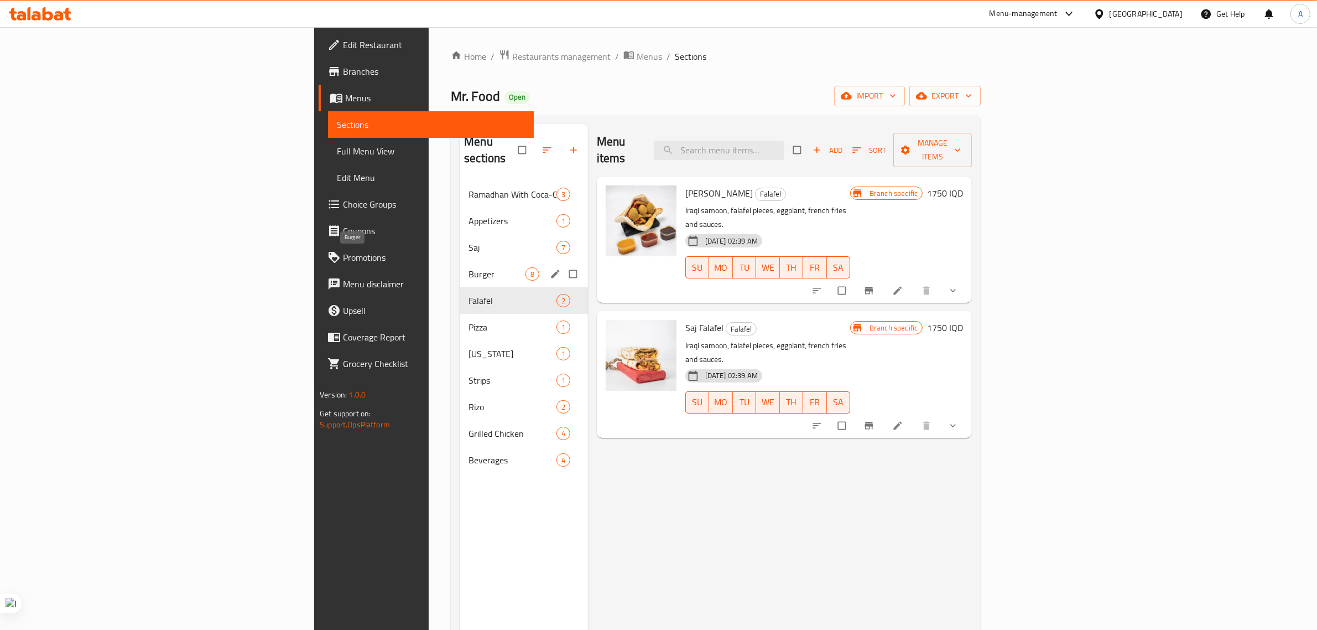
click at [469, 267] on span "Burger" at bounding box center [497, 273] width 56 height 13
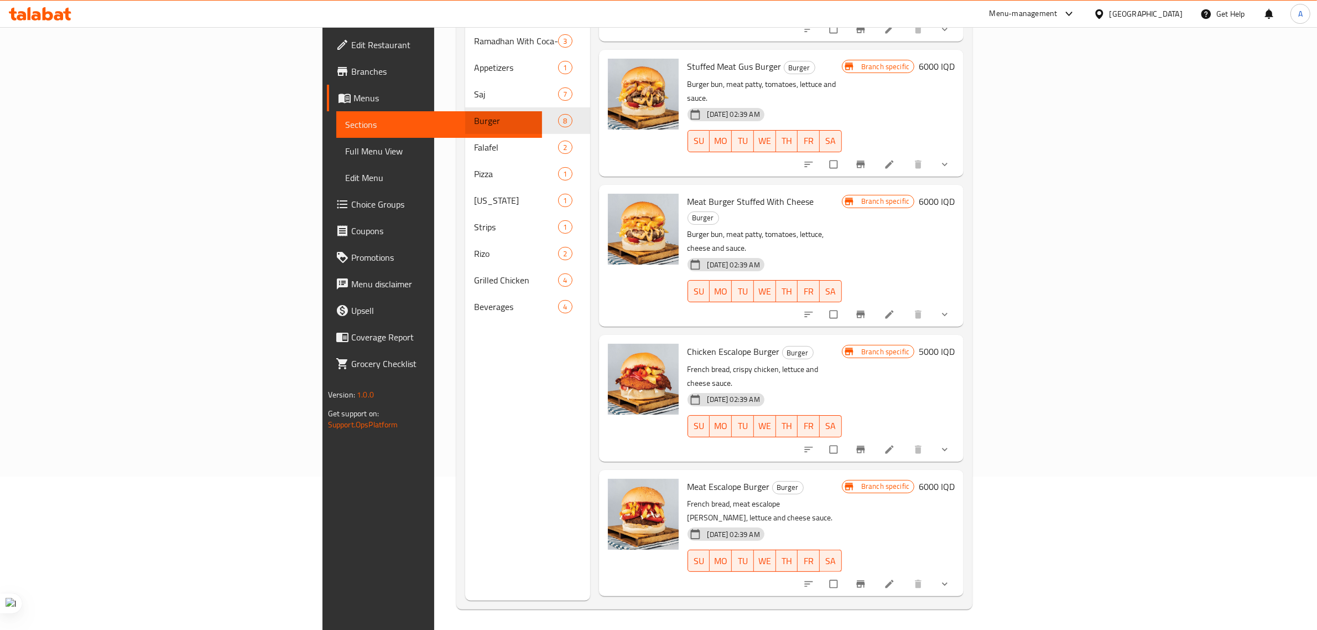
scroll to position [155, 0]
drag, startPoint x: 608, startPoint y: 380, endPoint x: 687, endPoint y: 377, distance: 78.6
click at [688, 476] on span "Meat Escalope Burger" at bounding box center [729, 484] width 82 height 17
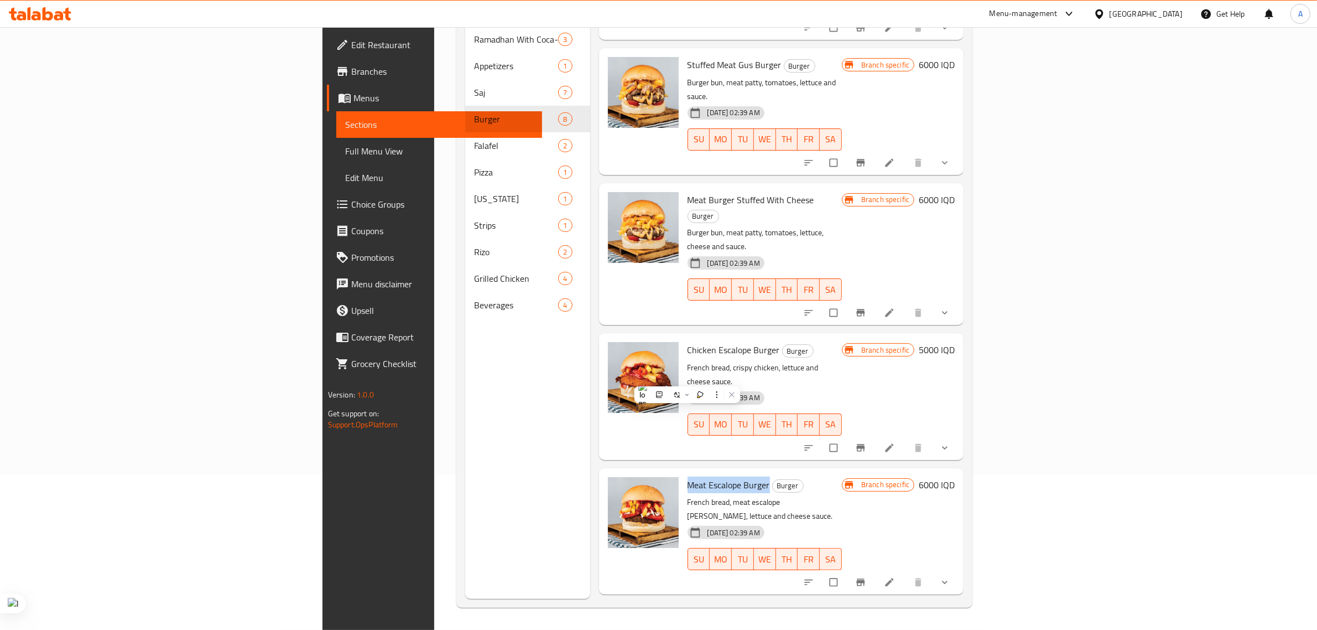
copy span "Meat Escalope Burger"
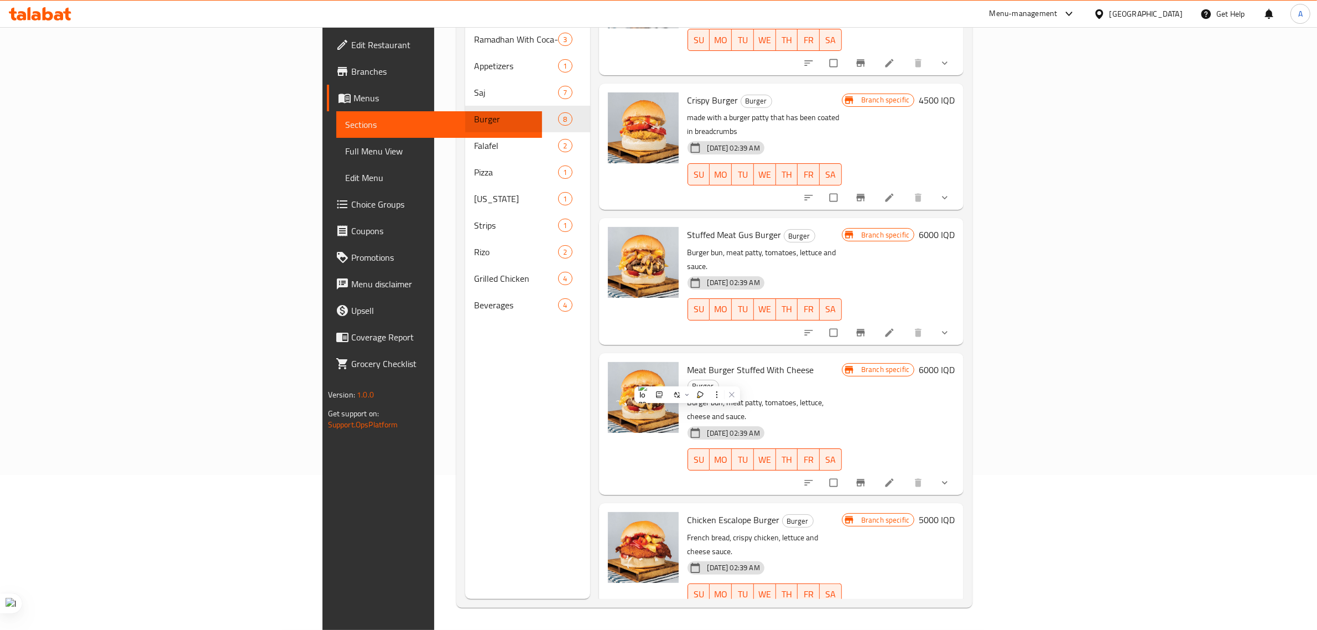
scroll to position [0, 0]
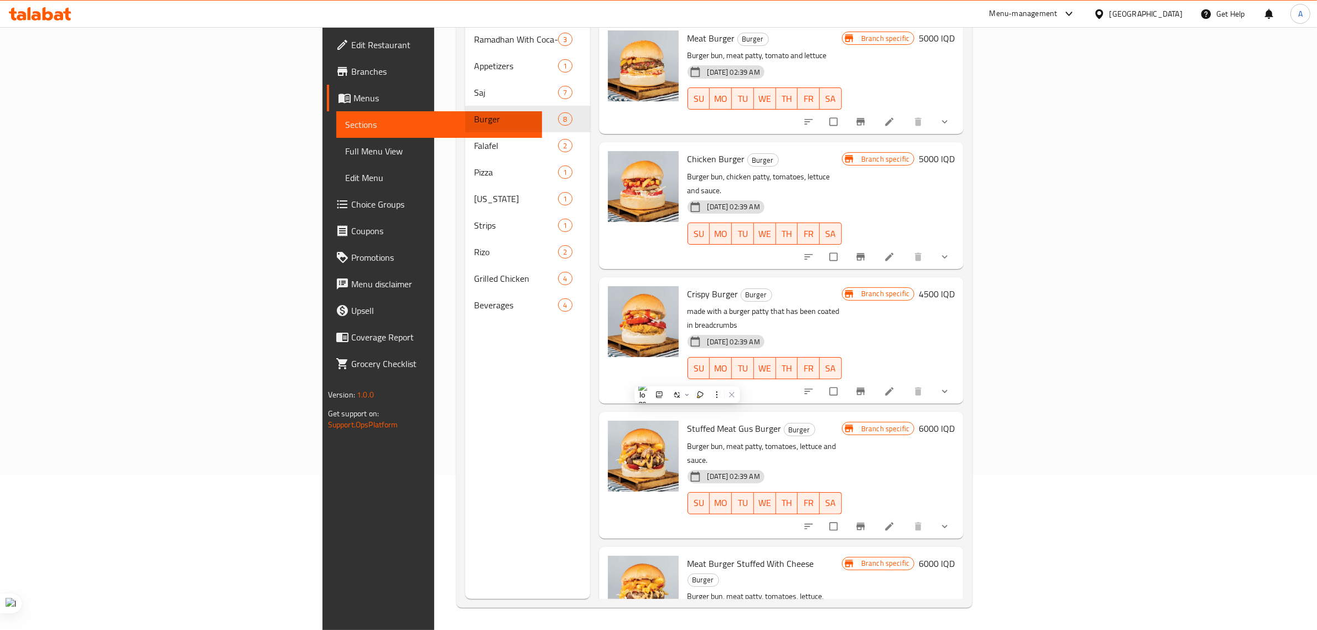
click at [51, 18] on icon at bounding box center [48, 13] width 11 height 13
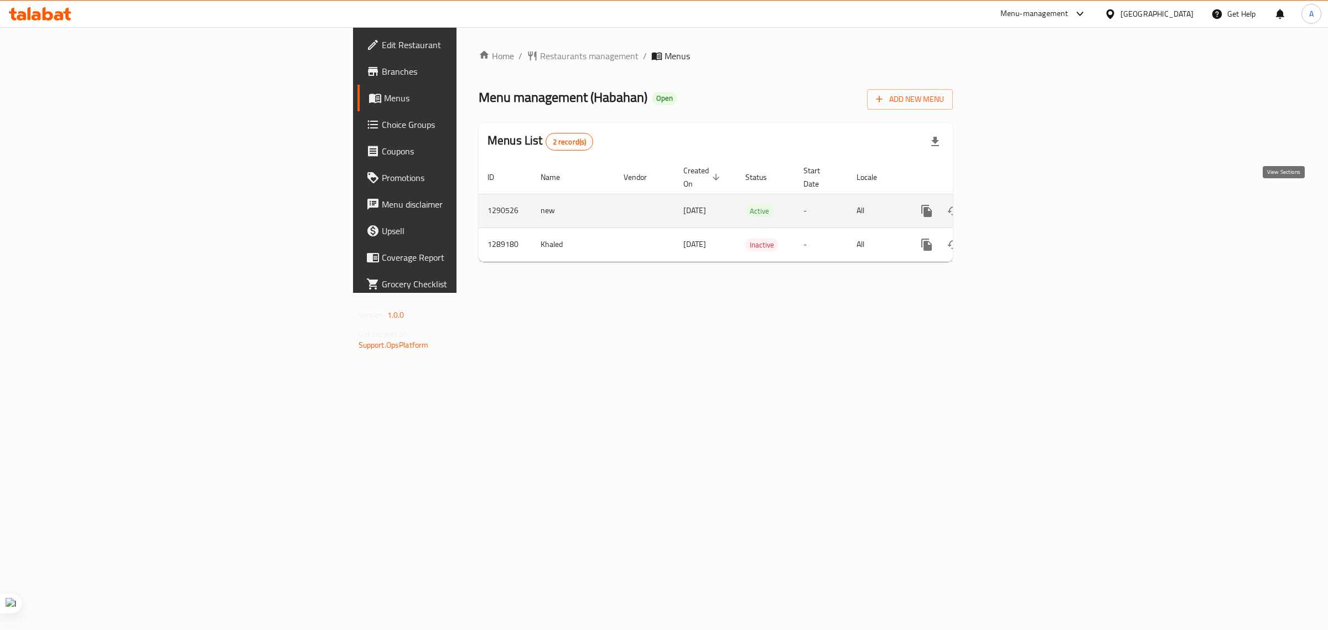
click at [1013, 204] on icon "enhanced table" at bounding box center [1006, 210] width 13 height 13
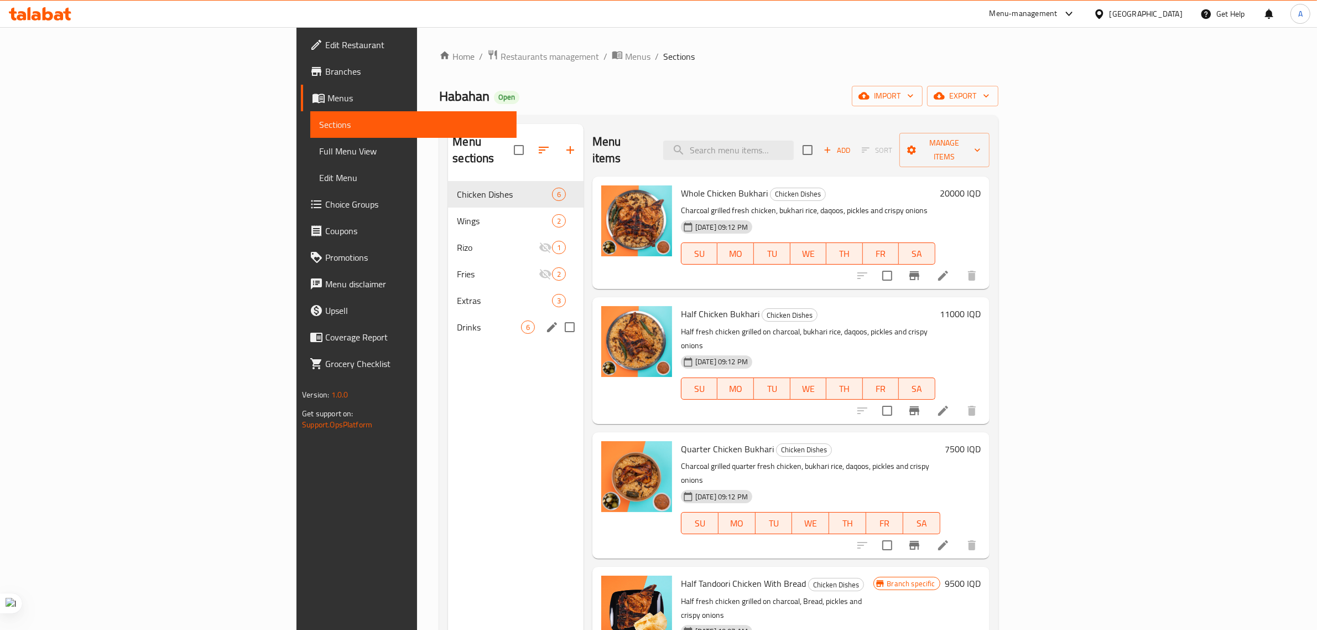
click at [448, 314] on div "Drinks 6" at bounding box center [516, 327] width 136 height 27
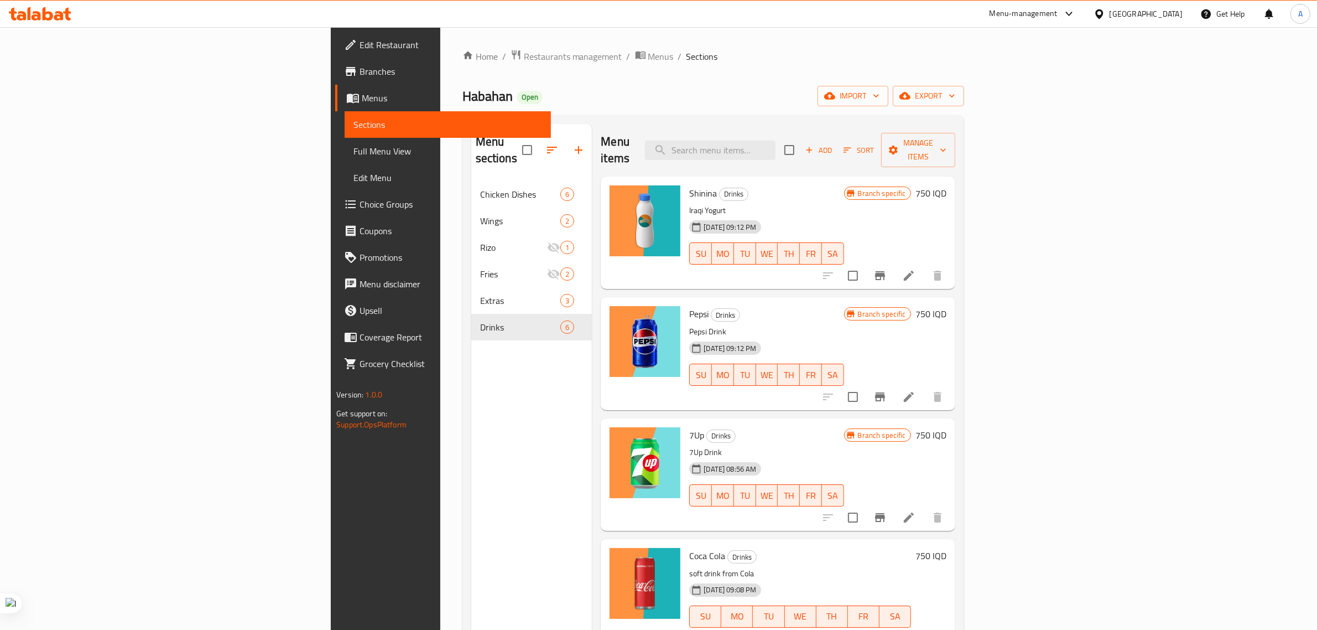
click at [37, 14] on icon at bounding box center [40, 13] width 63 height 13
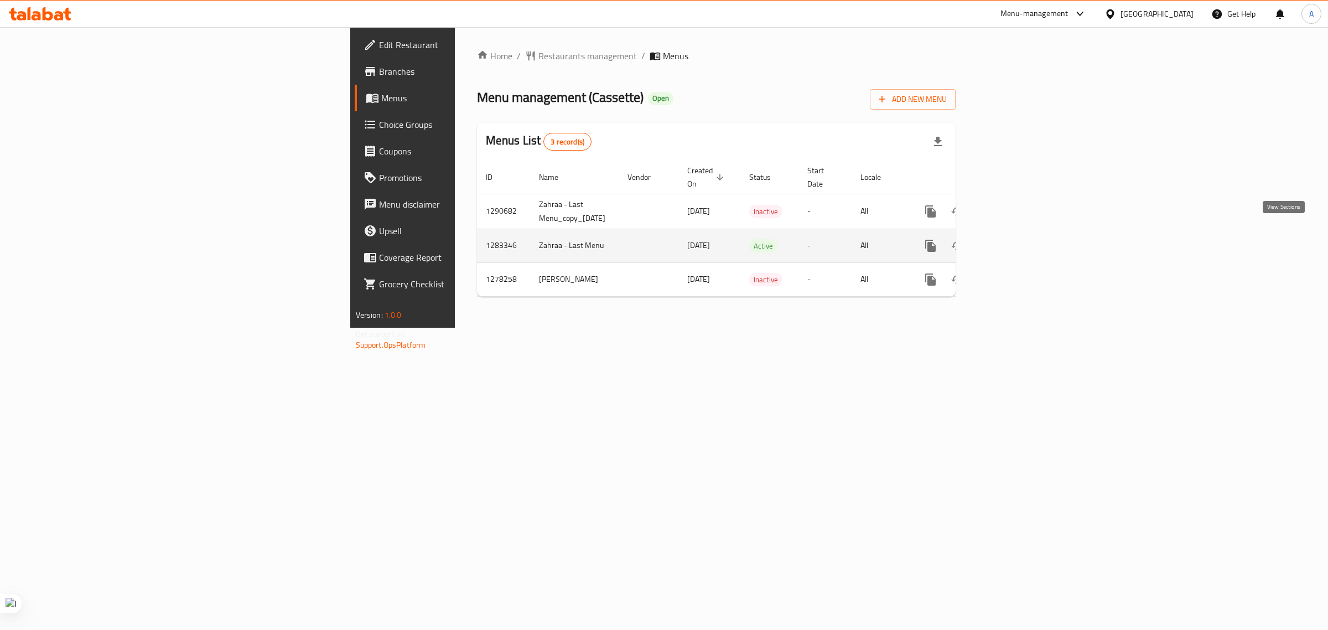
click at [1015, 241] on icon "enhanced table" at bounding box center [1010, 246] width 10 height 10
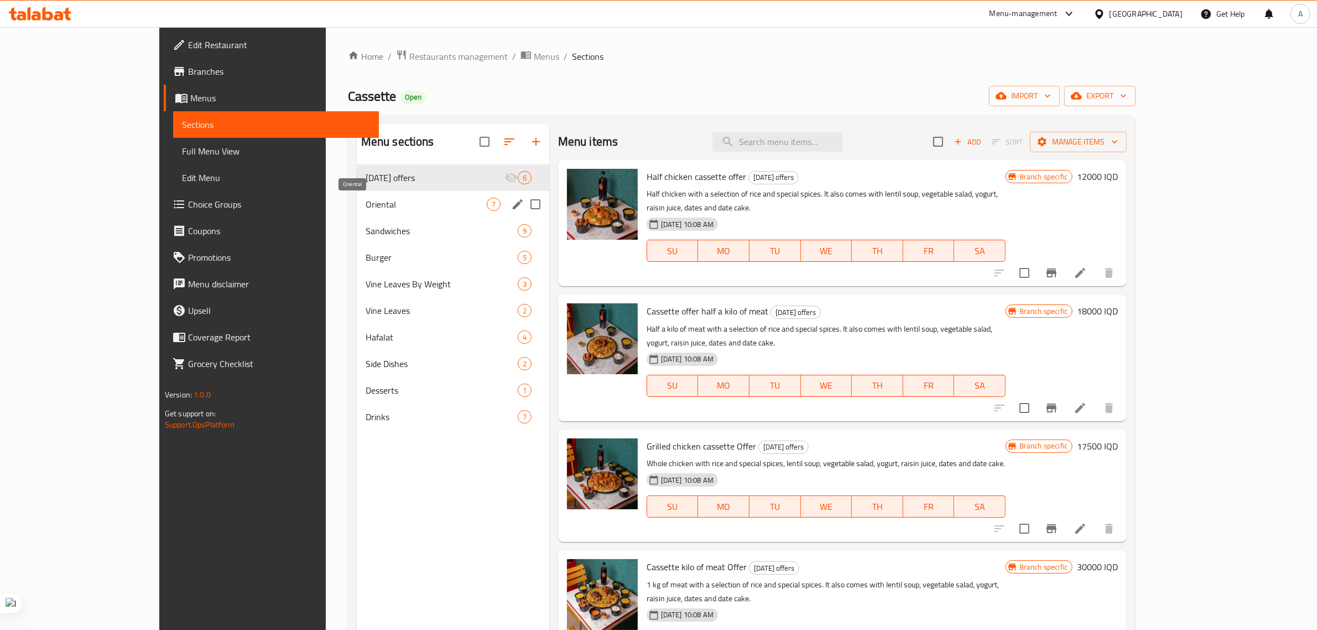
click at [366, 209] on span "Oriental" at bounding box center [426, 203] width 121 height 13
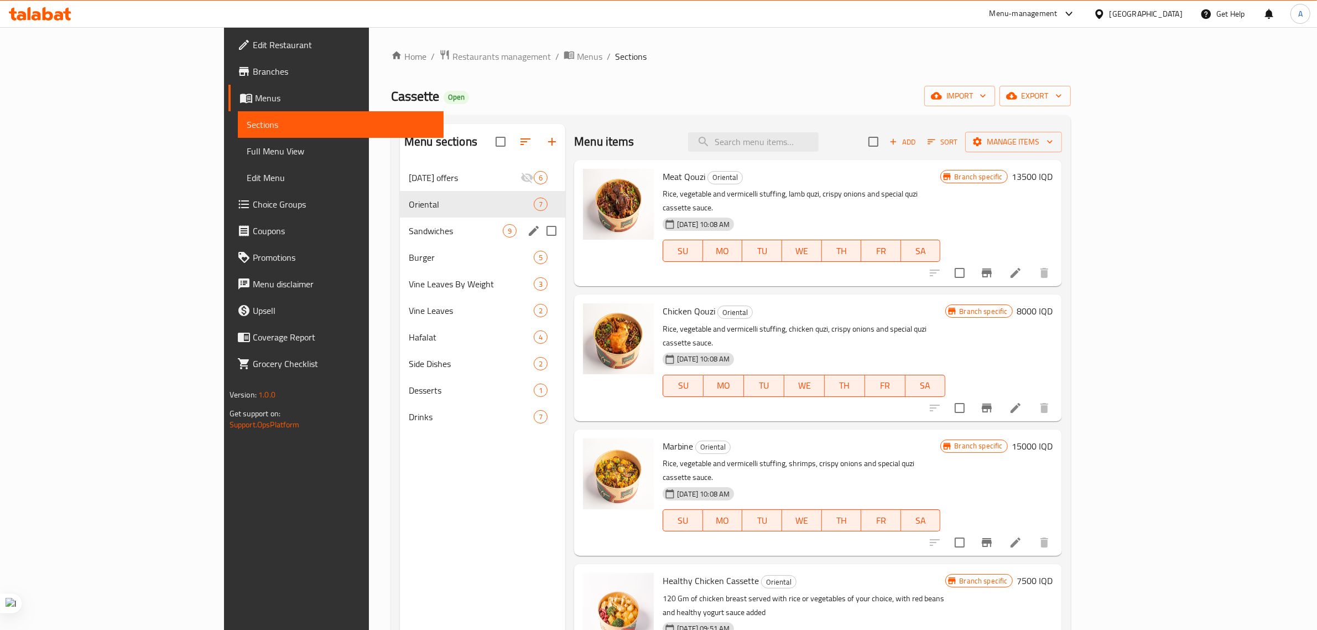
click at [400, 238] on div "Sandwiches 9" at bounding box center [482, 230] width 165 height 27
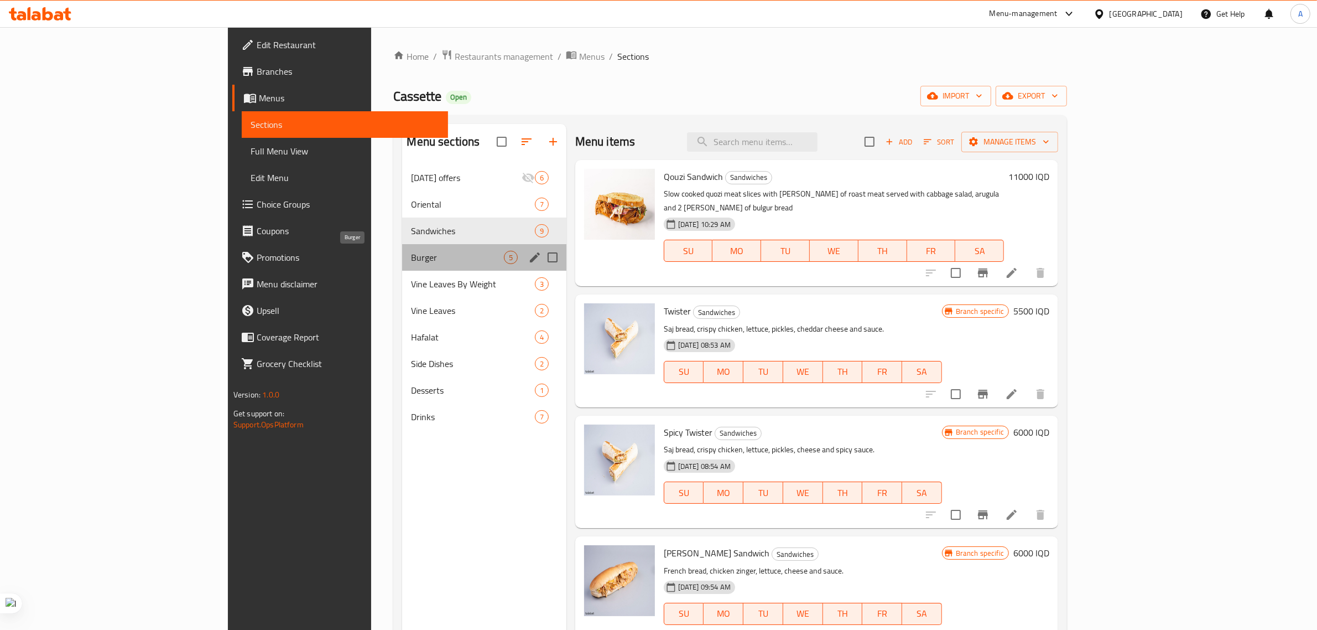
click at [411, 256] on span "Burger" at bounding box center [457, 257] width 92 height 13
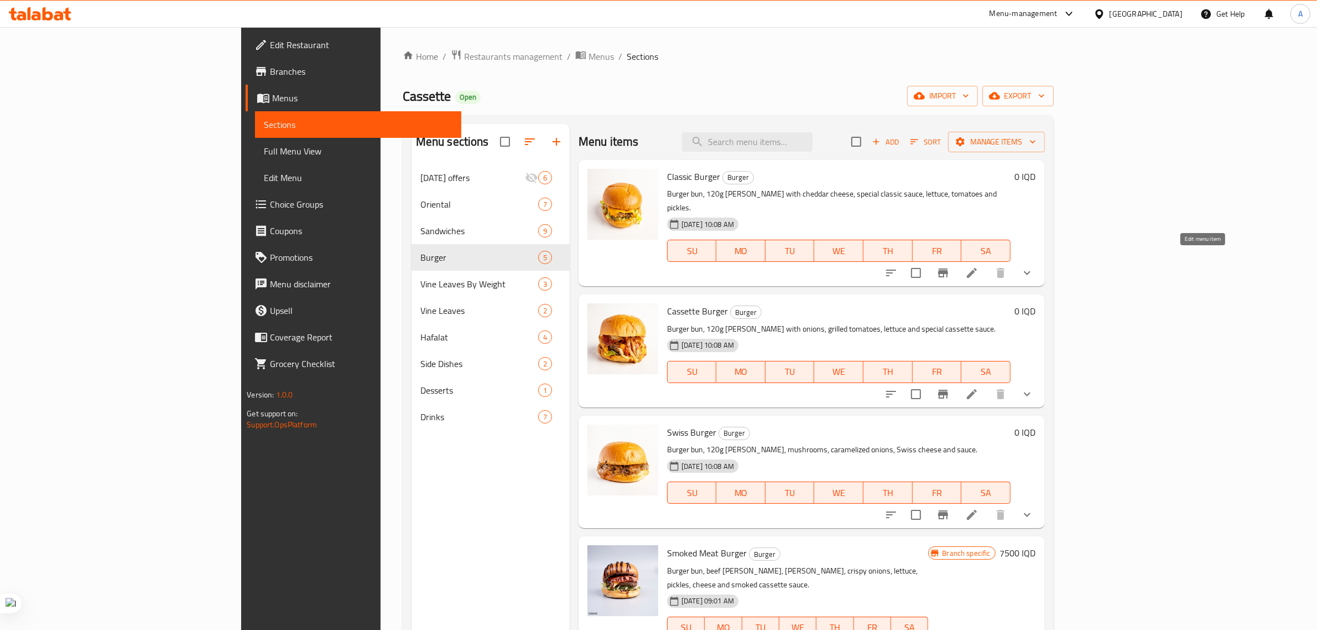
click at [977, 268] on icon at bounding box center [972, 273] width 10 height 10
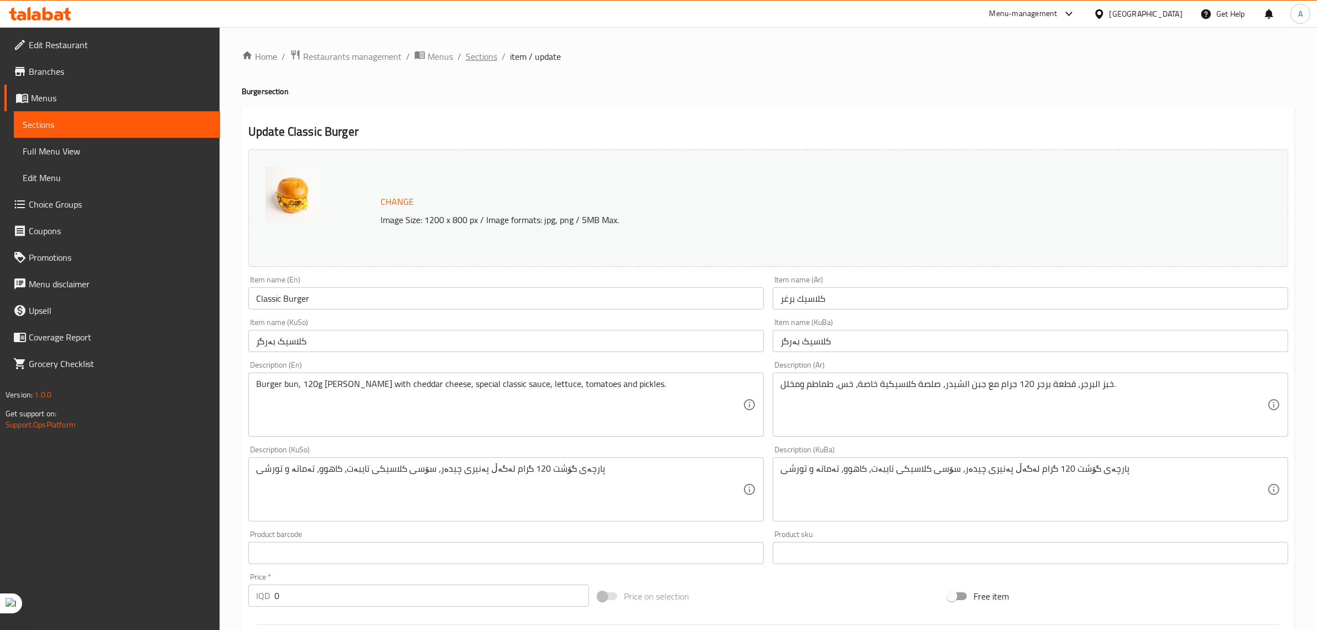
click at [474, 56] on span "Sections" at bounding box center [482, 56] width 32 height 13
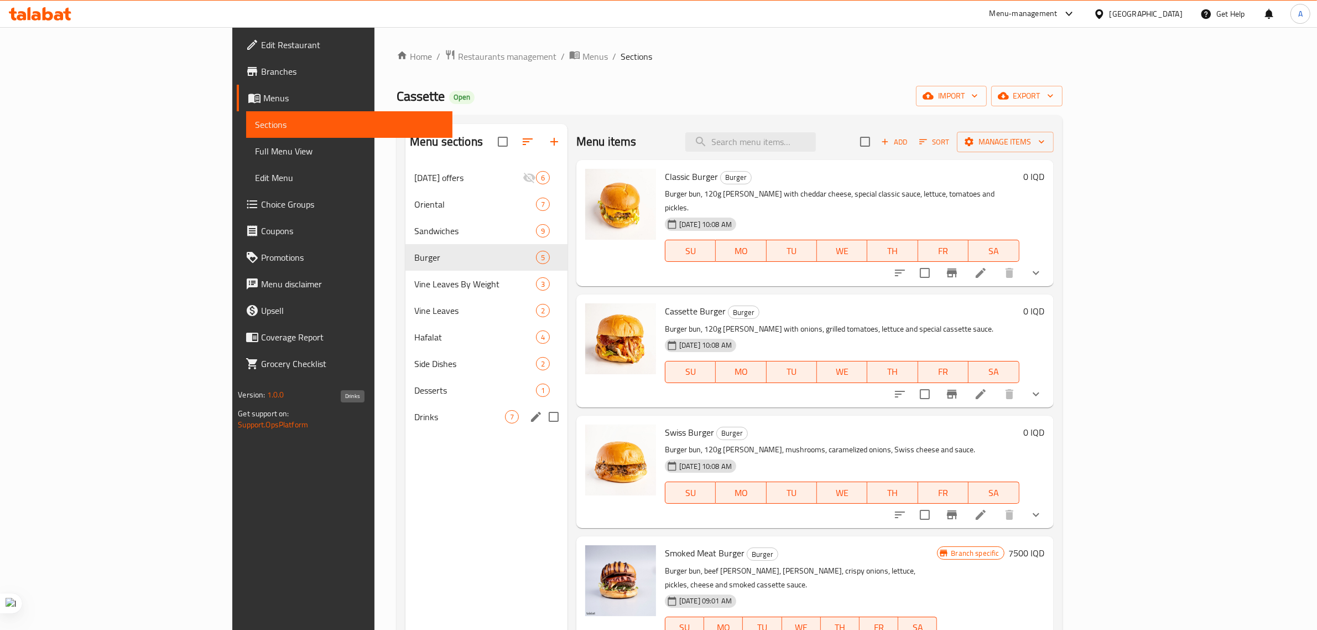
click at [414, 415] on span "Drinks" at bounding box center [459, 416] width 91 height 13
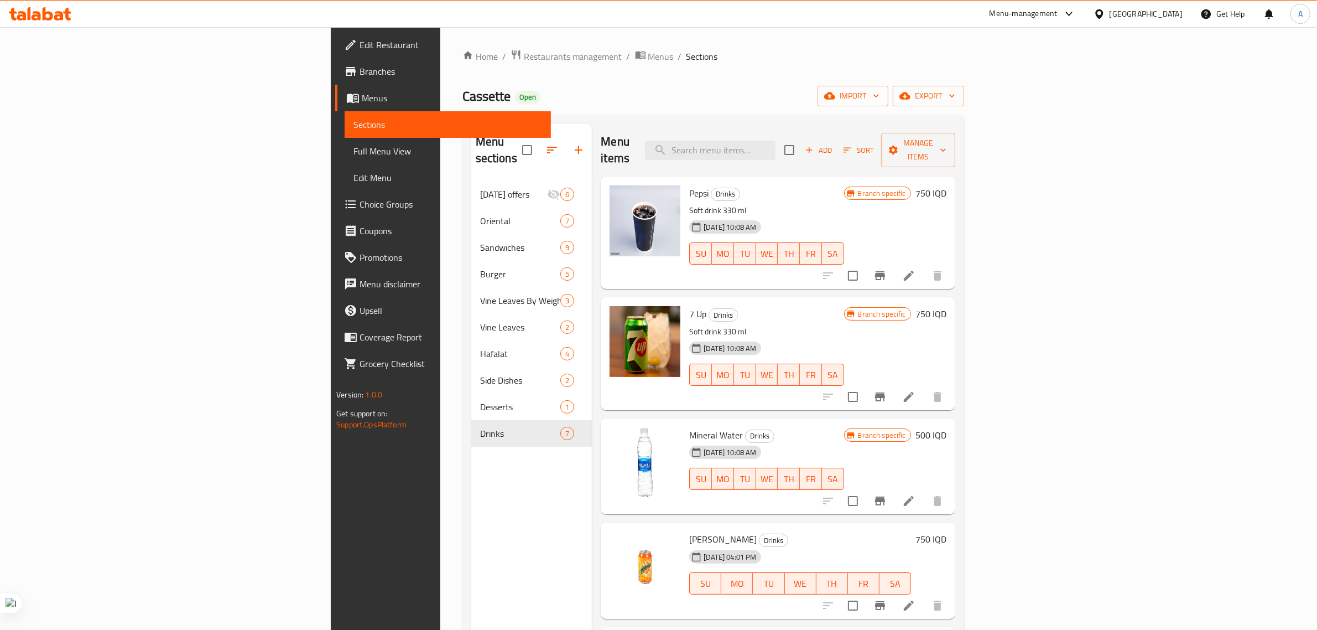
click at [53, 15] on icon at bounding box center [40, 13] width 63 height 13
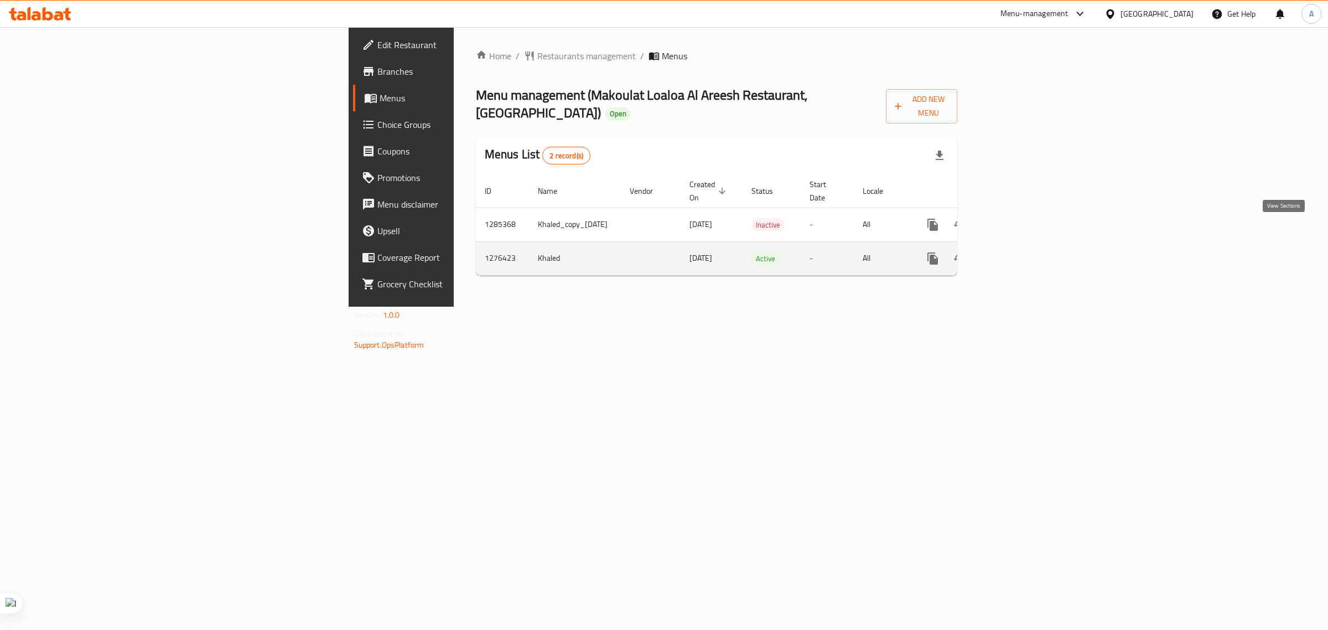
click at [1019, 252] on icon "enhanced table" at bounding box center [1012, 258] width 13 height 13
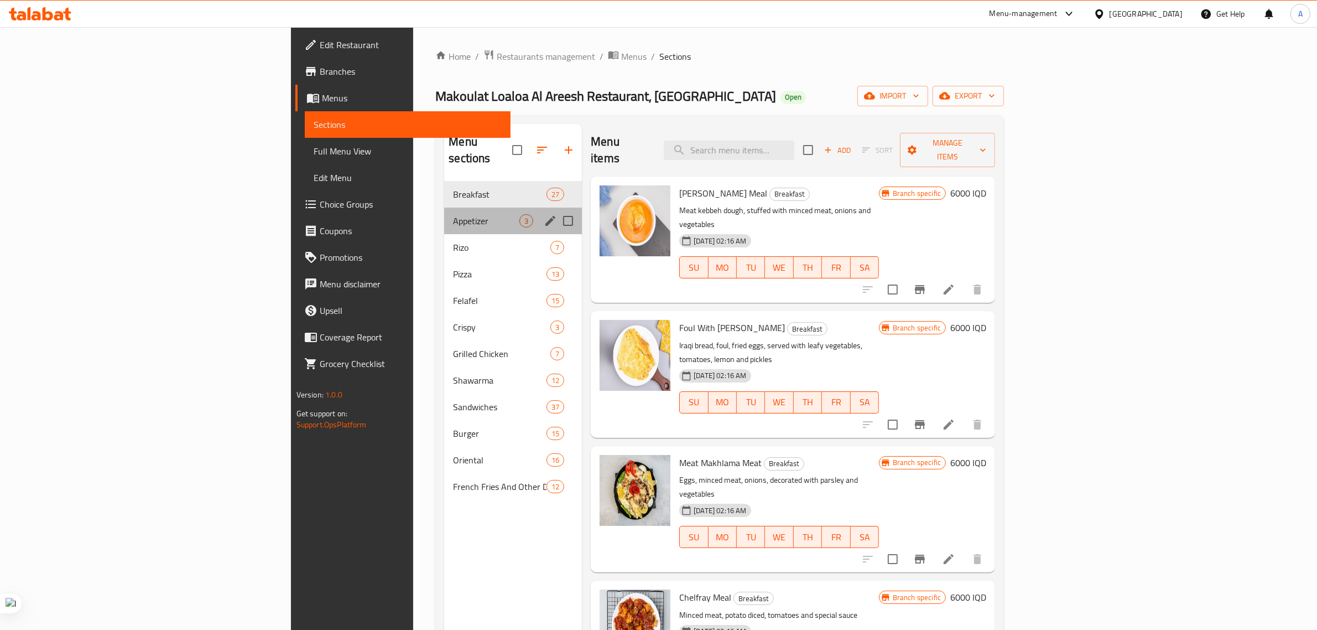
click at [444, 215] on div "Appetizer 3" at bounding box center [513, 220] width 138 height 27
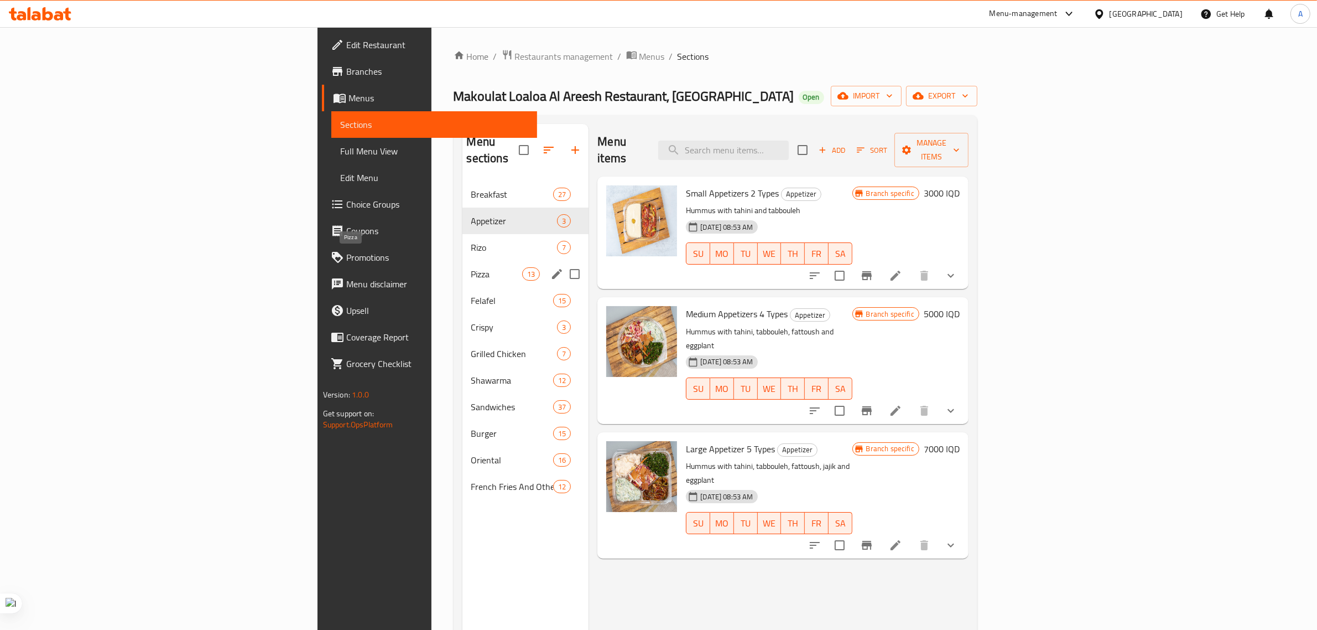
click at [471, 267] on span "Pizza" at bounding box center [496, 273] width 51 height 13
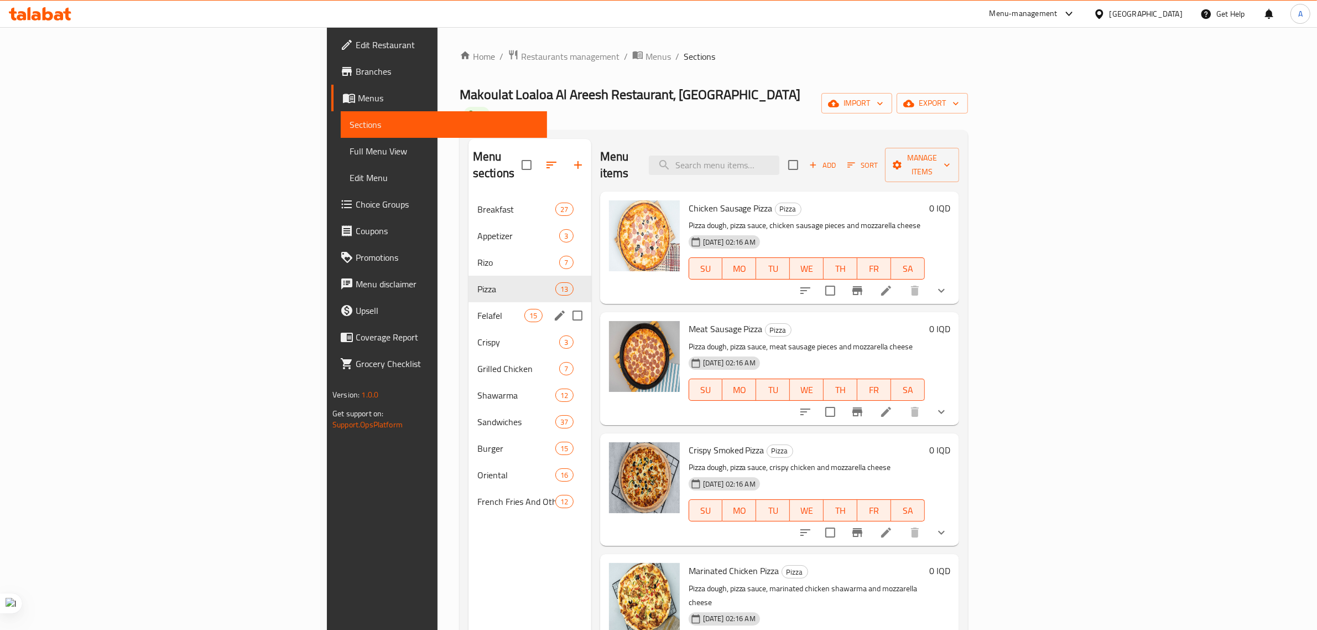
click at [477, 309] on span "Felafel" at bounding box center [500, 315] width 47 height 13
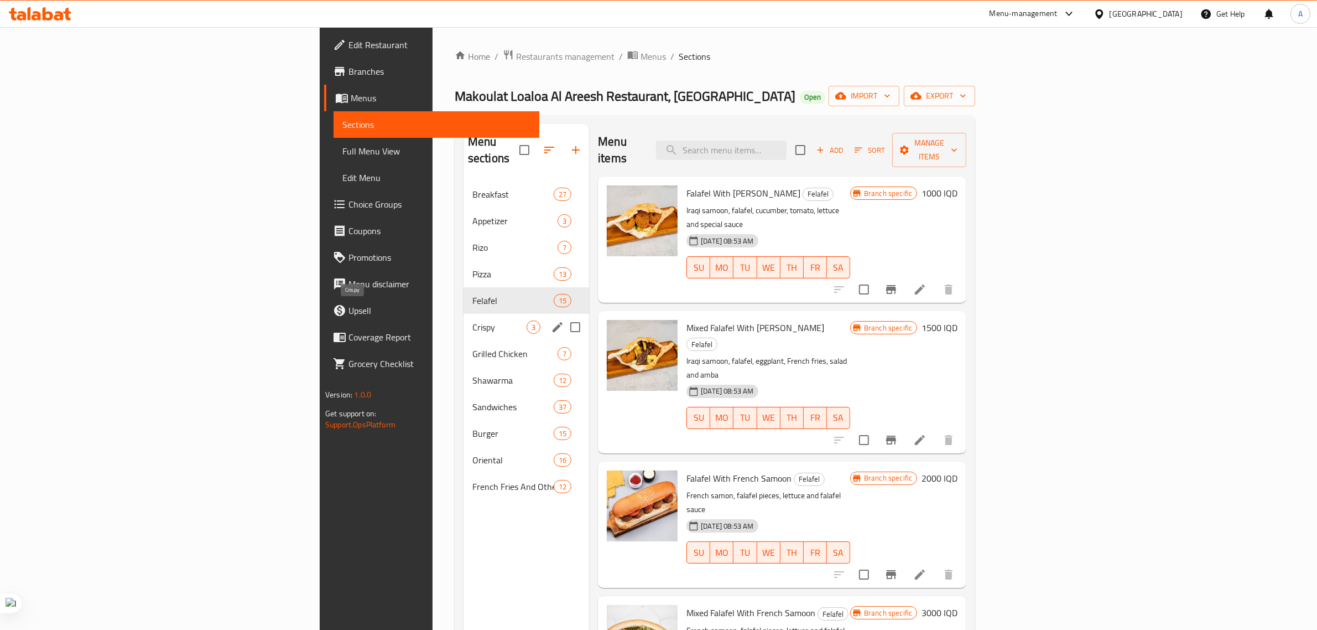
click at [472, 320] on span "Crispy" at bounding box center [499, 326] width 54 height 13
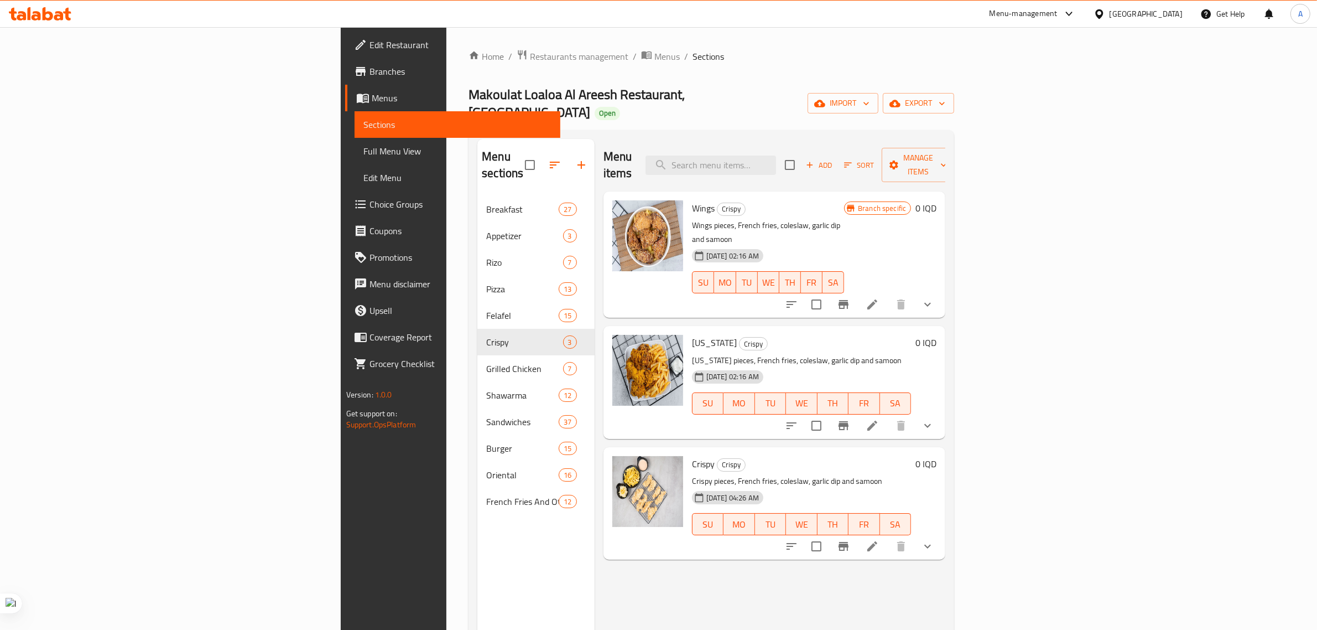
click at [879, 419] on icon at bounding box center [872, 425] width 13 height 13
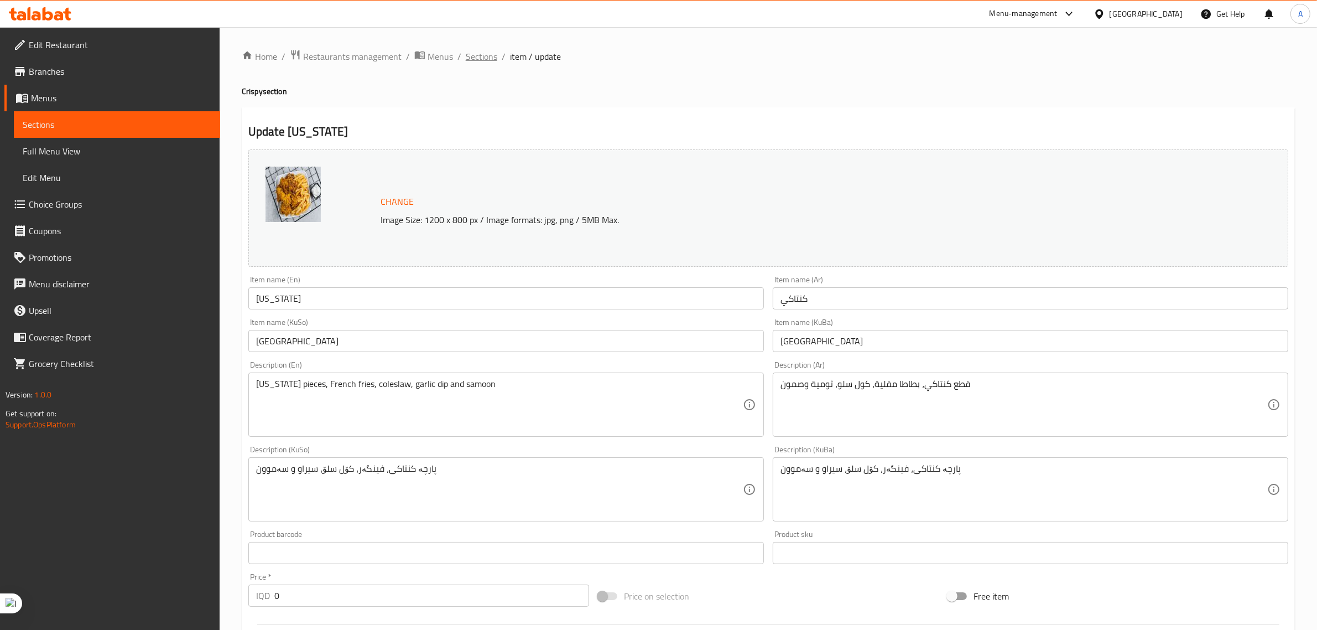
click at [475, 56] on span "Sections" at bounding box center [482, 56] width 32 height 13
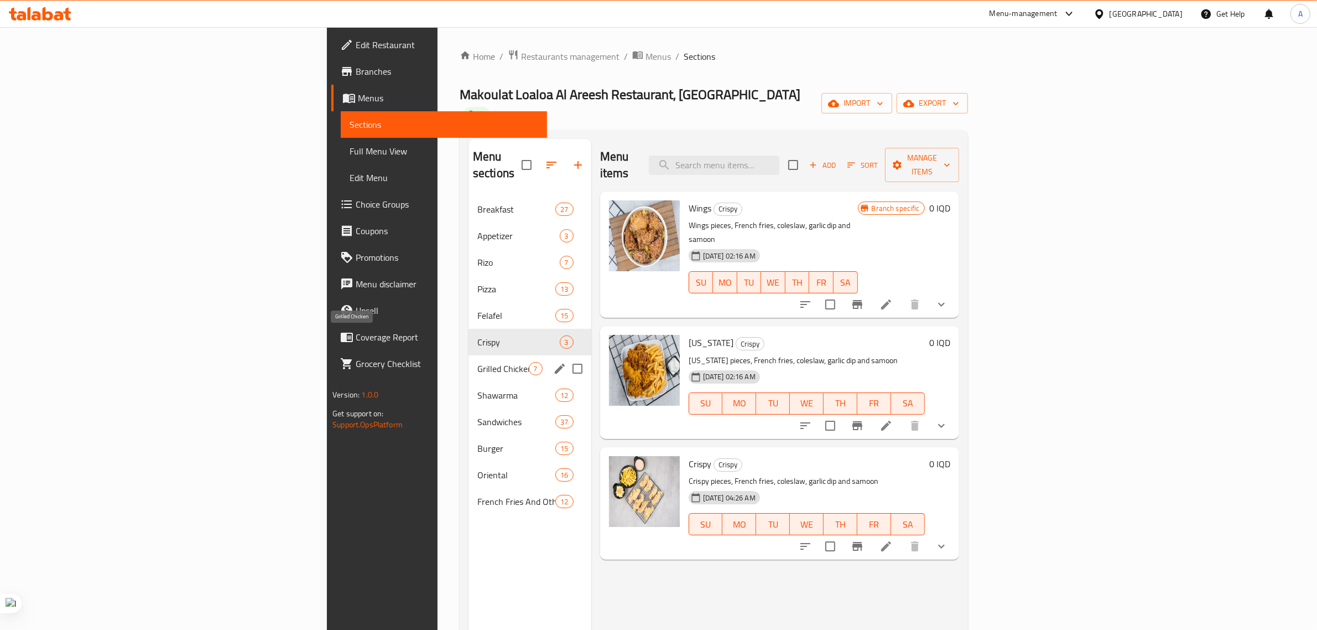
click at [477, 362] on span "Grilled Chicken" at bounding box center [502, 368] width 51 height 13
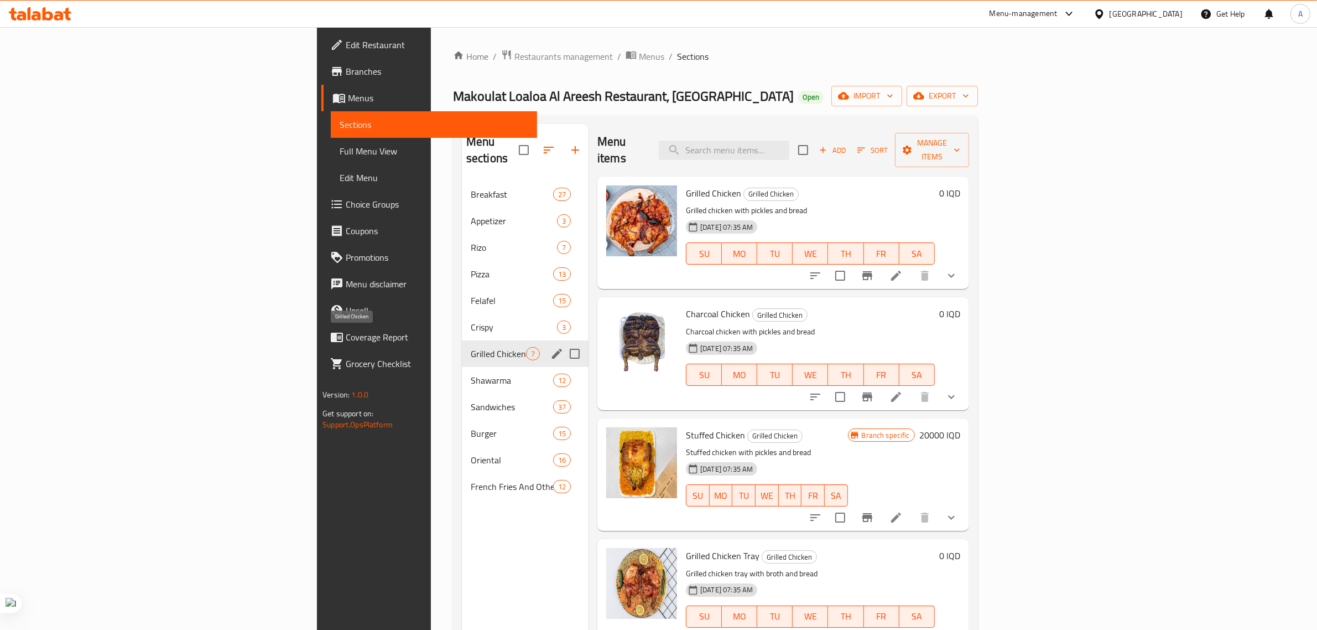
click at [462, 367] on div "Shawarma 12" at bounding box center [525, 380] width 127 height 27
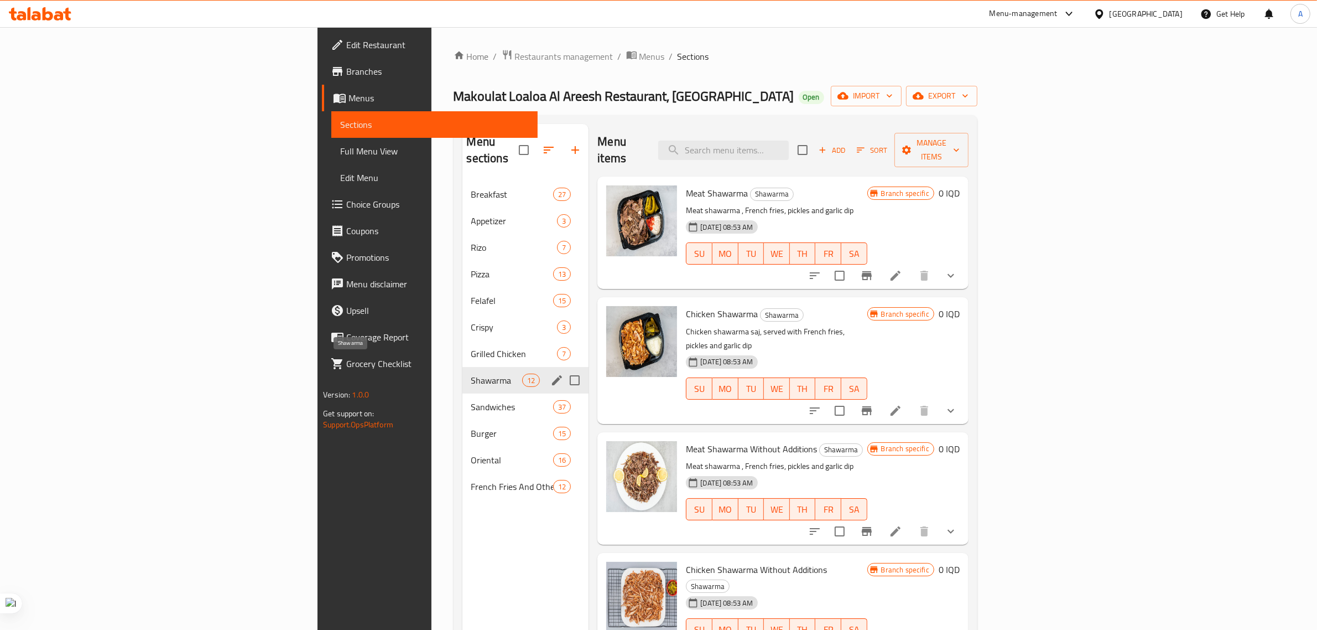
click at [471, 373] on span "Shawarma" at bounding box center [496, 379] width 51 height 13
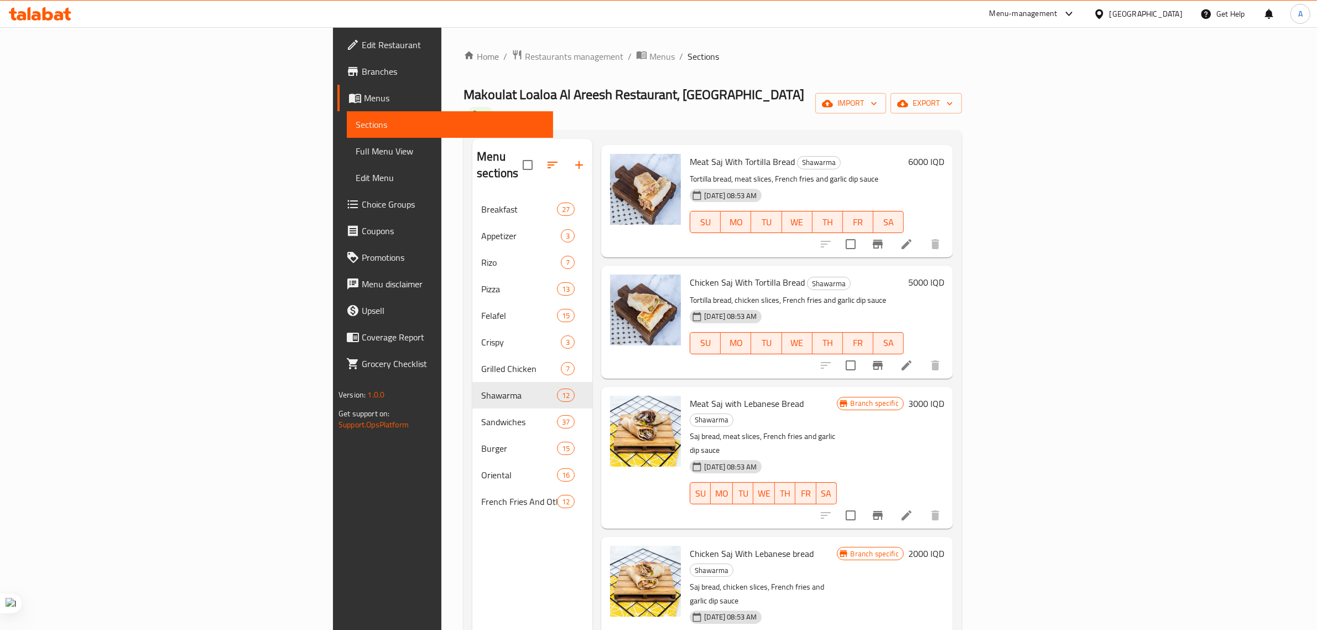
scroll to position [830, 0]
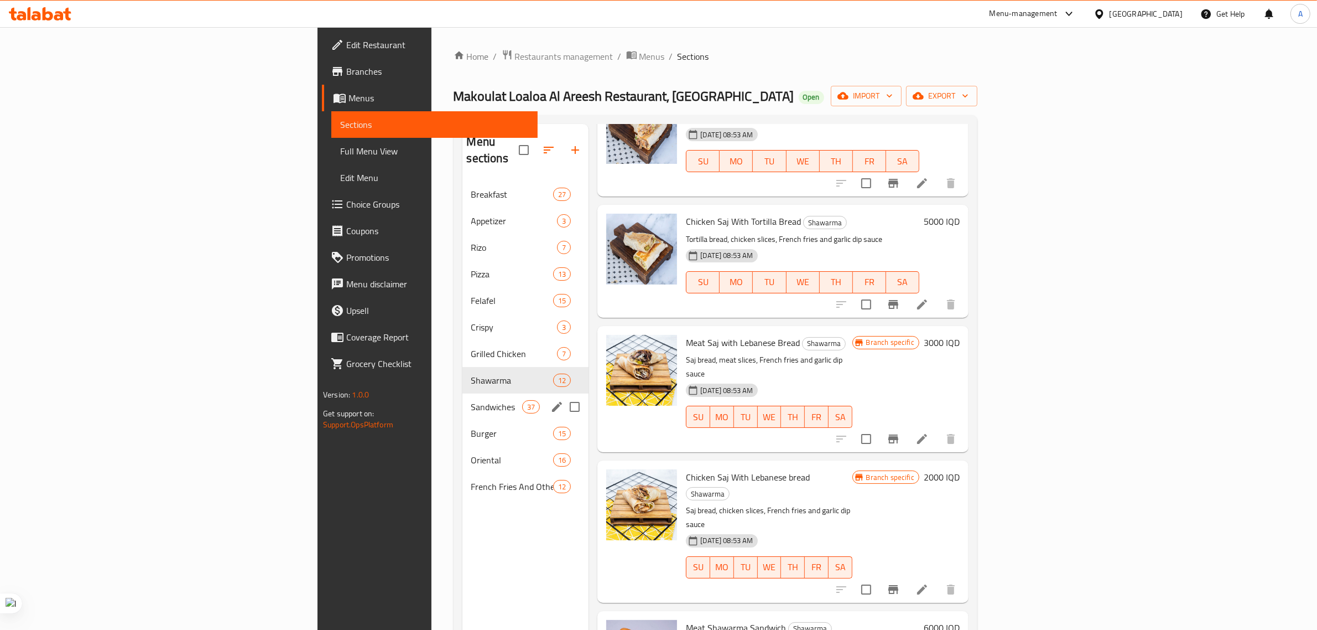
click at [471, 400] on span "Sandwiches" at bounding box center [496, 406] width 51 height 13
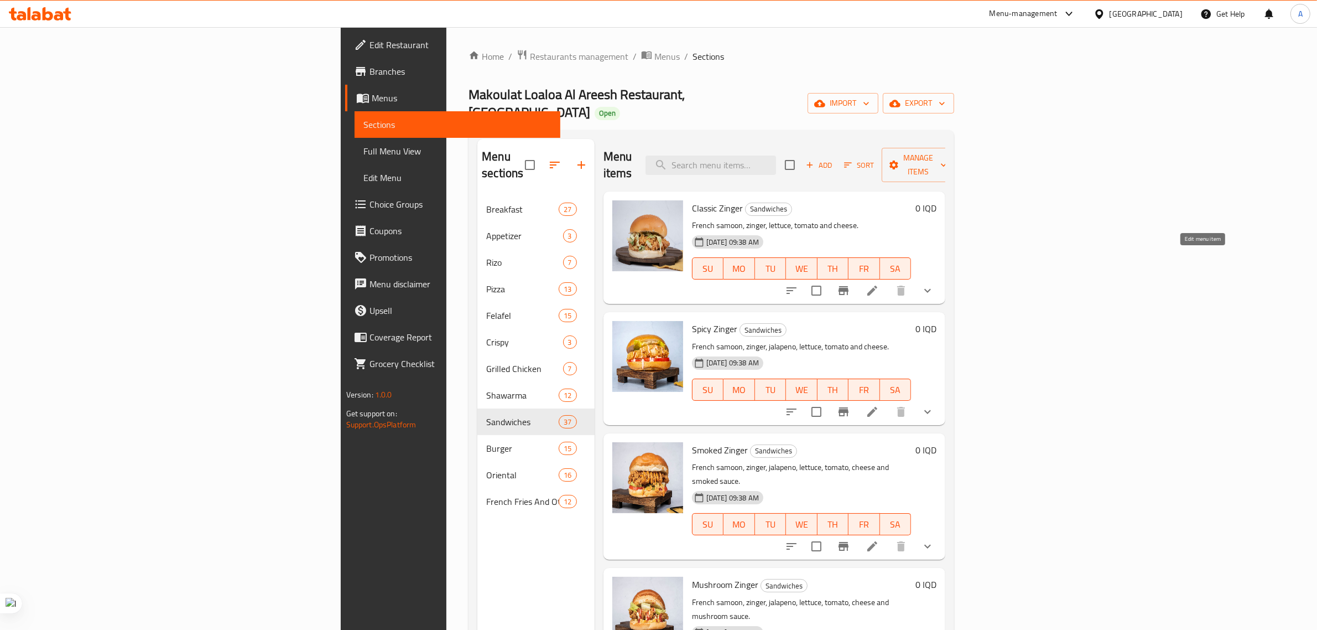
click at [877, 285] on icon at bounding box center [872, 290] width 10 height 10
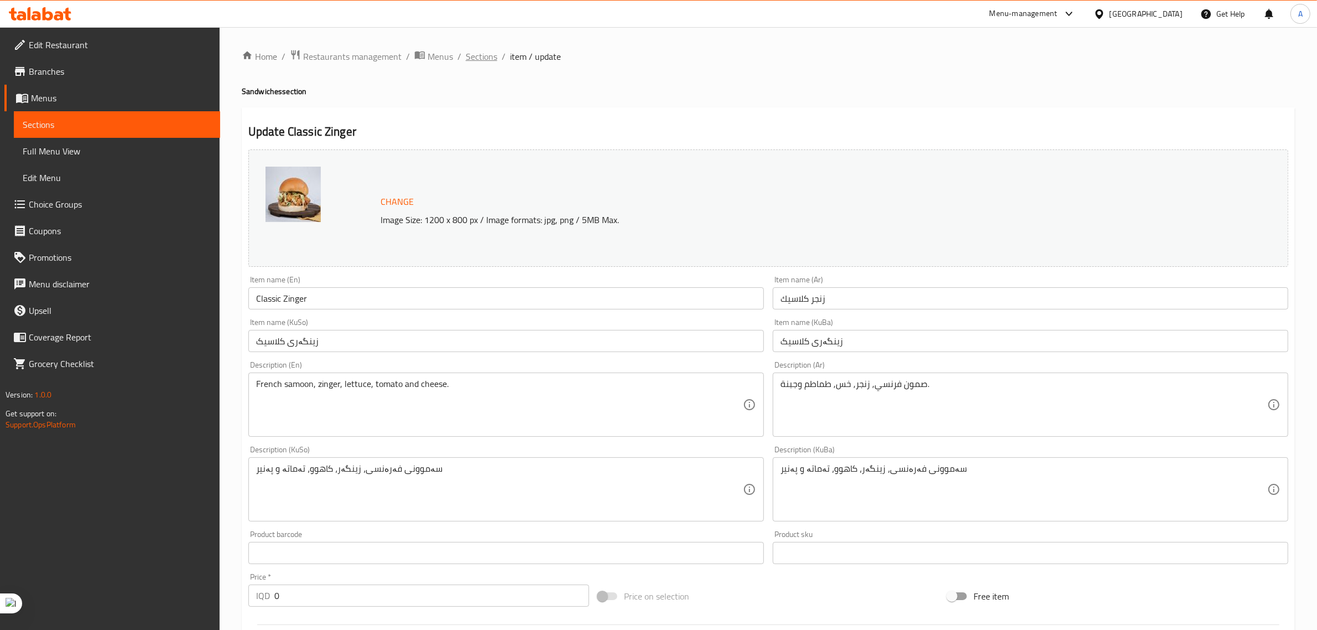
click at [471, 54] on span "Sections" at bounding box center [482, 56] width 32 height 13
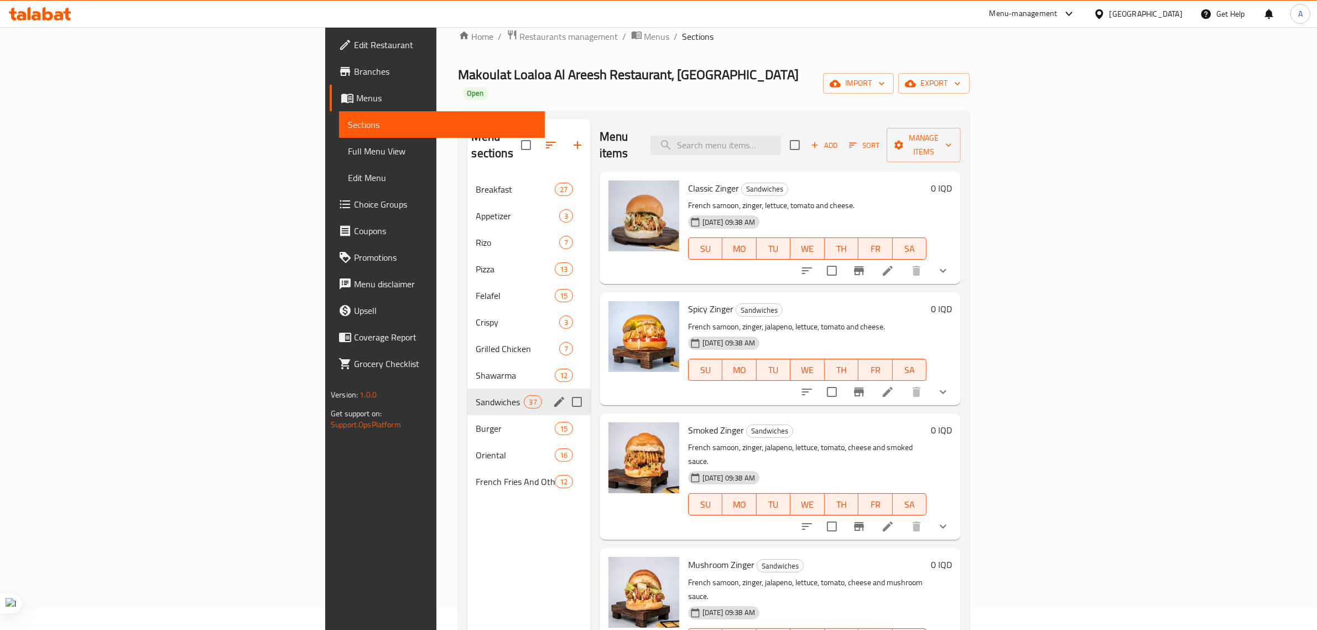
scroll to position [155, 0]
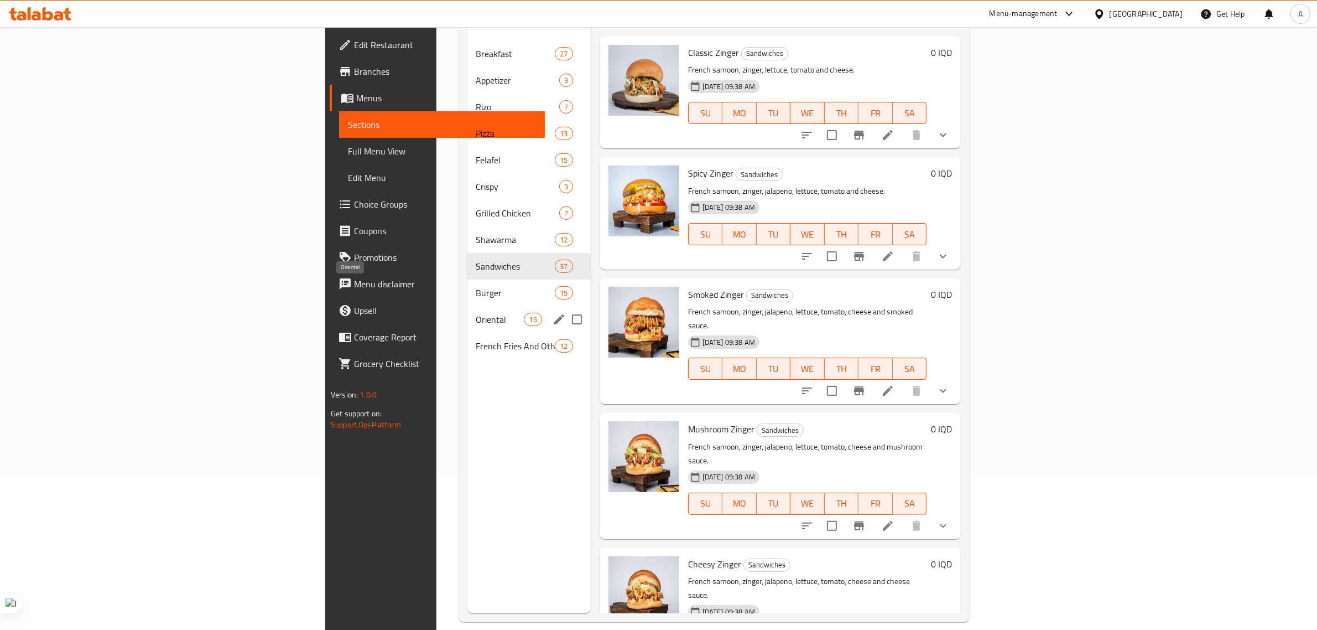
click at [467, 306] on div "Oriental 16" at bounding box center [528, 319] width 123 height 27
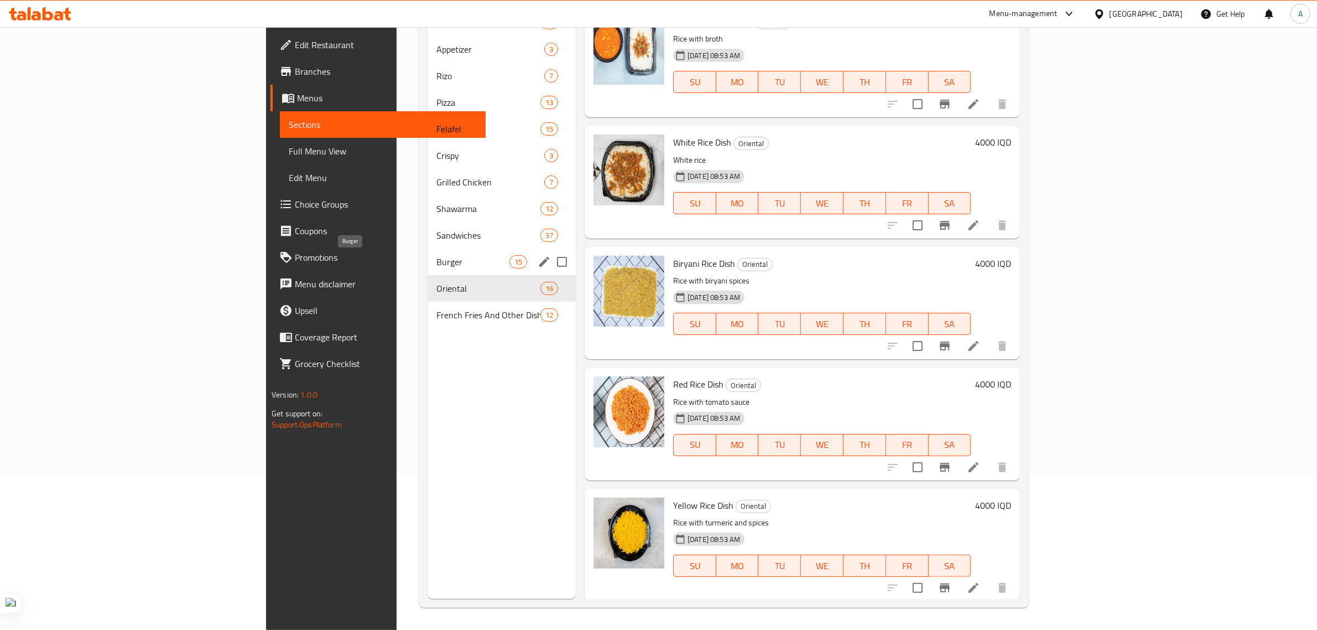
click at [436, 255] on span "Burger" at bounding box center [472, 261] width 72 height 13
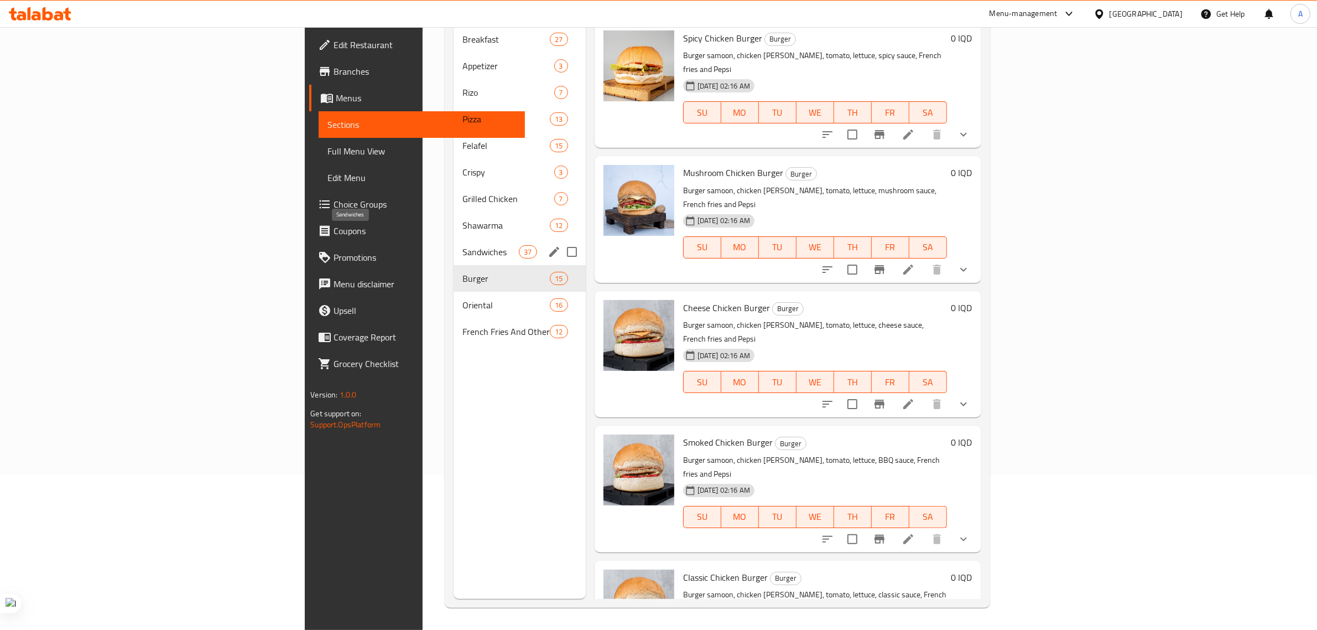
click at [462, 245] on span "Sandwiches" at bounding box center [490, 251] width 56 height 13
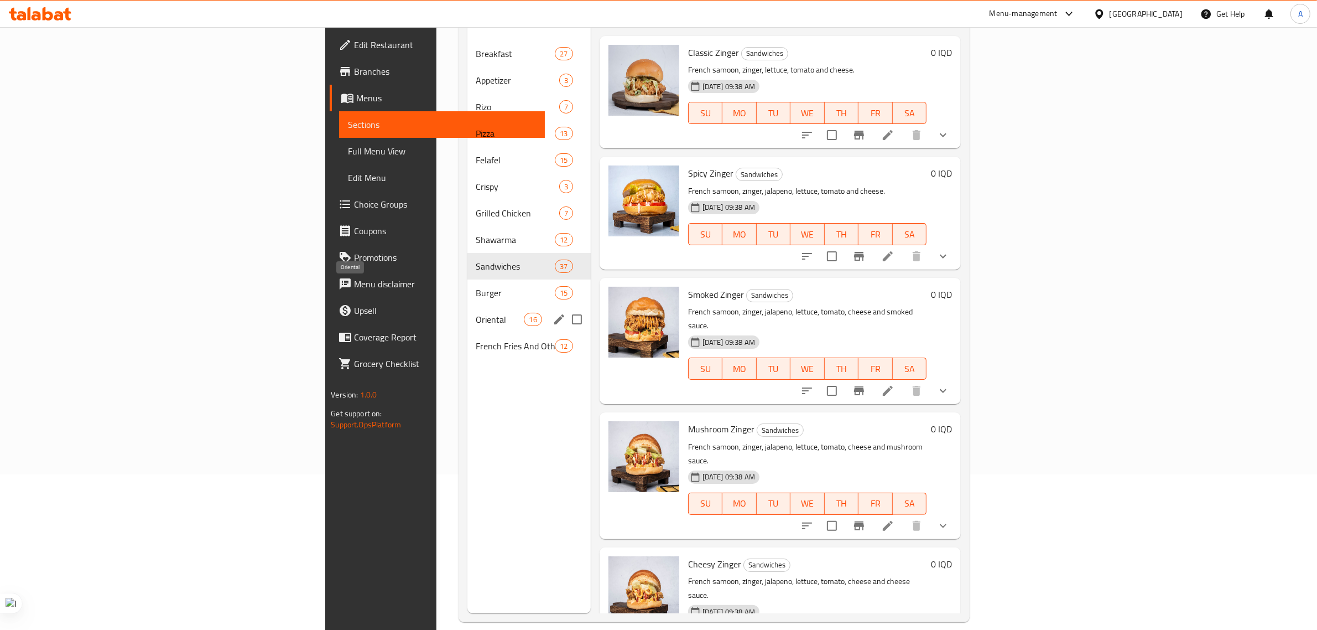
click at [476, 313] on span "Oriental" at bounding box center [500, 319] width 48 height 13
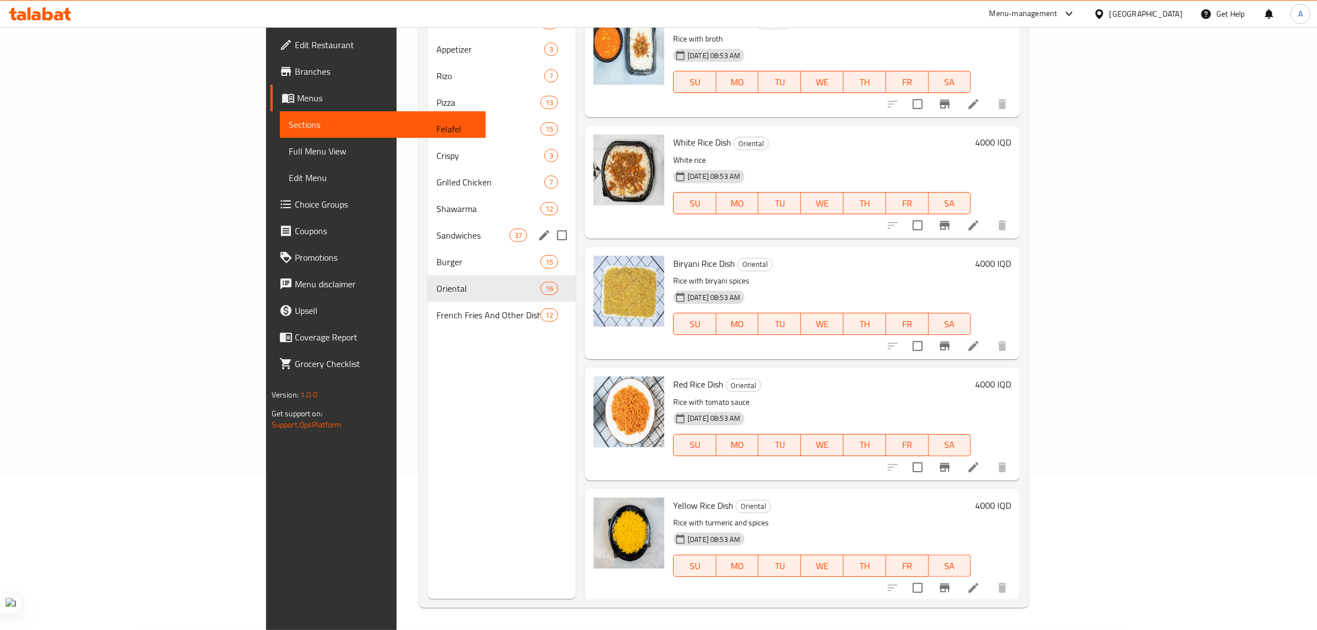
click at [428, 222] on div "Sandwiches 37" at bounding box center [502, 235] width 148 height 27
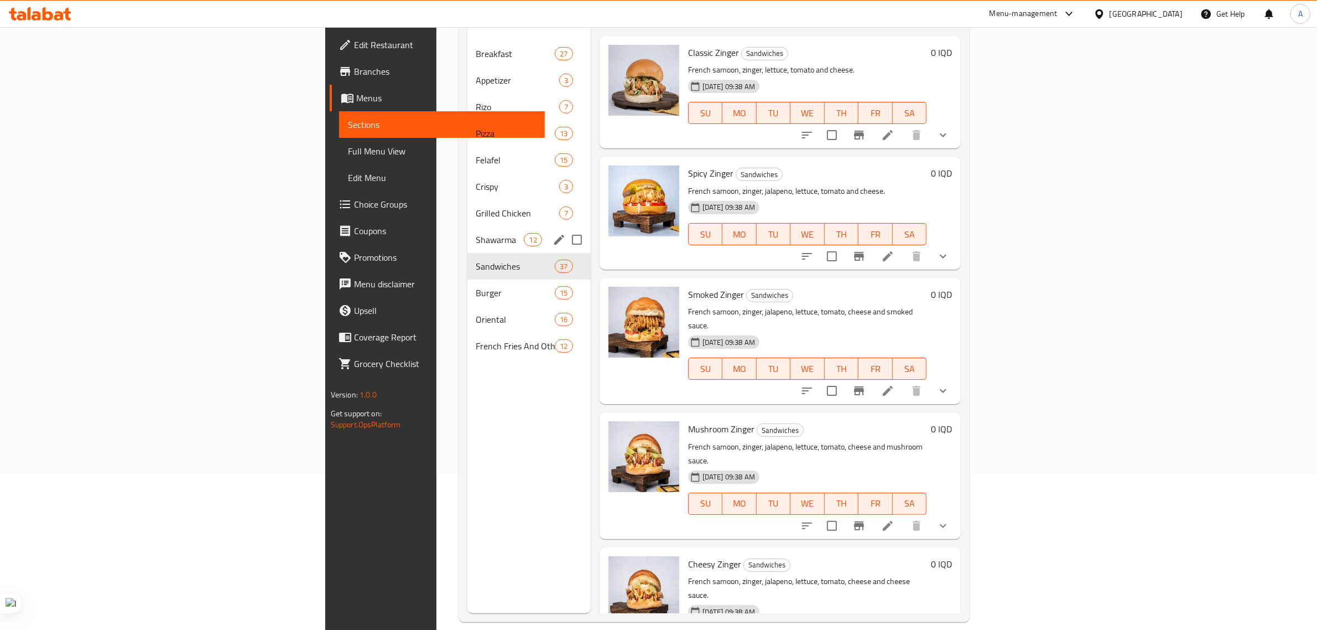
click at [476, 233] on span "Shawarma" at bounding box center [500, 239] width 48 height 13
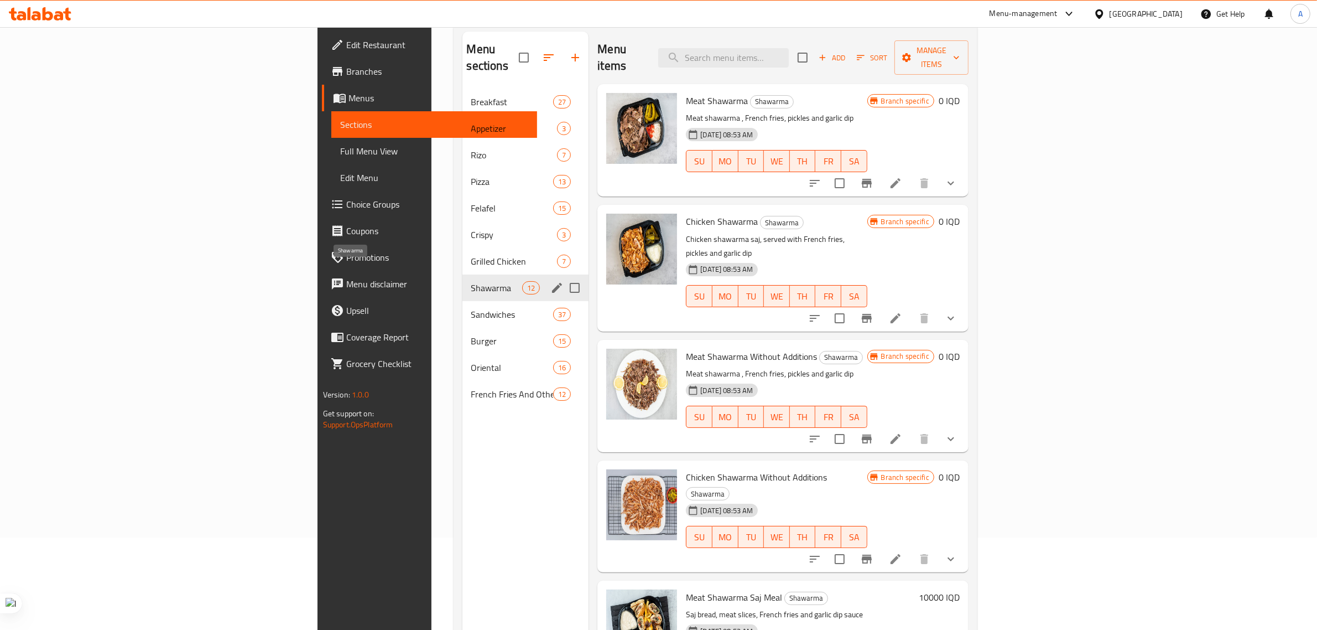
scroll to position [17, 0]
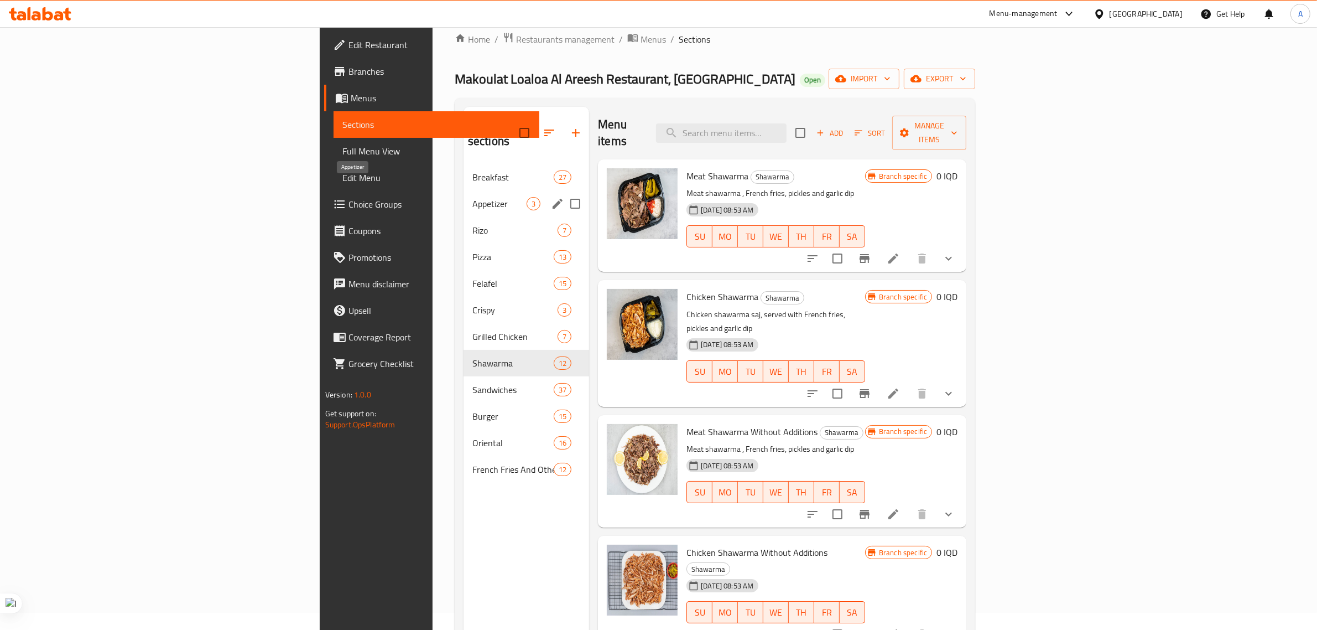
click at [472, 197] on span "Appetizer" at bounding box center [499, 203] width 54 height 13
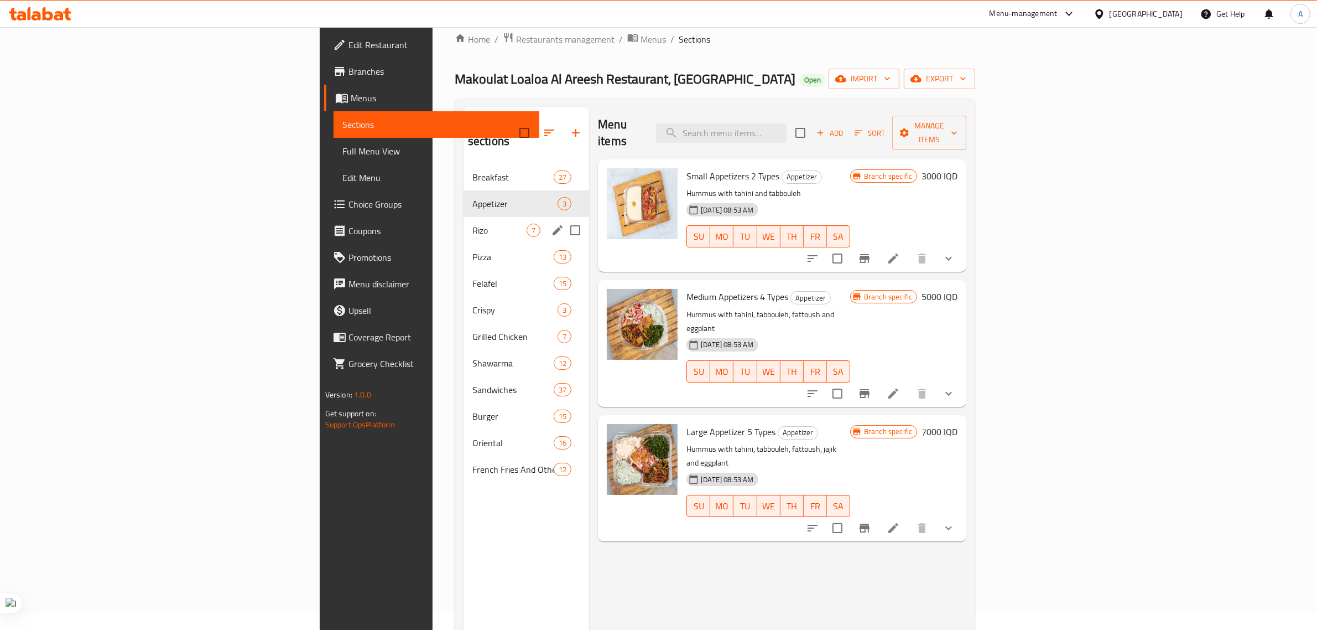
click at [464, 217] on div "[PERSON_NAME] 7" at bounding box center [527, 230] width 126 height 27
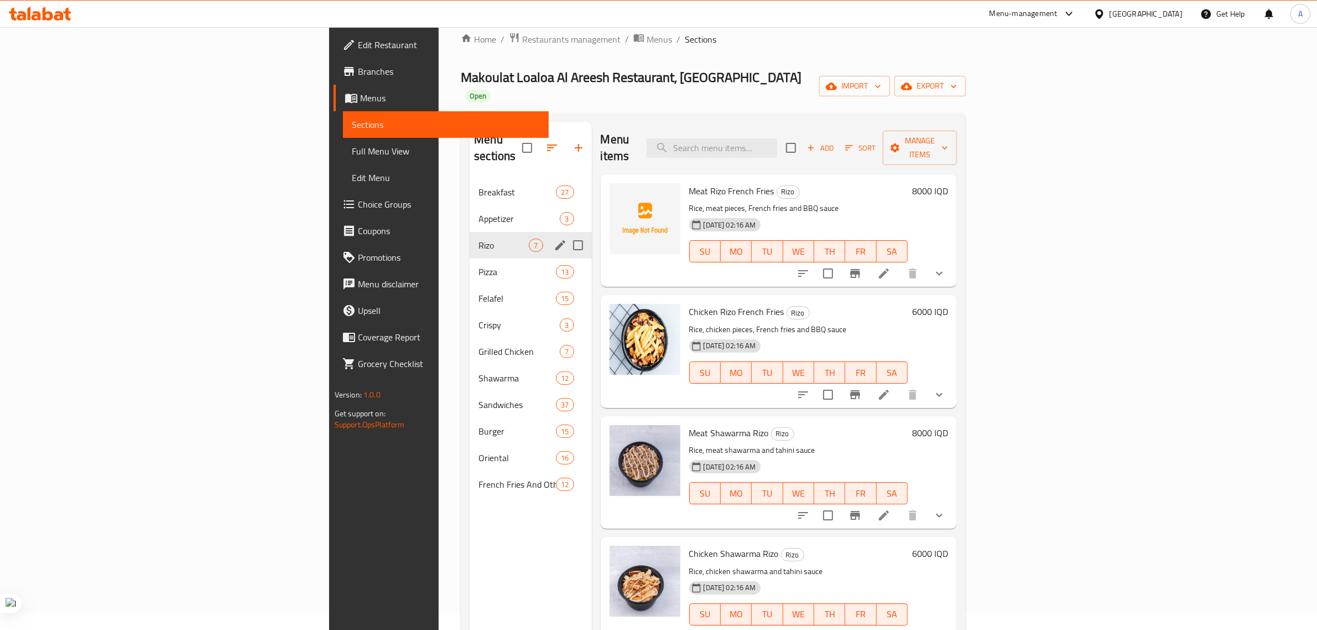
click at [470, 232] on div "[PERSON_NAME] 7" at bounding box center [531, 245] width 122 height 27
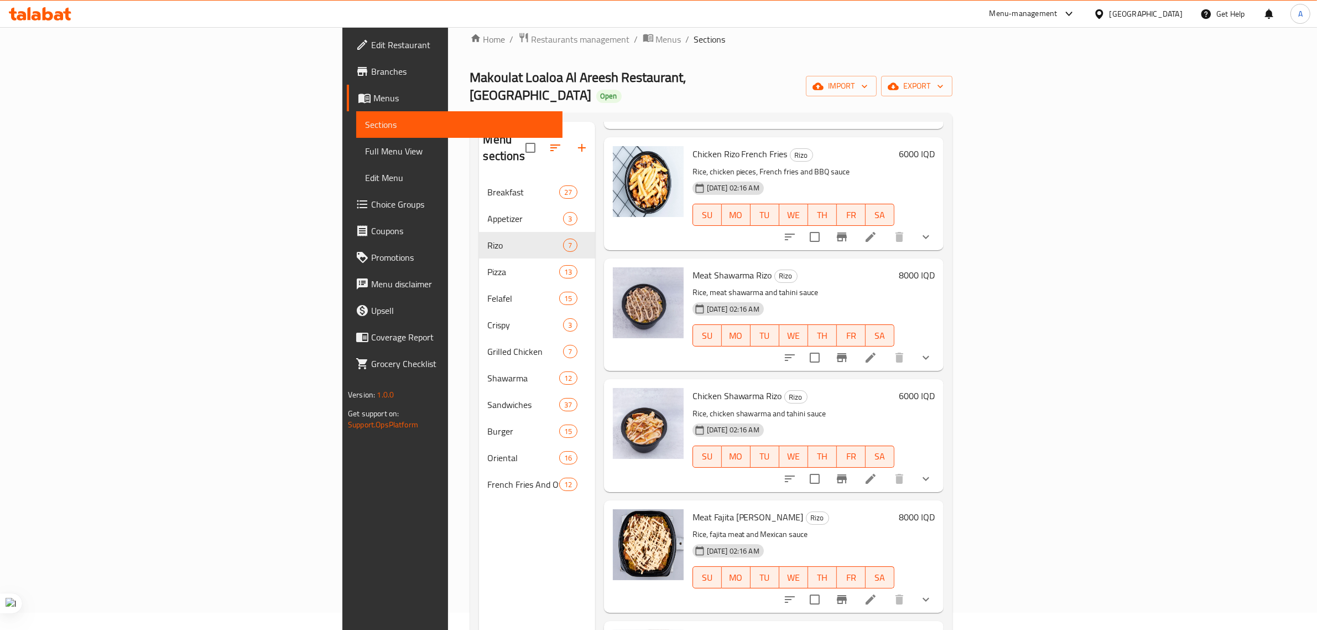
scroll to position [207, 0]
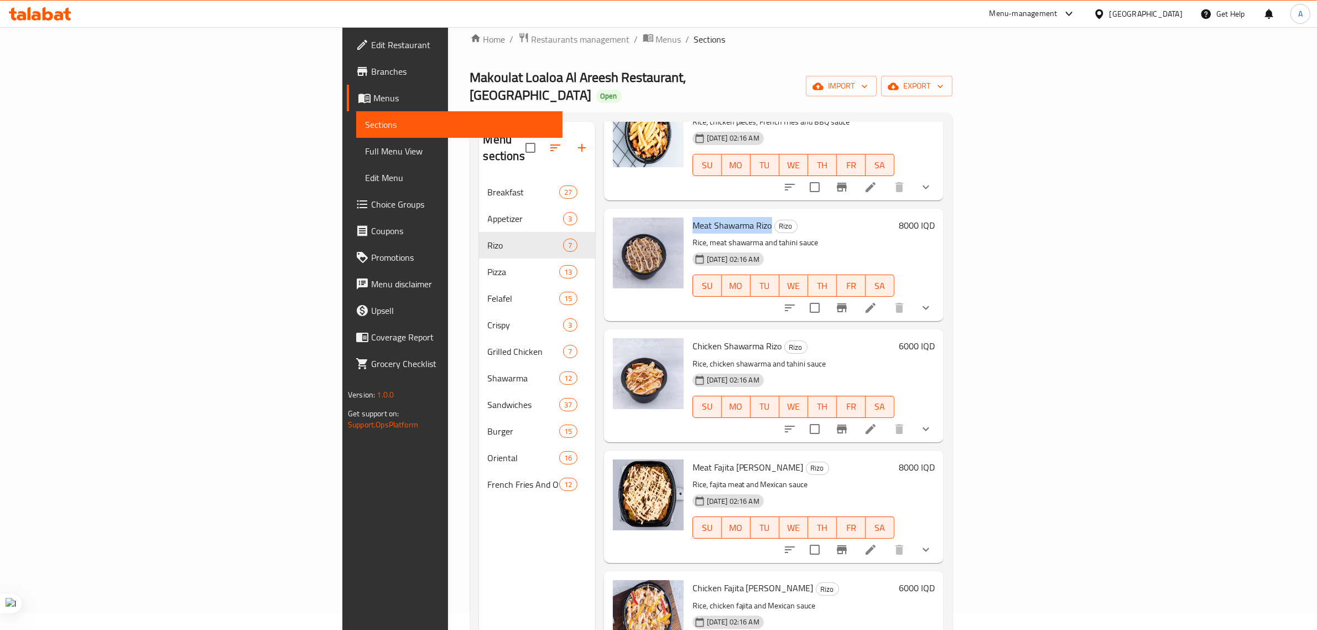
drag, startPoint x: 685, startPoint y: 193, endPoint x: 607, endPoint y: 195, distance: 78.0
click at [693, 217] on span "Meat Shawarma Rizo" at bounding box center [733, 225] width 80 height 17
copy span "Meat Shawarma Rizo"
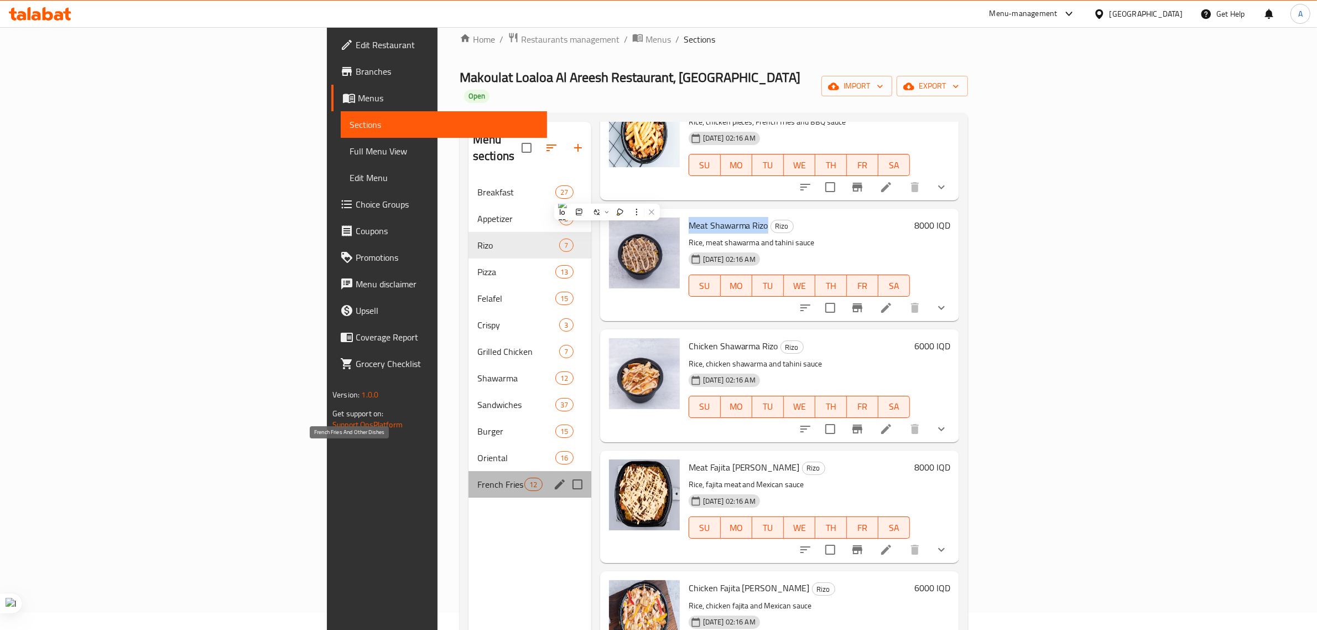
click at [477, 477] on span "French Fries And Other Dishes" at bounding box center [500, 483] width 47 height 13
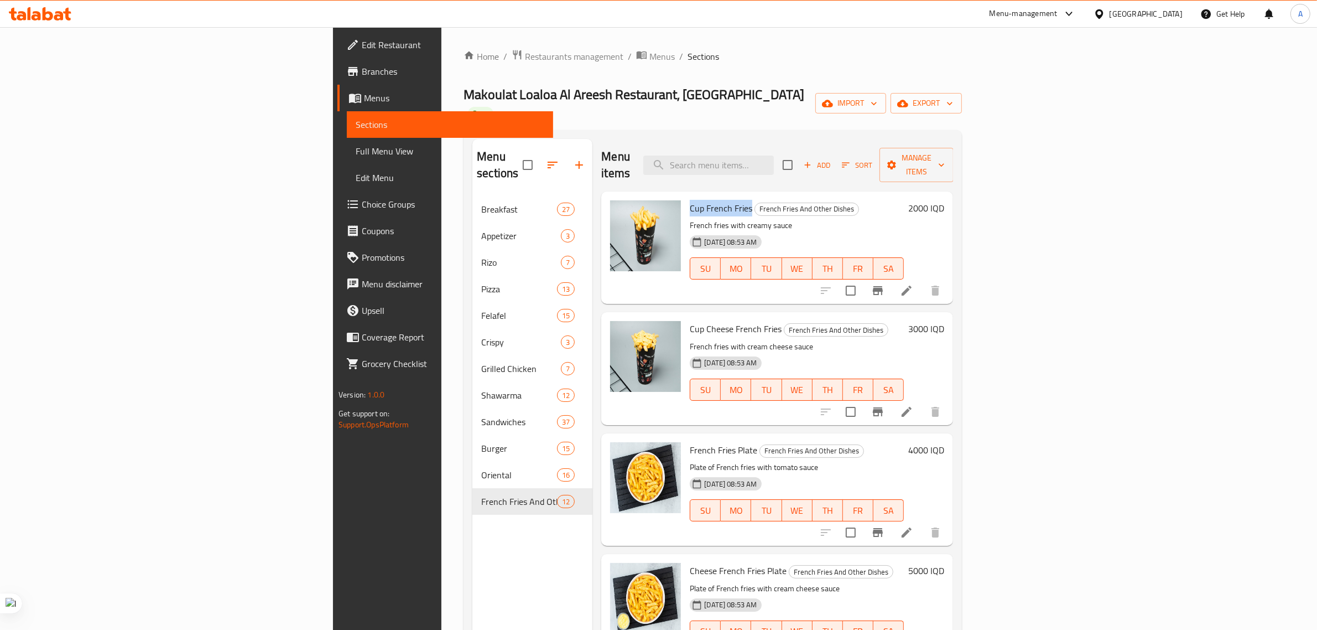
drag, startPoint x: 667, startPoint y: 177, endPoint x: 604, endPoint y: 177, distance: 63.1
click at [685, 196] on div "Cup French Fries French Fries And Other Dishes French fries with creamy sauce […" at bounding box center [796, 247] width 223 height 103
copy span "Cup French Fries"
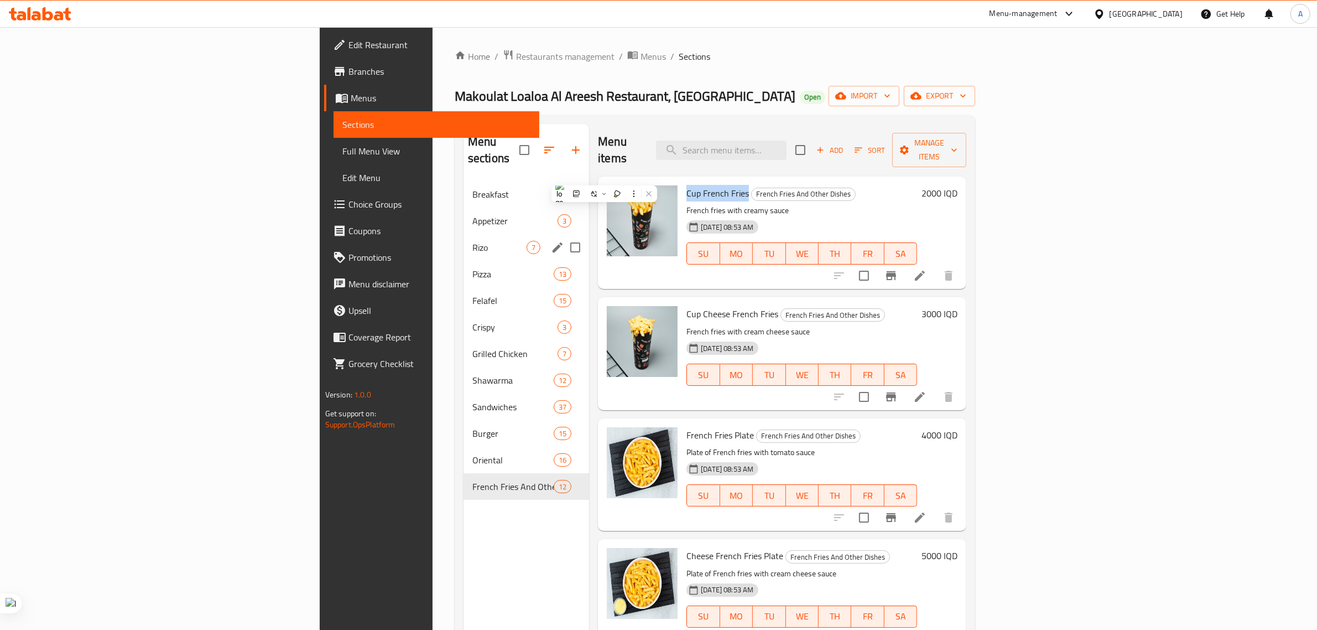
click at [464, 239] on div "[PERSON_NAME] 7" at bounding box center [527, 247] width 126 height 27
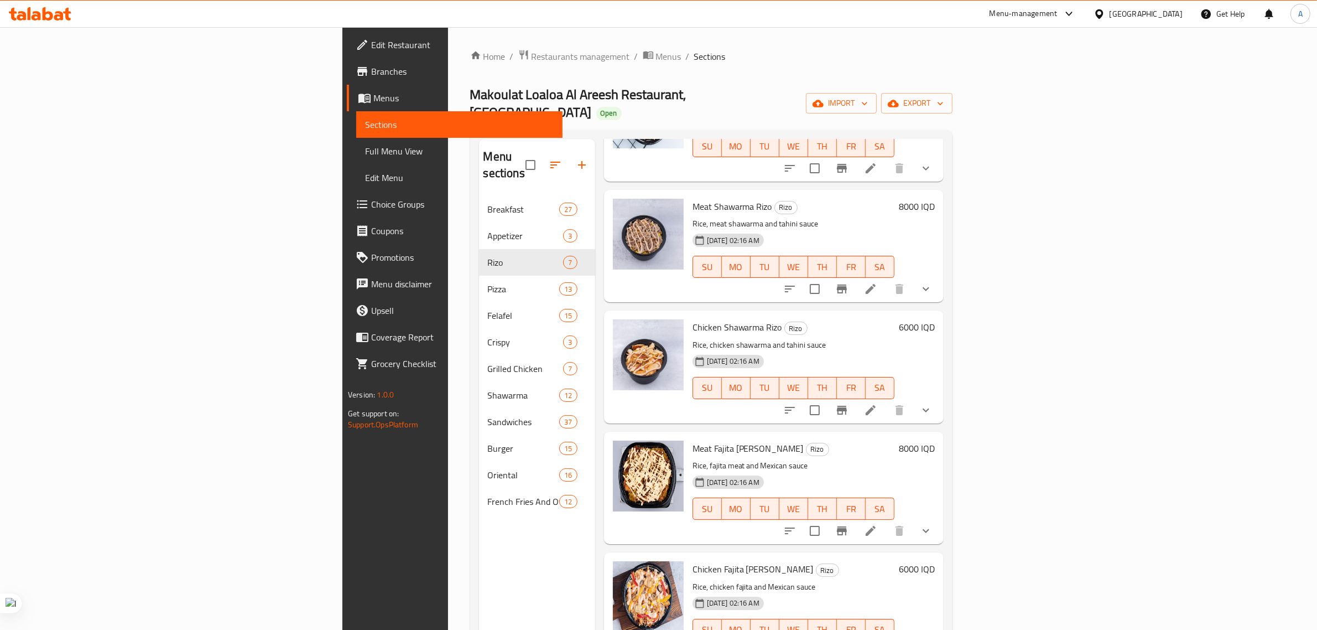
scroll to position [174, 0]
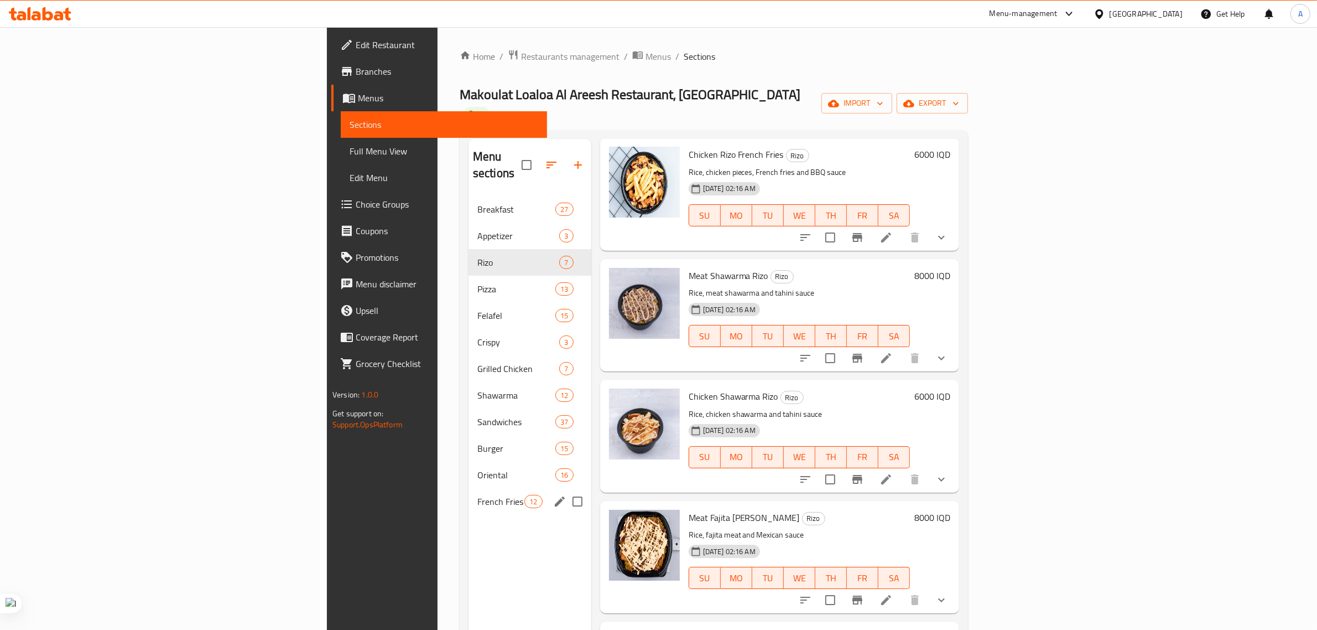
click at [469, 488] on div "French Fries And Other Dishes 12" at bounding box center [530, 501] width 123 height 27
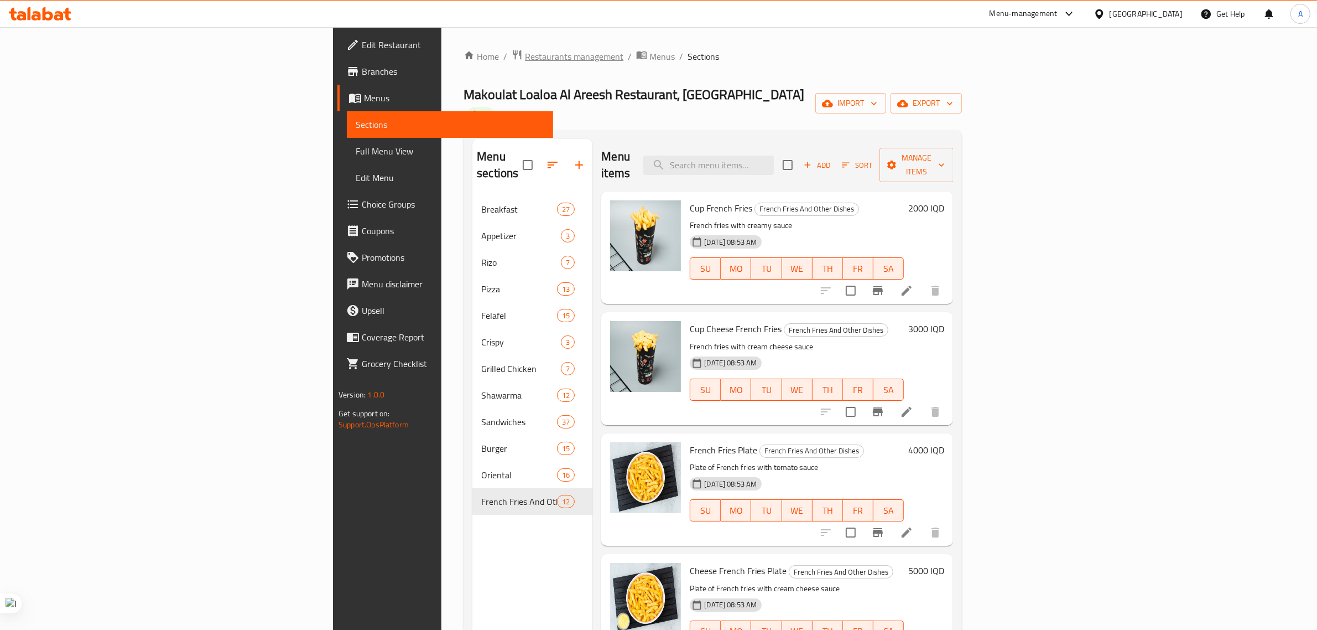
click at [525, 61] on span "Restaurants management" at bounding box center [574, 56] width 98 height 13
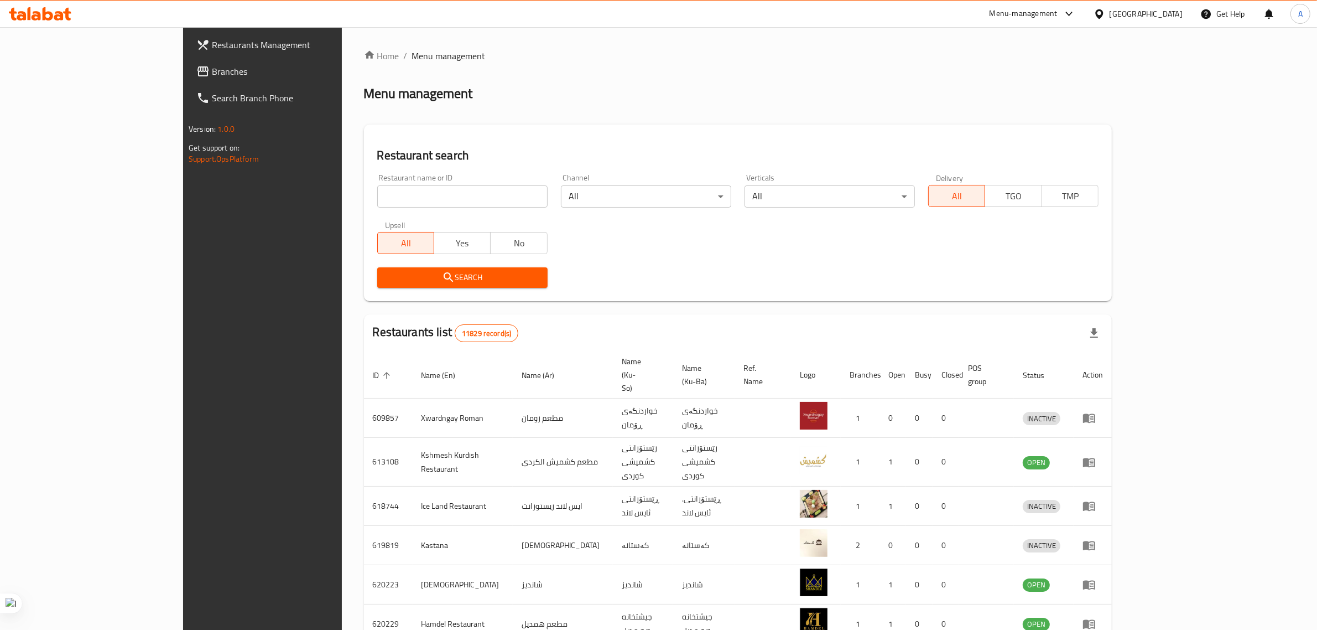
click at [377, 193] on input "search" at bounding box center [462, 196] width 170 height 22
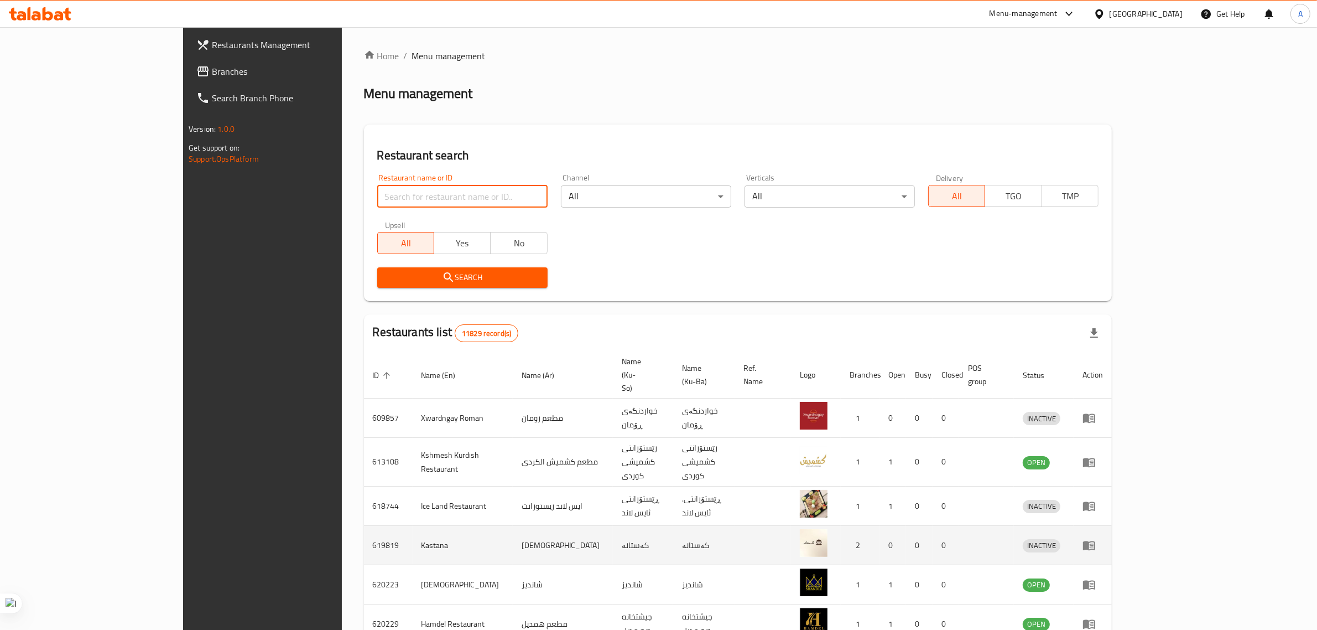
type input "m"
type input "loal"
click button "Search" at bounding box center [462, 277] width 170 height 20
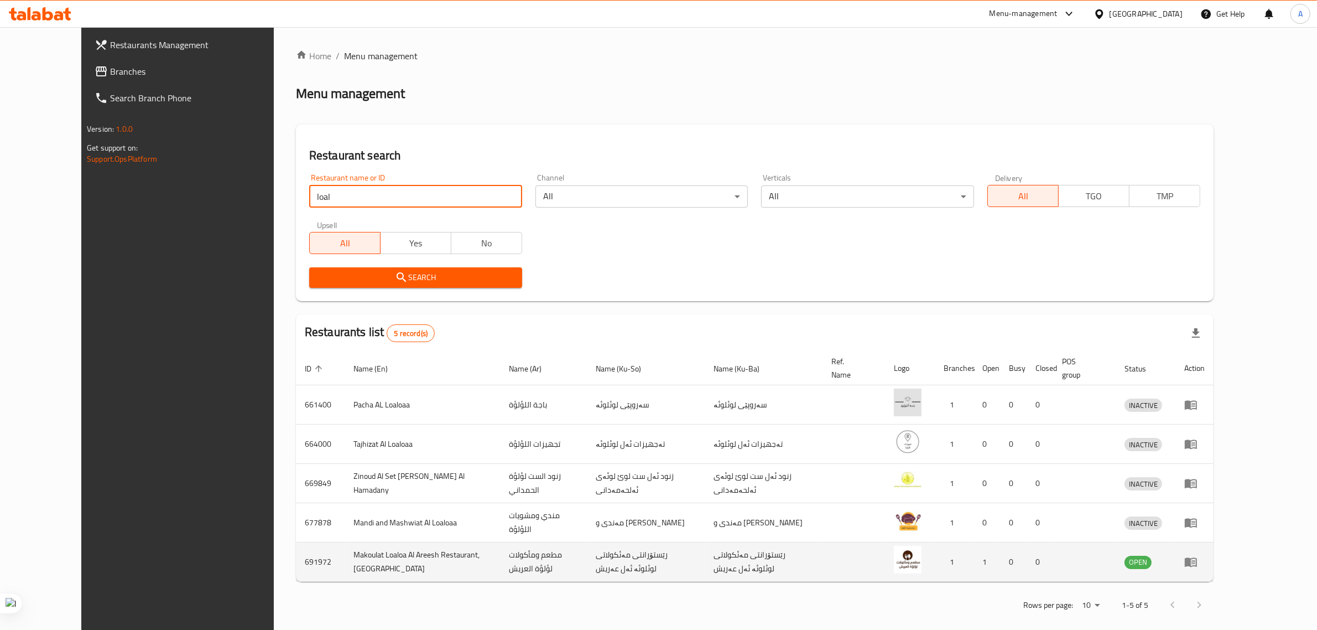
click at [1198, 568] on icon "enhanced table" at bounding box center [1190, 561] width 13 height 13
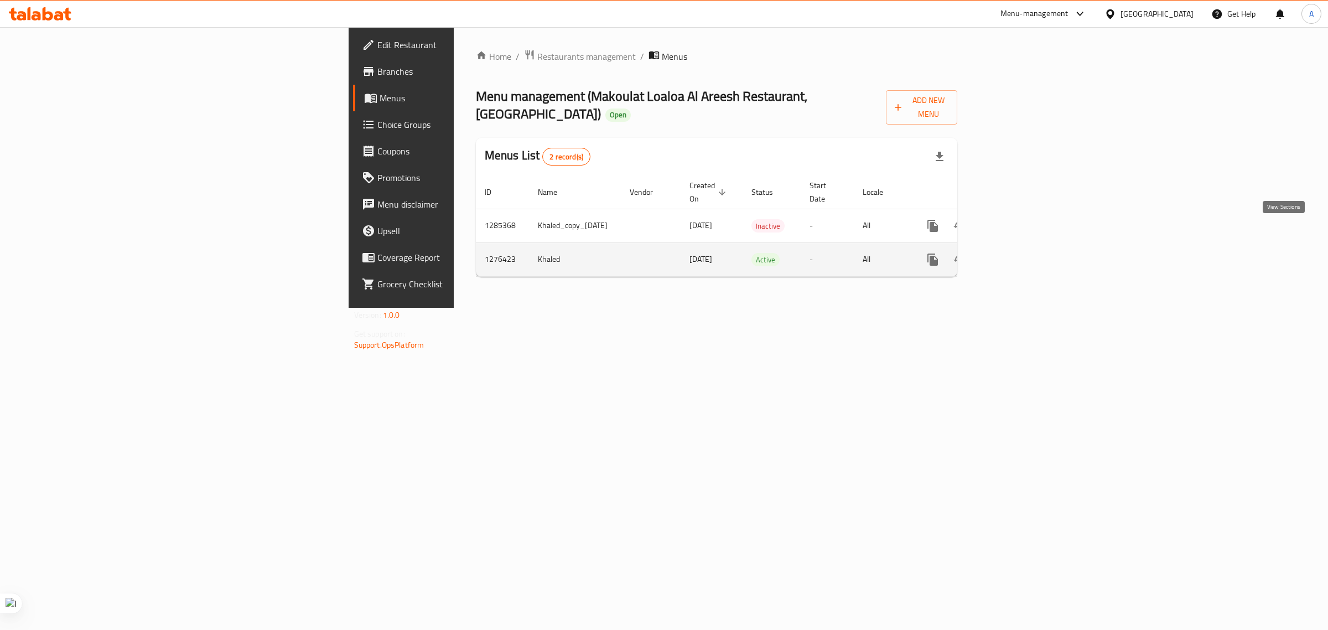
click at [1019, 253] on icon "enhanced table" at bounding box center [1012, 259] width 13 height 13
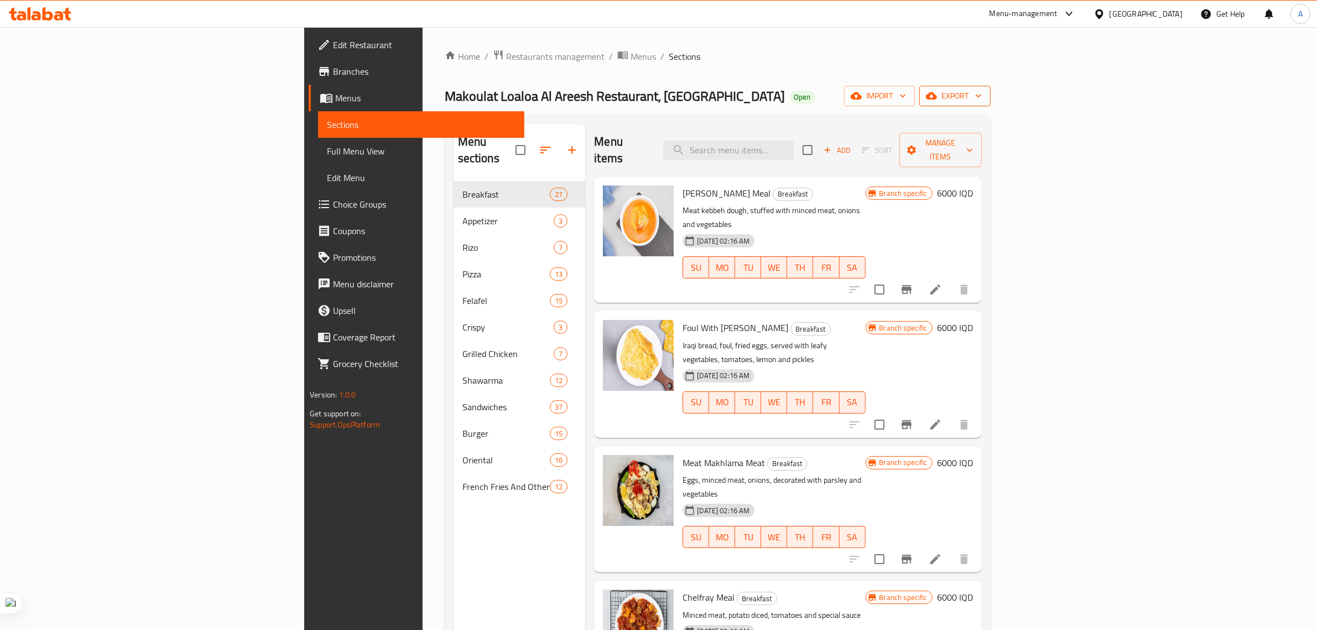
click at [982, 92] on span "export" at bounding box center [955, 96] width 54 height 14
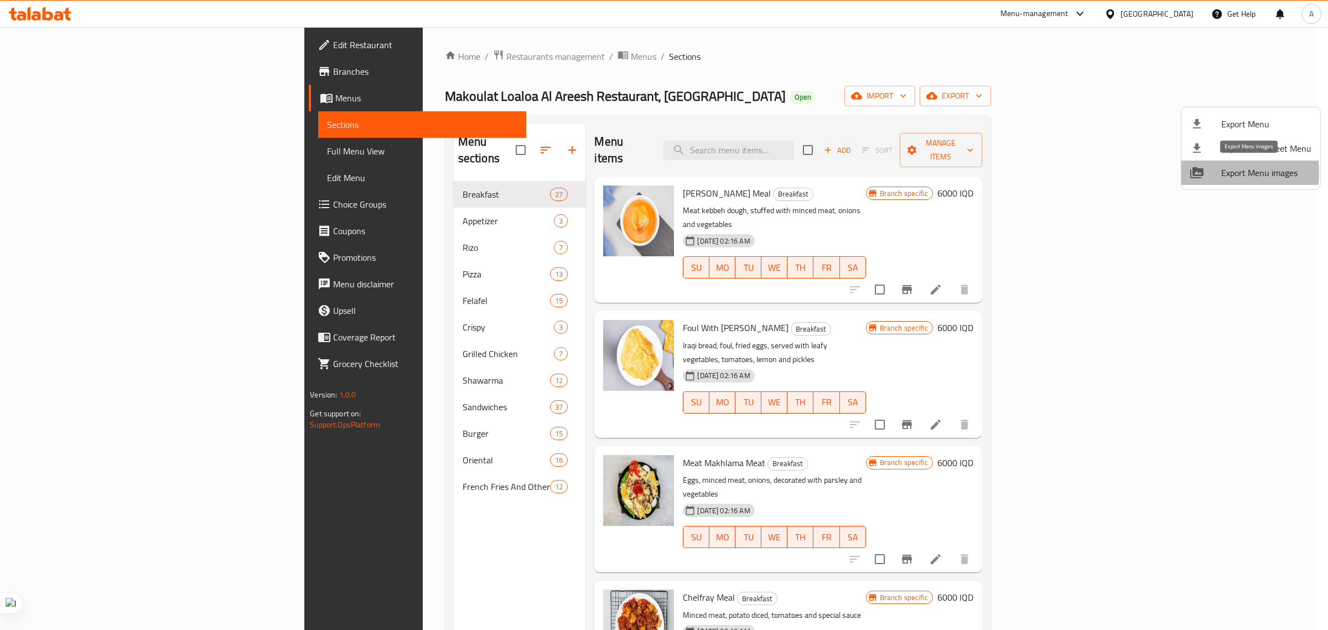
click at [1214, 173] on div at bounding box center [1205, 172] width 31 height 13
click at [316, 208] on div at bounding box center [664, 315] width 1328 height 630
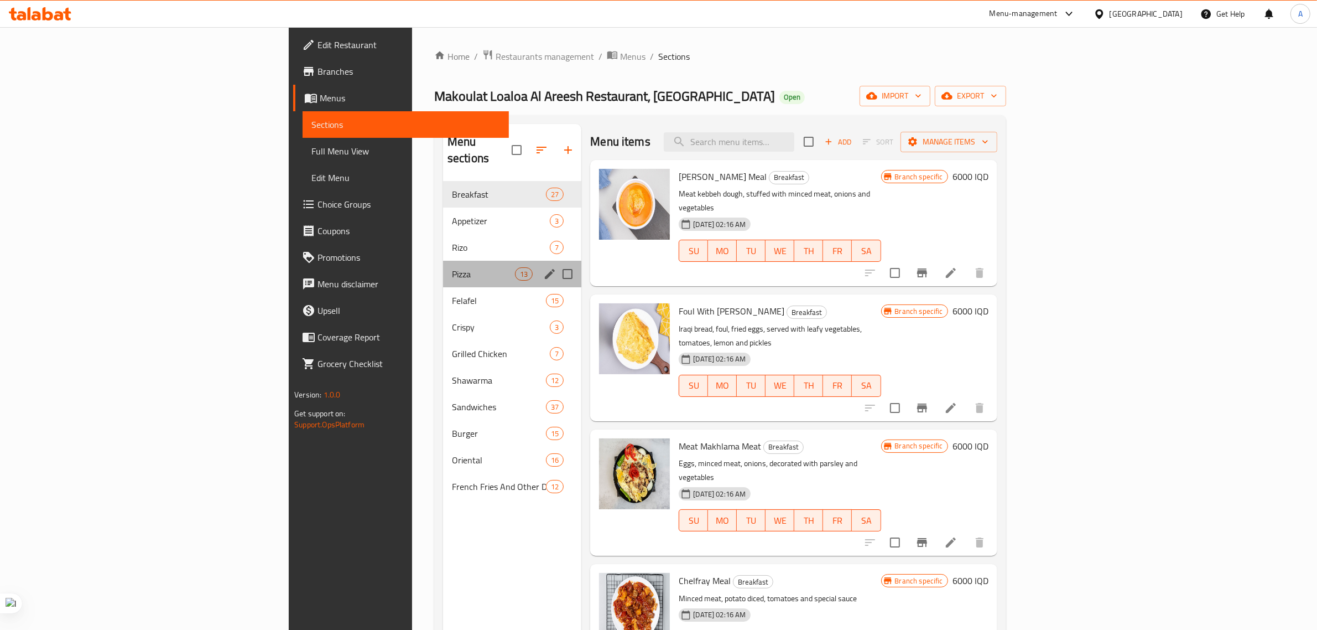
click at [443, 261] on div "Pizza 13" at bounding box center [512, 274] width 138 height 27
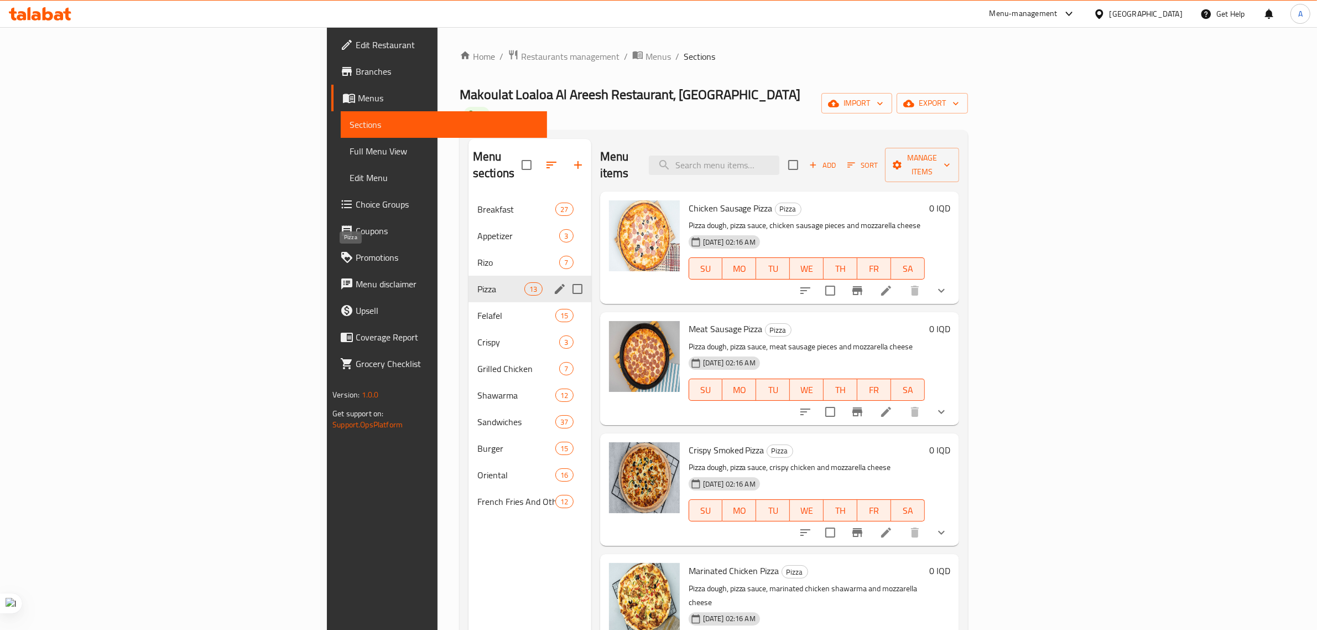
click at [477, 309] on span "Felafel" at bounding box center [516, 315] width 78 height 13
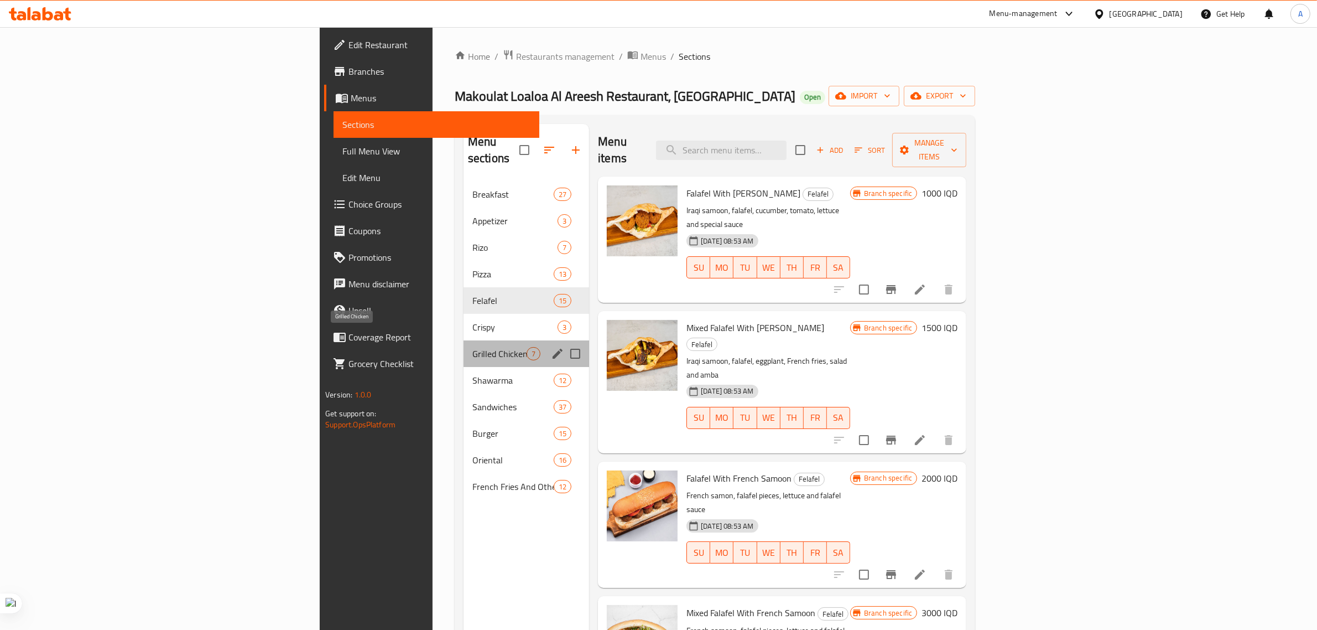
click at [472, 347] on span "Grilled Chicken" at bounding box center [499, 353] width 54 height 13
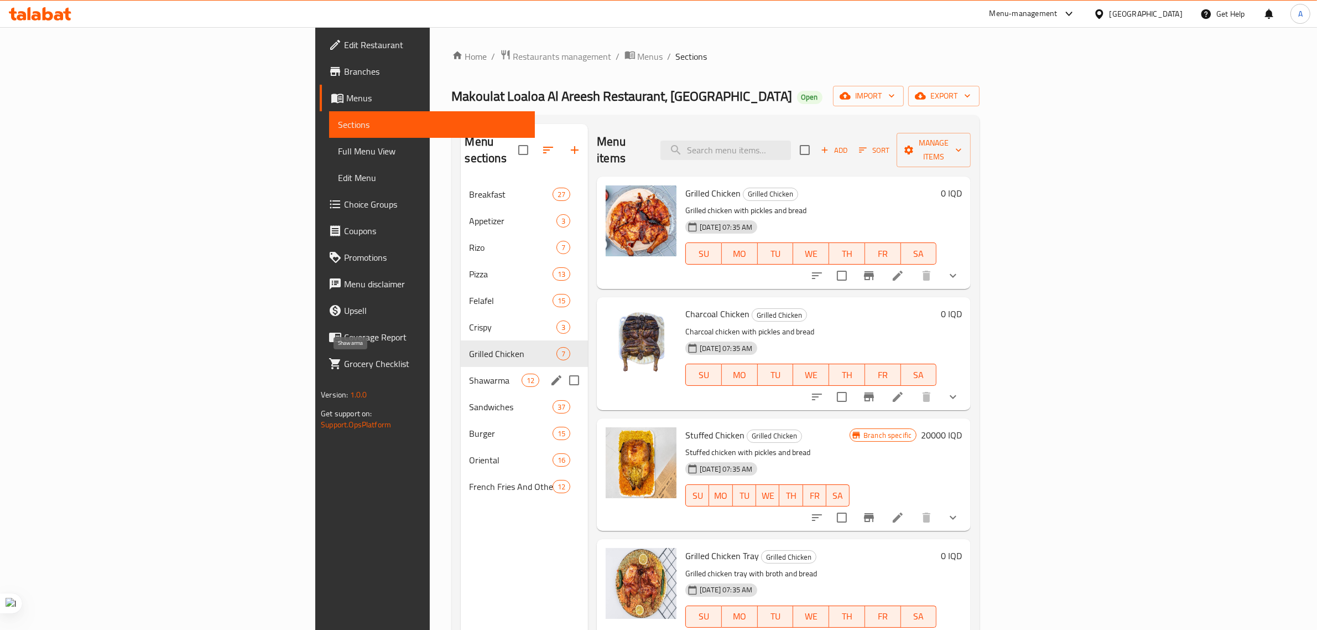
click at [461, 374] on div "Shawarma 12" at bounding box center [525, 380] width 128 height 27
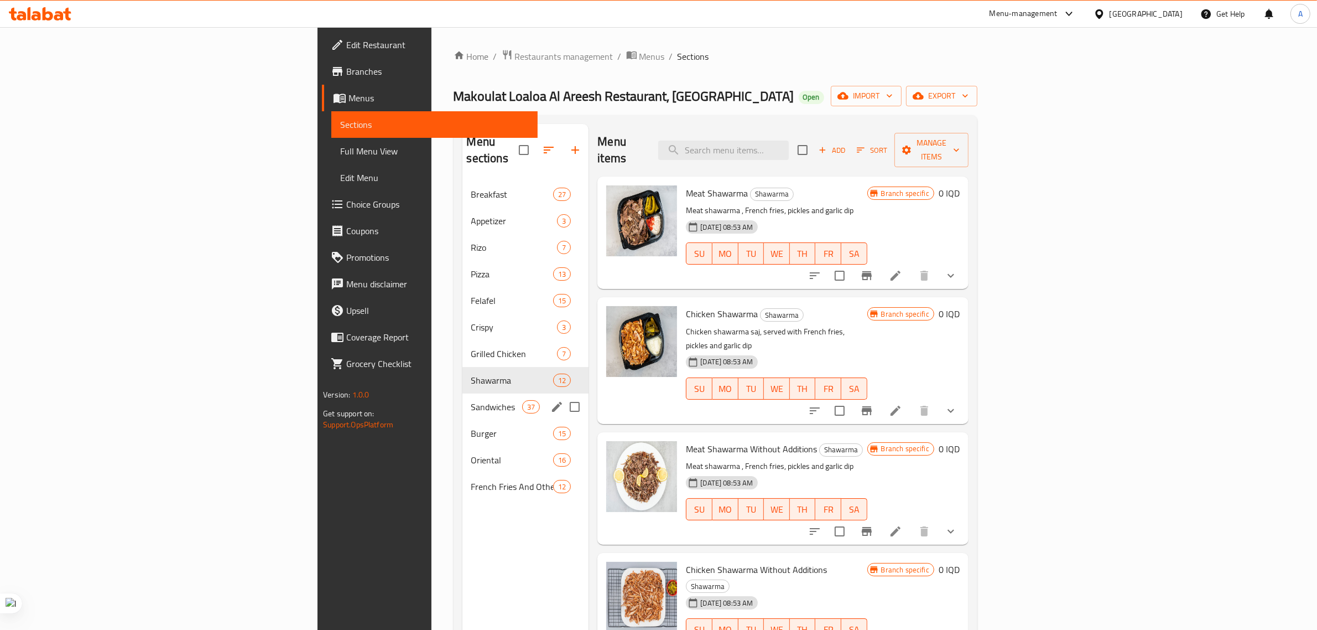
click at [462, 397] on div "Sandwiches 37" at bounding box center [525, 406] width 127 height 27
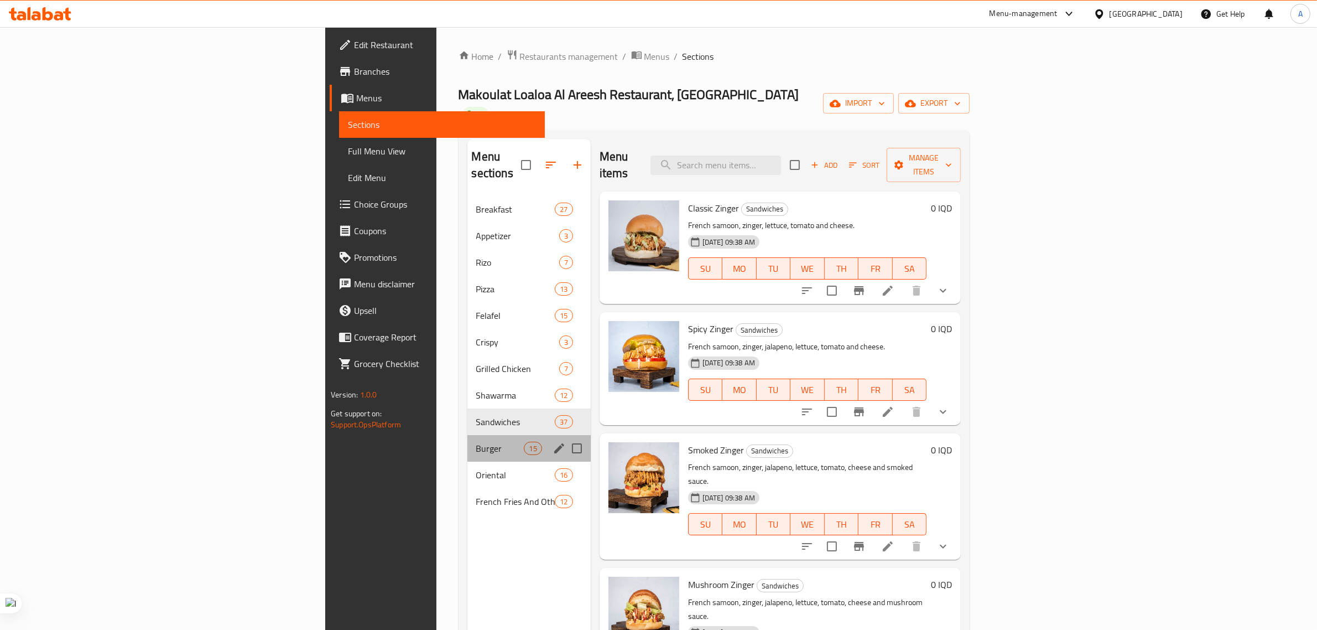
click at [467, 435] on div "Burger 15" at bounding box center [528, 448] width 123 height 27
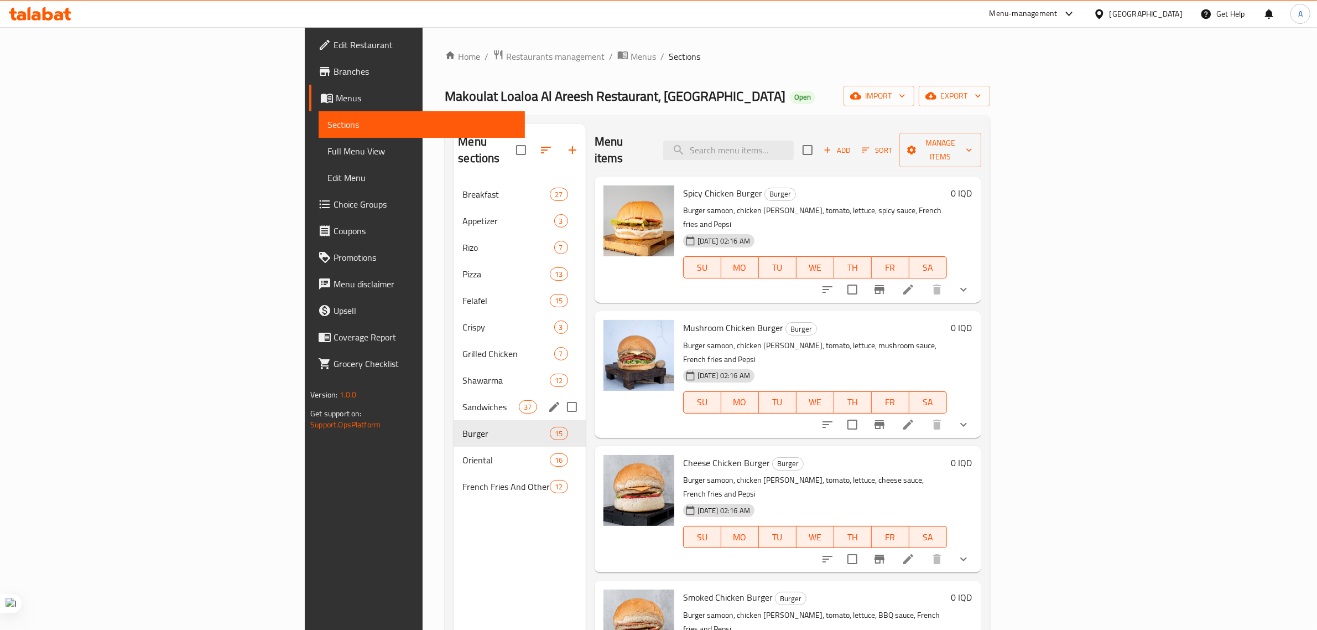
click at [454, 393] on div "Sandwiches 37" at bounding box center [520, 406] width 132 height 27
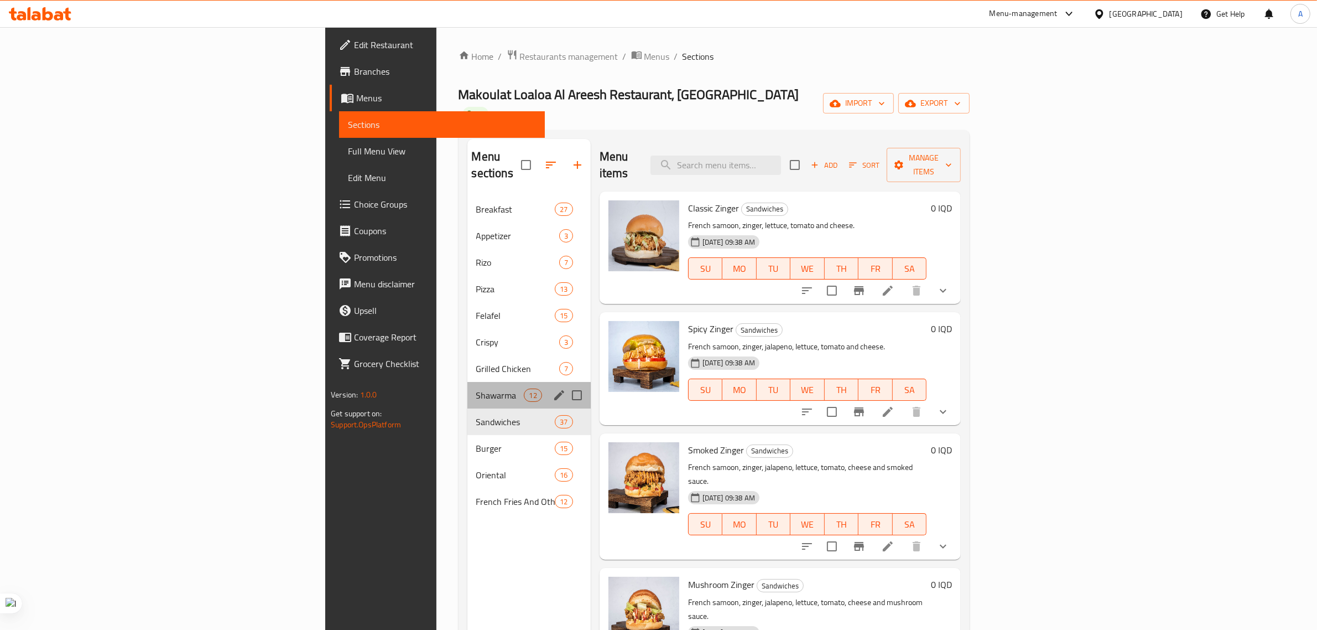
click at [476, 388] on span "Shawarma" at bounding box center [500, 394] width 48 height 13
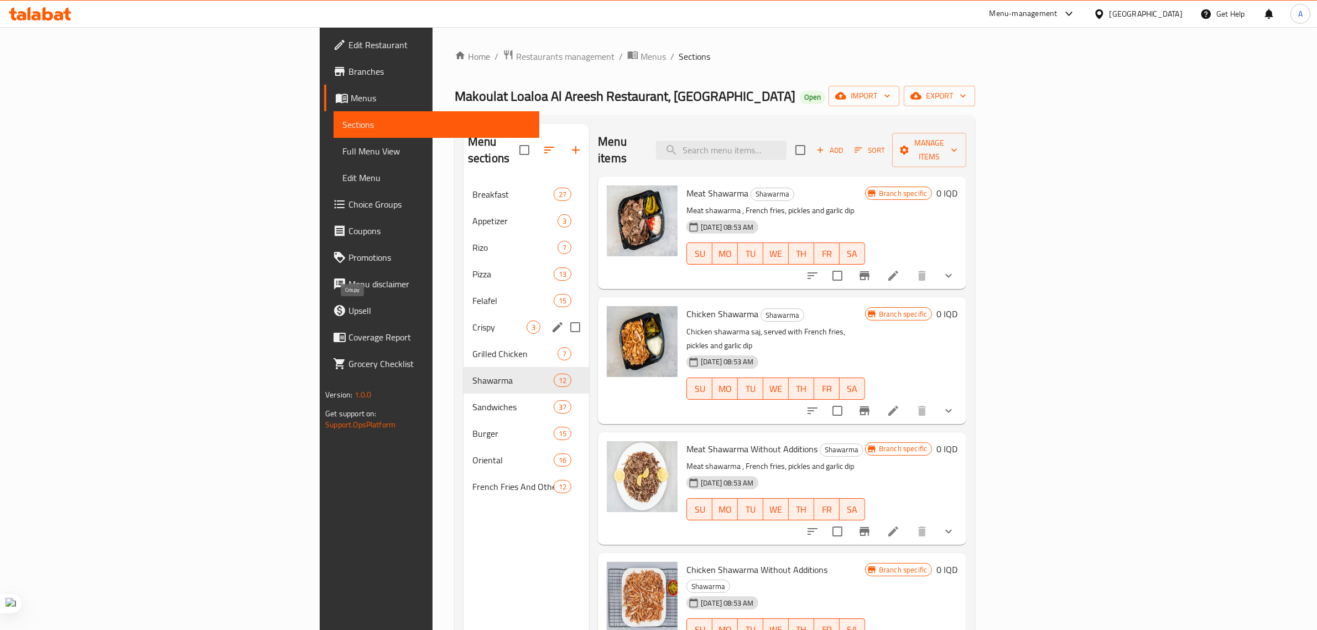
click at [472, 294] on span "Felafel" at bounding box center [512, 300] width 81 height 13
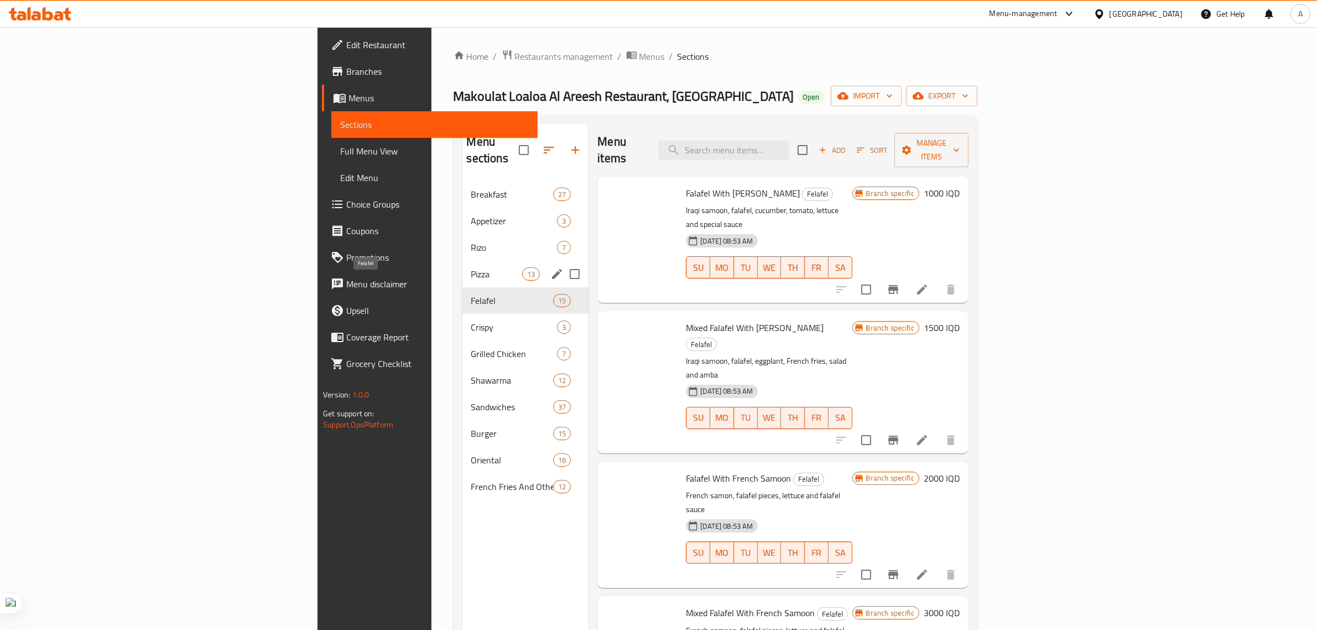
click at [471, 214] on span "Appetizer" at bounding box center [514, 220] width 86 height 13
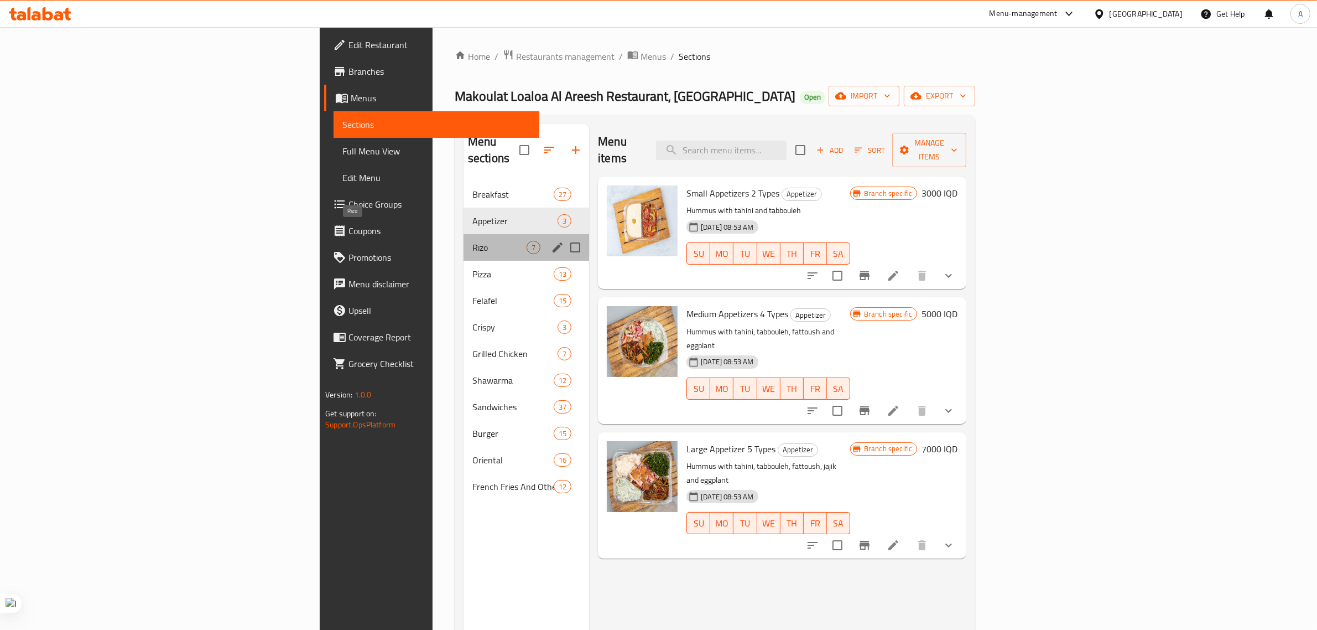
click at [472, 241] on span "Rizo" at bounding box center [499, 247] width 54 height 13
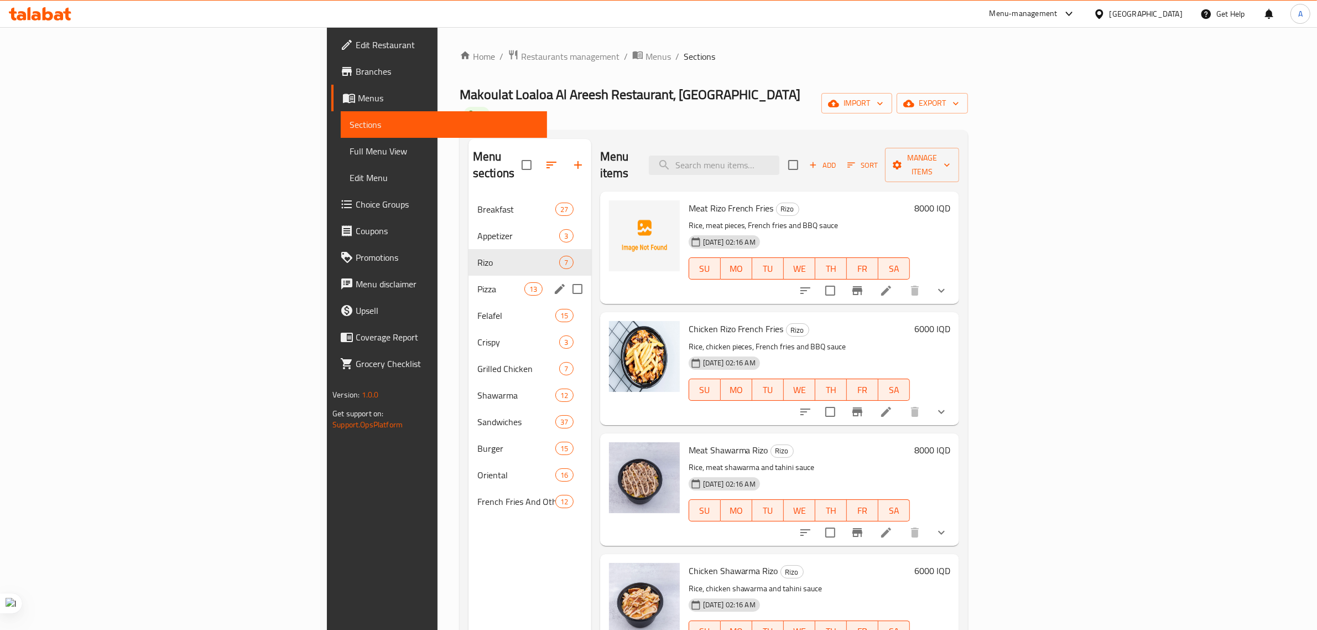
click at [469, 275] on div "Pizza 13" at bounding box center [530, 288] width 123 height 27
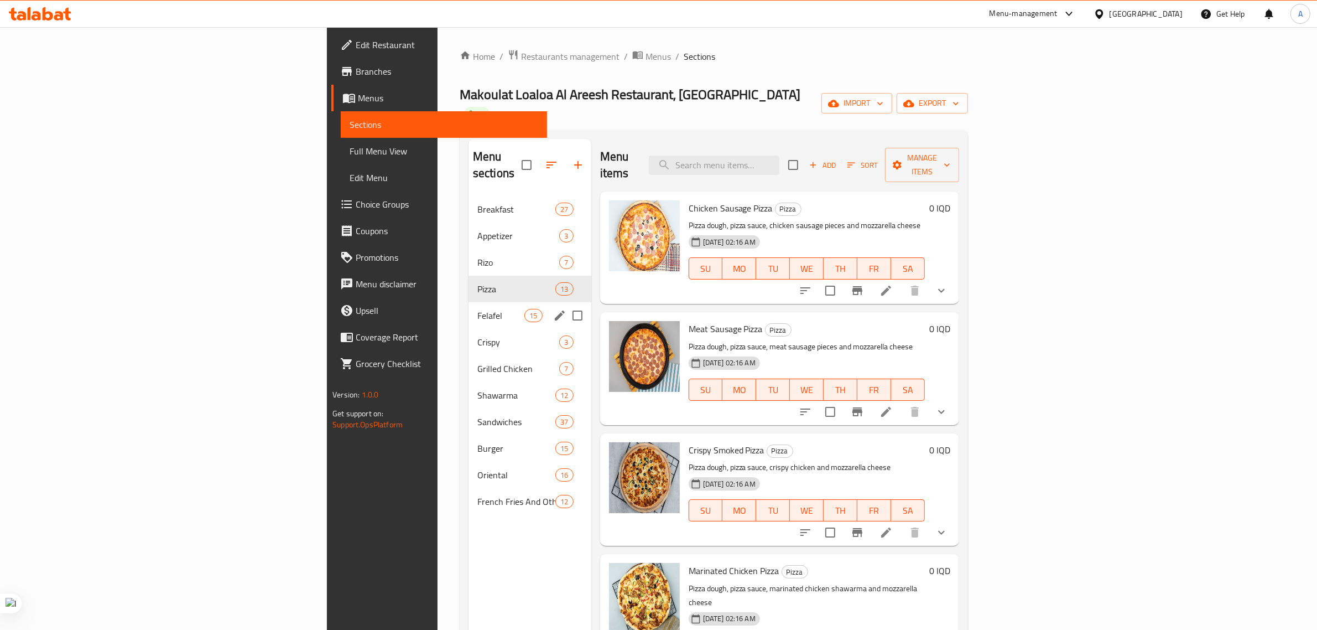
click at [477, 309] on span "Felafel" at bounding box center [500, 315] width 47 height 13
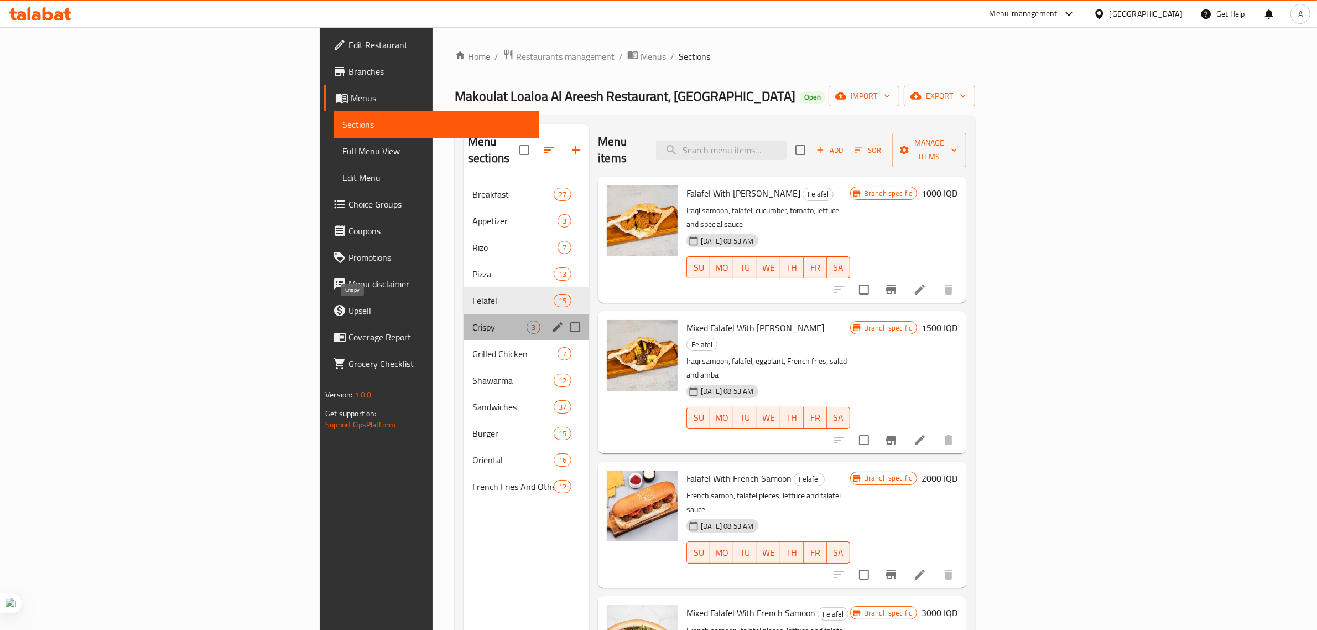
click at [472, 320] on span "Crispy" at bounding box center [499, 326] width 54 height 13
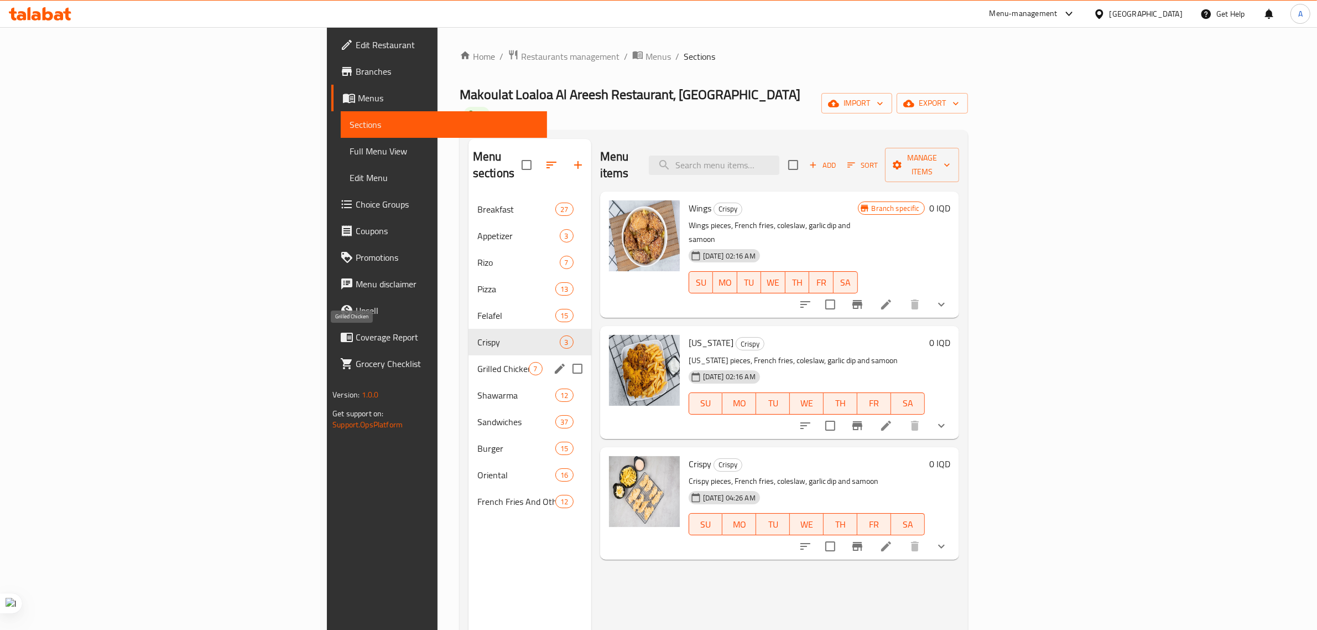
click at [477, 362] on span "Grilled Chicken" at bounding box center [502, 368] width 51 height 13
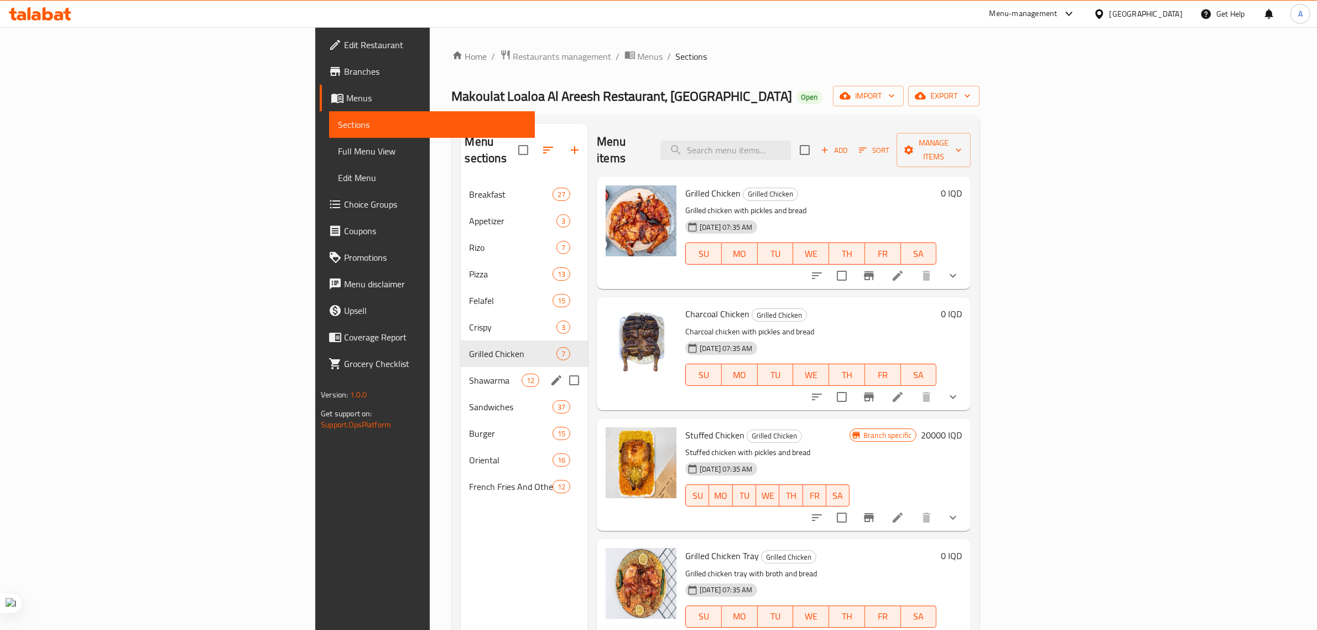
click at [461, 374] on div "Shawarma 12" at bounding box center [525, 380] width 128 height 27
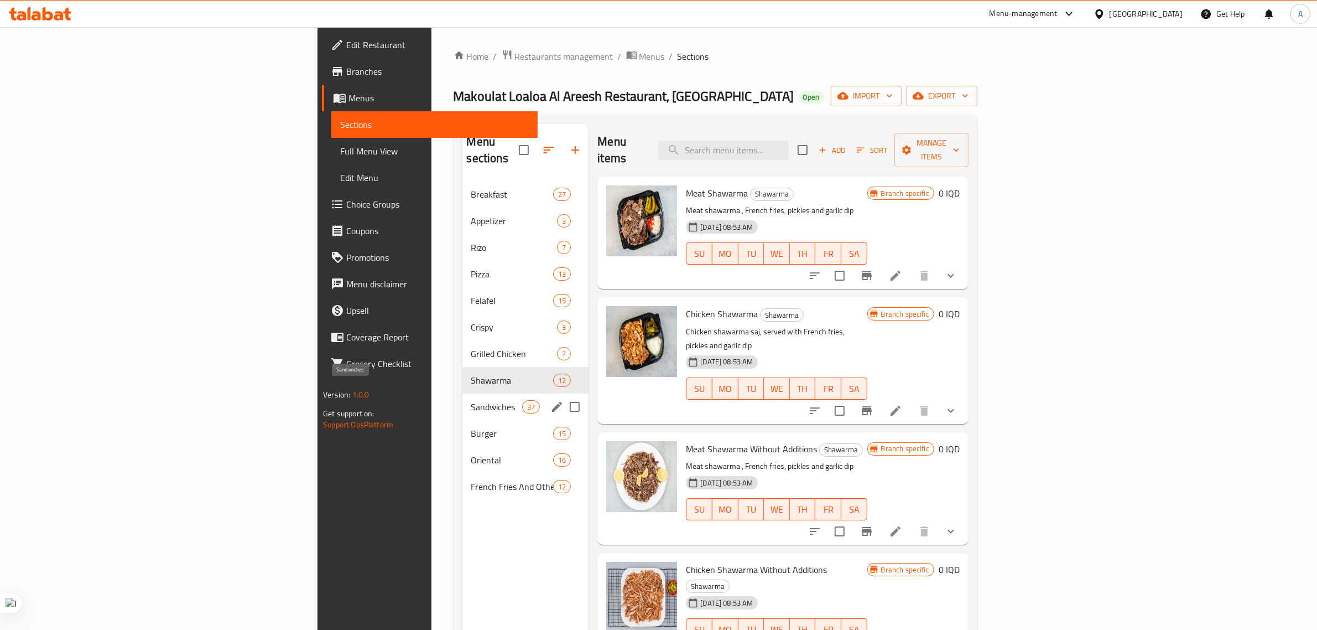
click at [471, 400] on span "Sandwiches" at bounding box center [496, 406] width 51 height 13
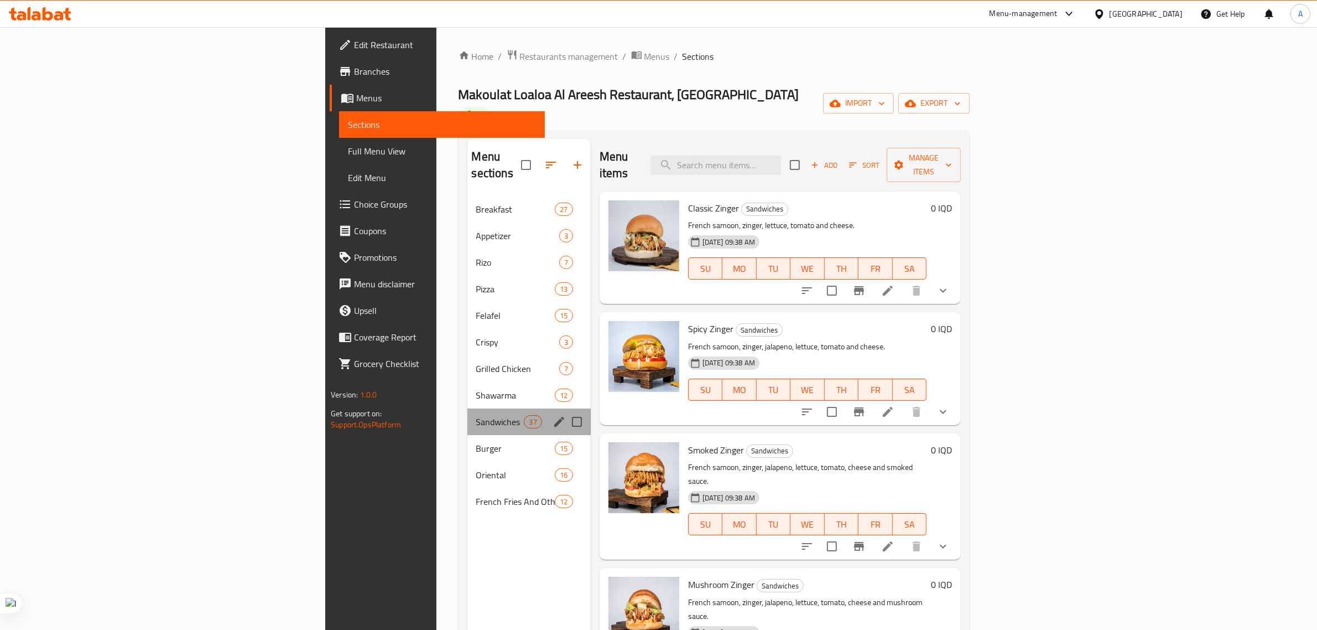
click at [467, 408] on div "Sandwiches 37" at bounding box center [528, 421] width 123 height 27
click at [467, 435] on div "Burger 15" at bounding box center [528, 448] width 123 height 27
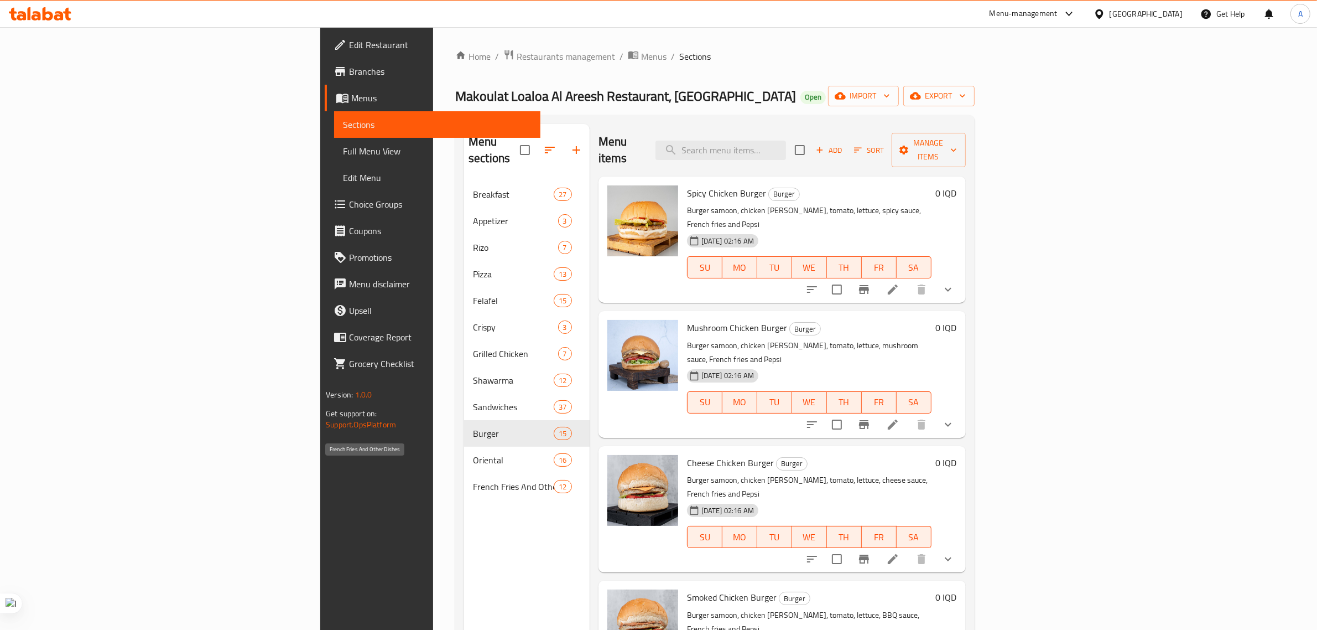
click at [464, 500] on div "Menu sections Breakfast 27 Appetizer 3 [PERSON_NAME] 7 Pizza 13 Felafel 15 Cris…" at bounding box center [527, 439] width 126 height 630
click at [473, 480] on span "French Fries And Other Dishes" at bounding box center [513, 486] width 81 height 13
